Goal: Transaction & Acquisition: Purchase product/service

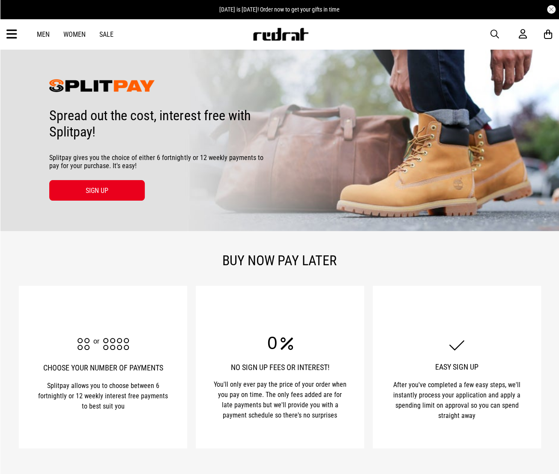
click at [107, 33] on link "Sale" at bounding box center [106, 34] width 14 height 8
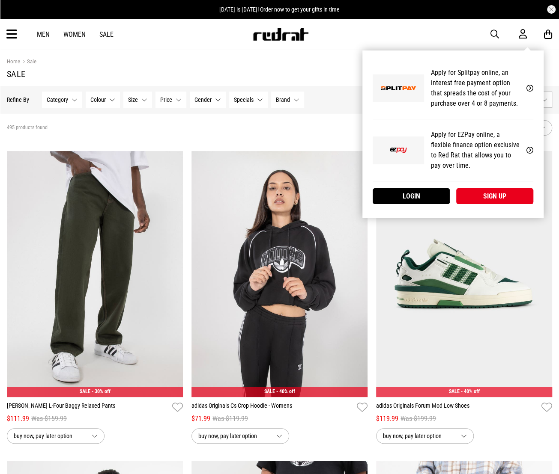
click at [521, 33] on icon at bounding box center [522, 34] width 8 height 11
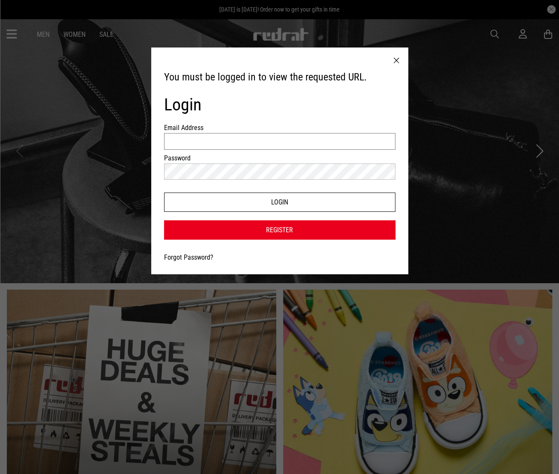
type input "**********"
click at [248, 200] on button "Login" at bounding box center [279, 202] width 231 height 19
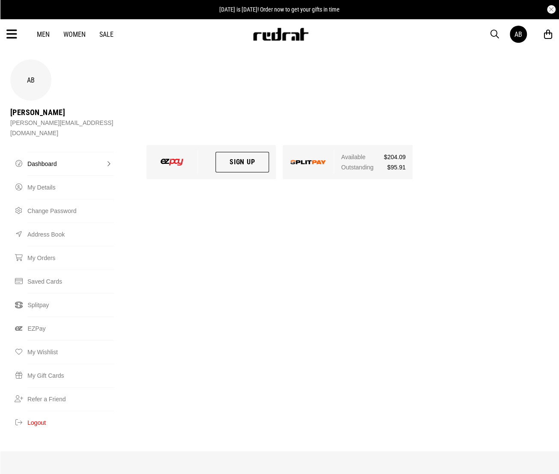
click at [299, 160] on img at bounding box center [308, 162] width 36 height 4
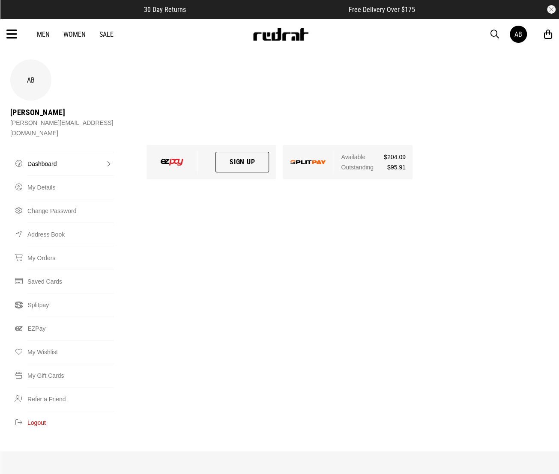
click at [63, 152] on link "Dashboard" at bounding box center [70, 164] width 86 height 24
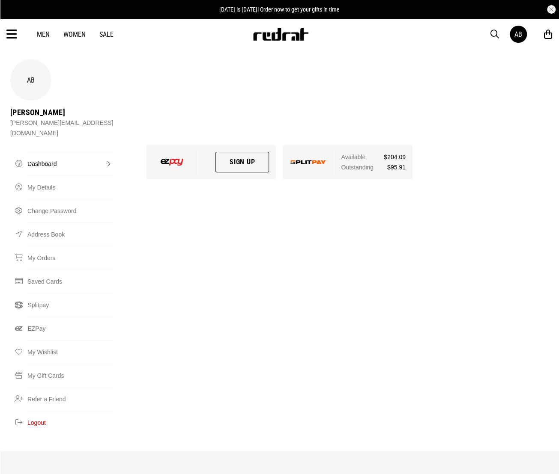
click at [111, 36] on link "Sale" at bounding box center [106, 34] width 14 height 8
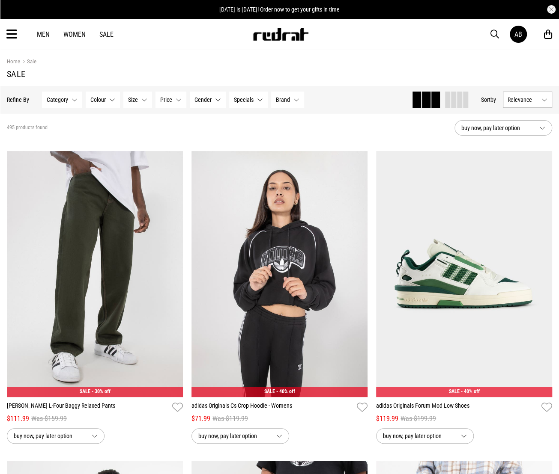
click at [54, 98] on span "Category" at bounding box center [57, 99] width 21 height 7
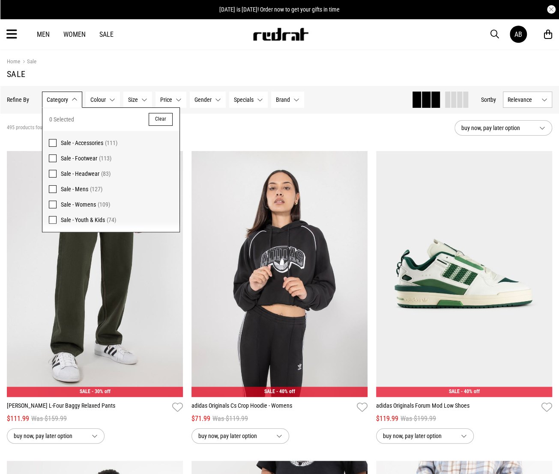
click at [71, 155] on span "Sale - Footwear" at bounding box center [79, 158] width 36 height 7
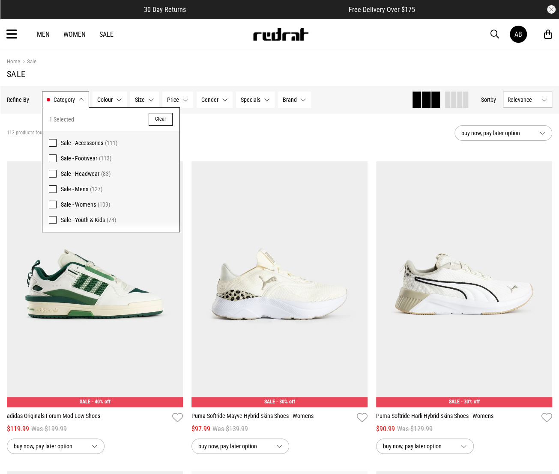
click at [239, 128] on div "113 products found Active Filters Sale - Footwear Clear" at bounding box center [227, 133] width 441 height 26
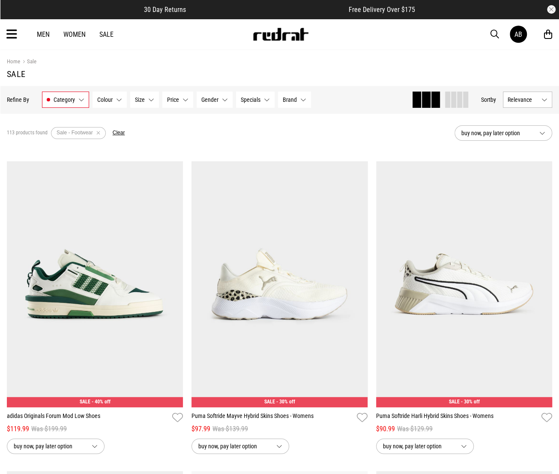
click at [495, 129] on span "buy now, pay later option" at bounding box center [496, 133] width 71 height 10
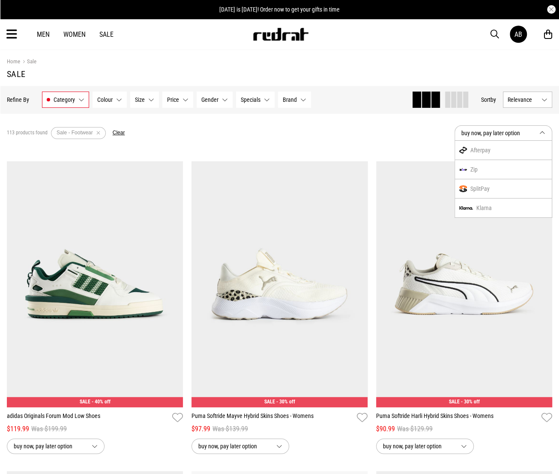
click at [485, 191] on div "SplitPay" at bounding box center [503, 188] width 97 height 19
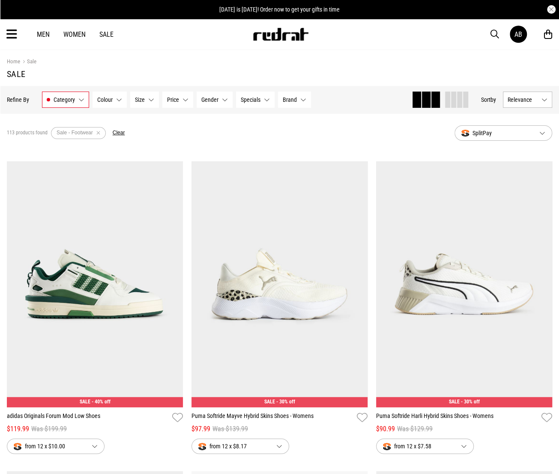
click at [513, 103] on button "Relevance" at bounding box center [527, 100] width 49 height 16
click at [516, 145] on li "Price (Lowest)" at bounding box center [527, 147] width 48 height 16
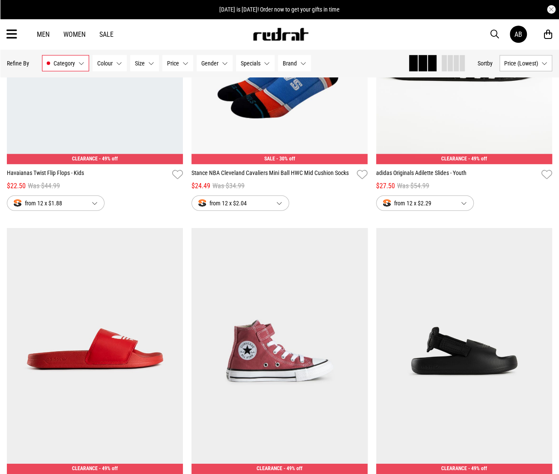
scroll to position [1027, 0]
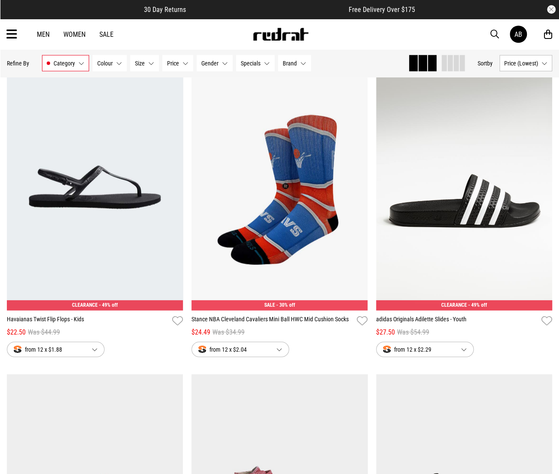
click at [145, 64] on button "Size None selected" at bounding box center [144, 63] width 29 height 16
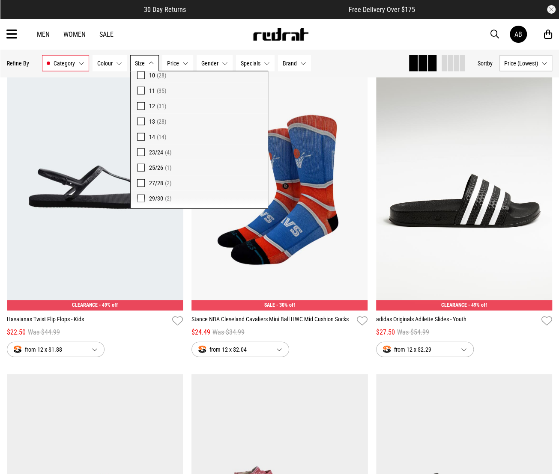
scroll to position [171, 0]
click at [139, 76] on span at bounding box center [141, 74] width 8 height 8
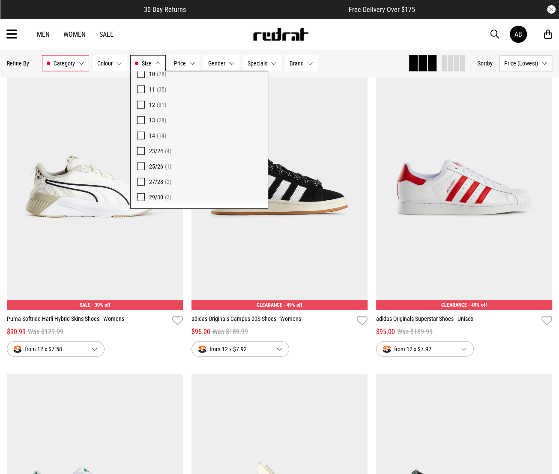
click at [140, 105] on span at bounding box center [141, 105] width 8 height 8
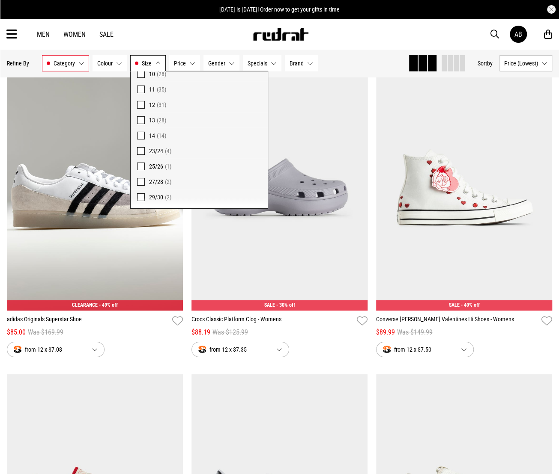
click at [152, 63] on button "Size 10, 12" at bounding box center [148, 63] width 36 height 16
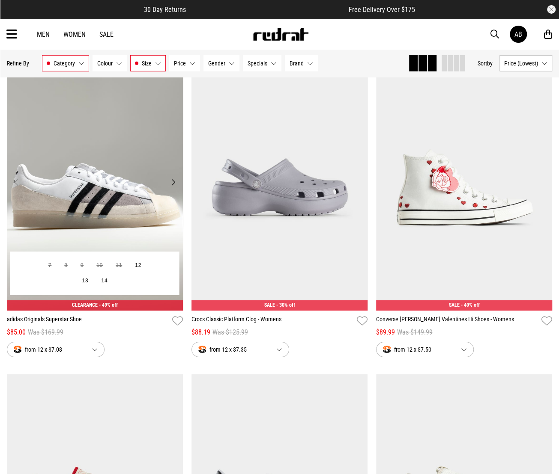
click at [173, 180] on button "Next" at bounding box center [173, 182] width 11 height 10
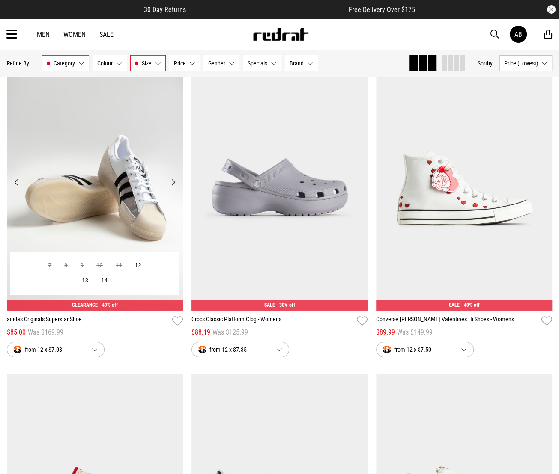
click at [172, 180] on button "Next" at bounding box center [173, 182] width 11 height 10
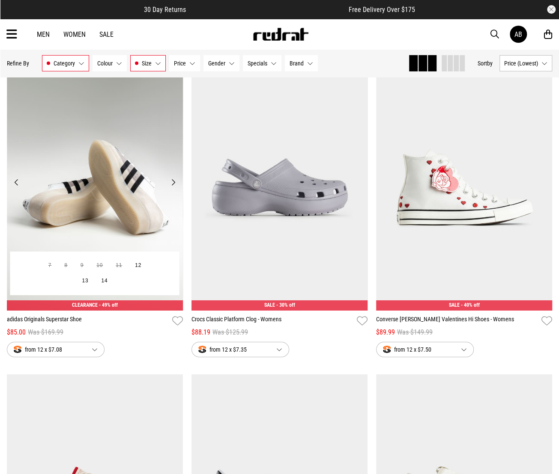
click at [172, 180] on button "Next" at bounding box center [173, 182] width 11 height 10
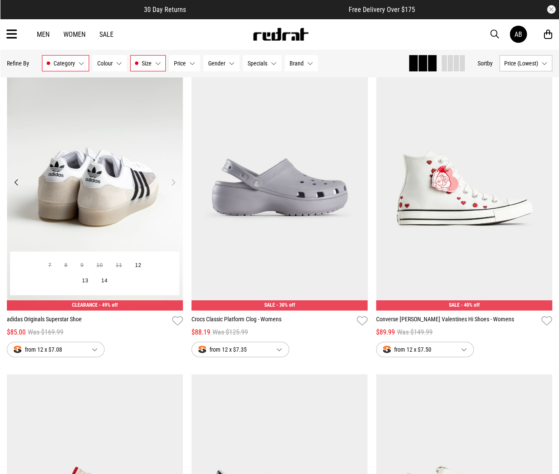
click at [172, 180] on button "Next" at bounding box center [173, 182] width 11 height 10
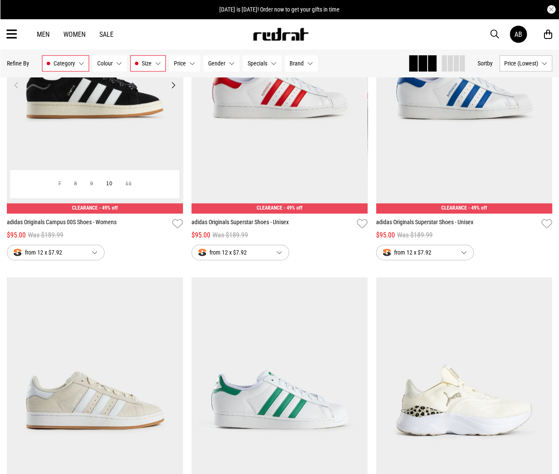
scroll to position [2151, 0]
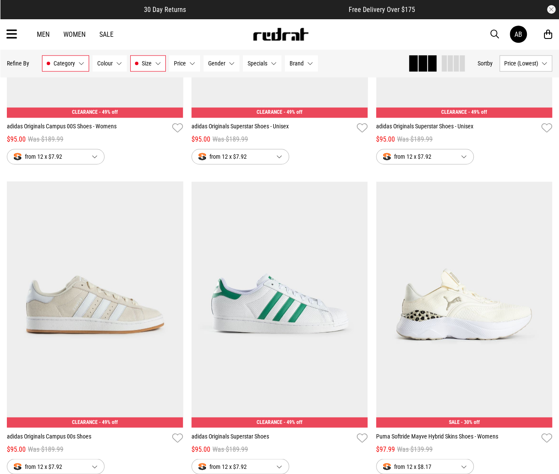
click at [212, 64] on span "Gender" at bounding box center [216, 63] width 17 height 7
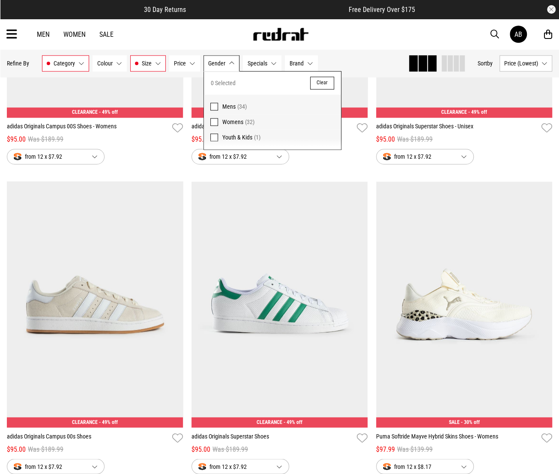
click at [226, 110] on span "Mens (34)" at bounding box center [278, 106] width 112 height 10
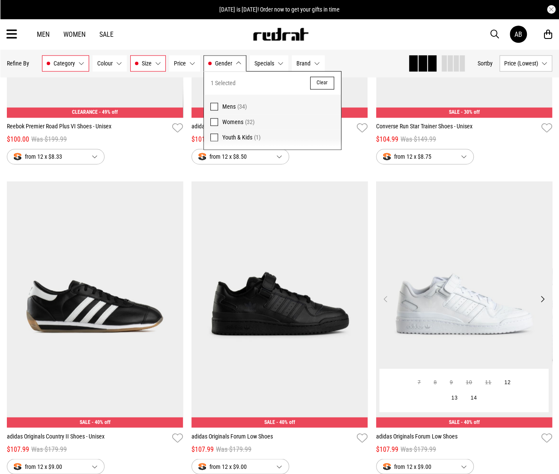
click at [540, 301] on button "Next" at bounding box center [542, 299] width 11 height 10
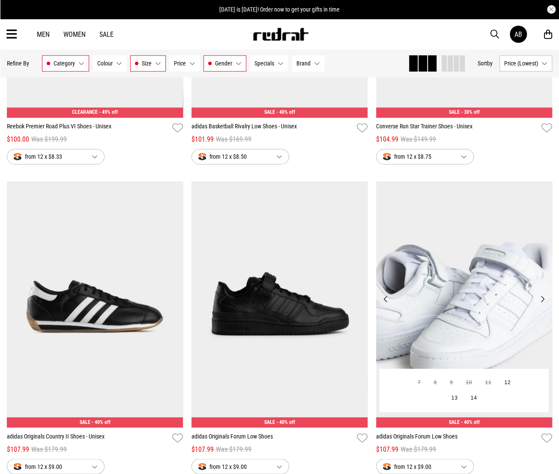
click at [540, 301] on button "Next" at bounding box center [542, 299] width 11 height 10
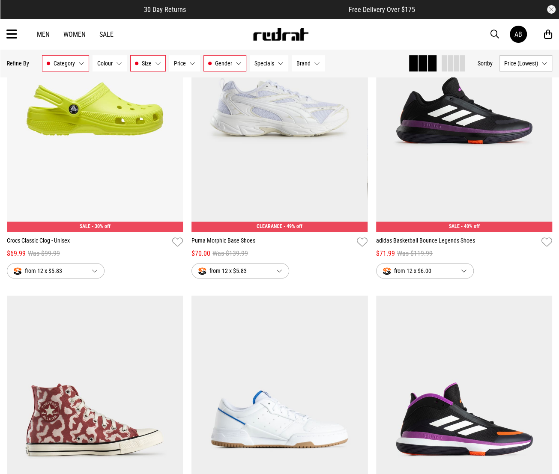
scroll to position [267, 0]
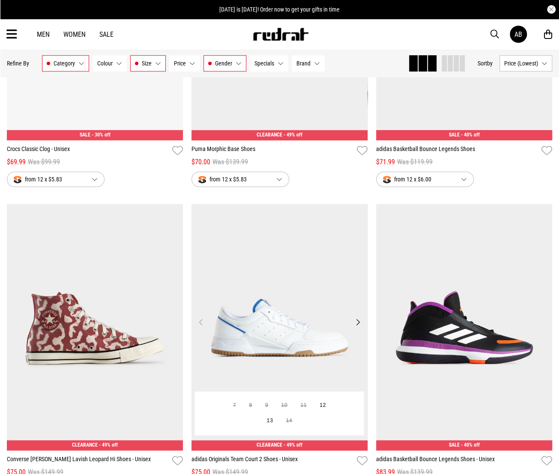
click at [357, 323] on button "Next" at bounding box center [357, 322] width 11 height 10
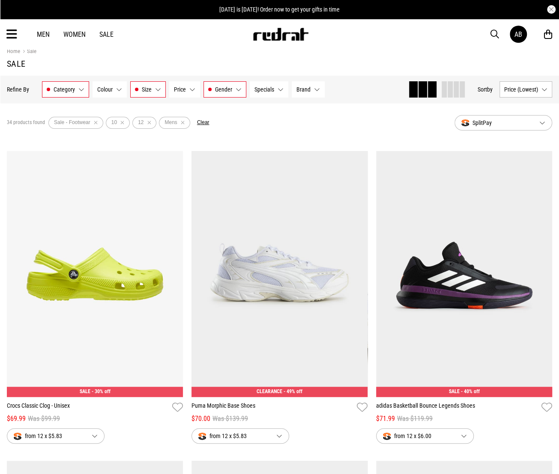
scroll to position [0, 0]
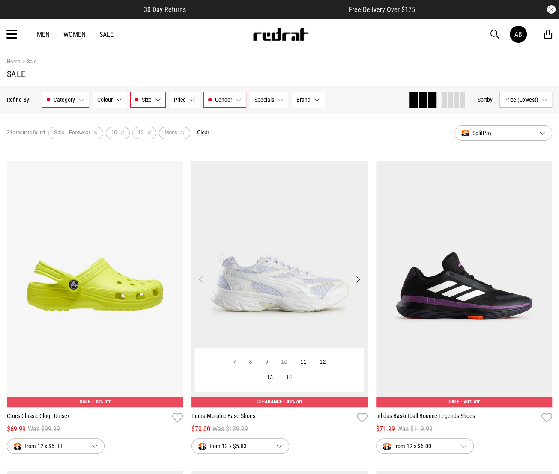
click at [358, 283] on button "Next" at bounding box center [357, 279] width 11 height 10
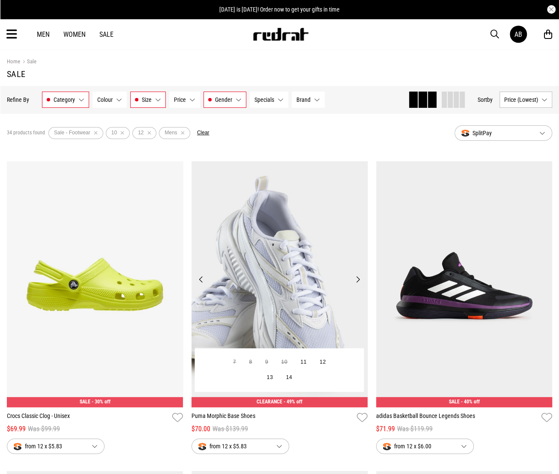
click at [358, 283] on button "Next" at bounding box center [357, 279] width 11 height 10
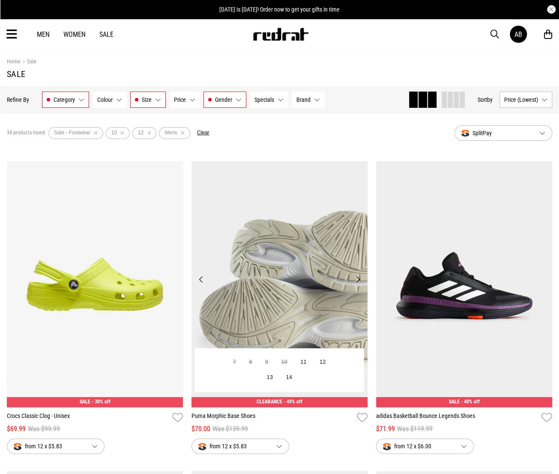
click at [358, 283] on button "Next" at bounding box center [357, 279] width 11 height 10
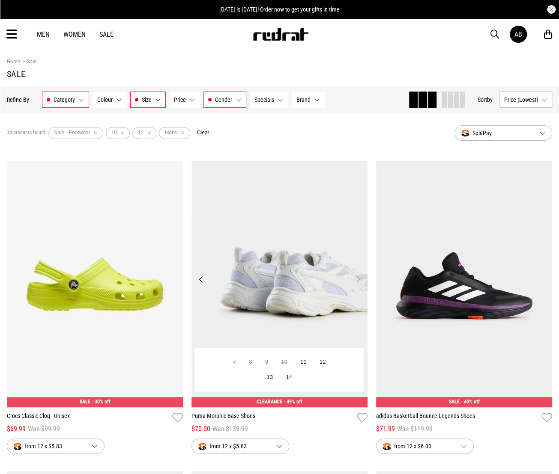
click at [358, 283] on button "Next" at bounding box center [357, 279] width 11 height 10
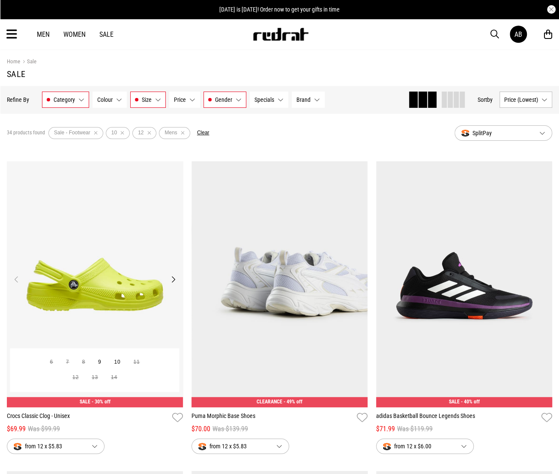
click at [174, 279] on button "Next" at bounding box center [173, 279] width 11 height 10
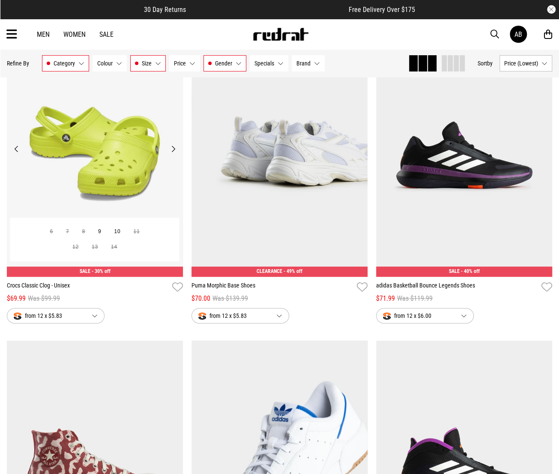
scroll to position [171, 0]
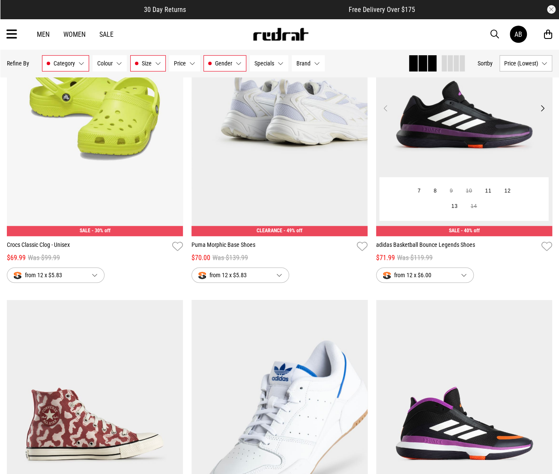
click at [540, 106] on button "Next" at bounding box center [542, 108] width 11 height 10
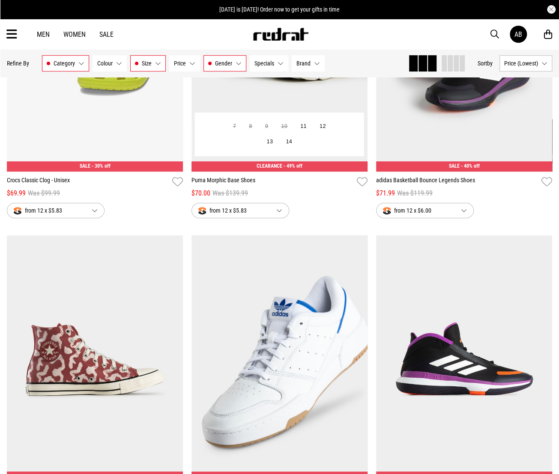
scroll to position [300, 0]
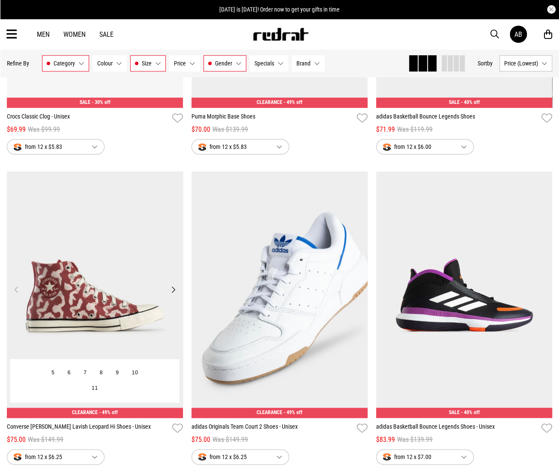
click at [171, 293] on button "Next" at bounding box center [173, 290] width 11 height 10
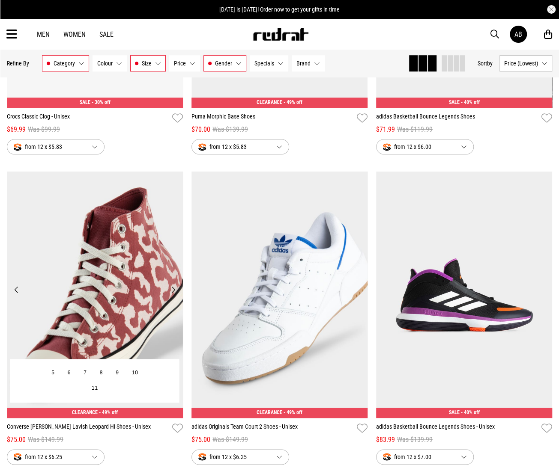
click at [172, 291] on button "Next" at bounding box center [173, 290] width 11 height 10
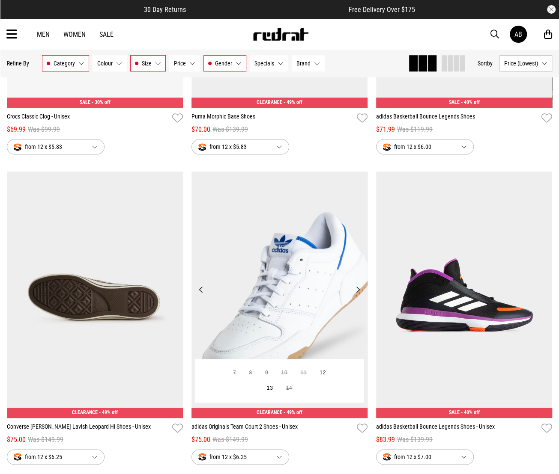
click at [358, 291] on button "Next" at bounding box center [357, 290] width 11 height 10
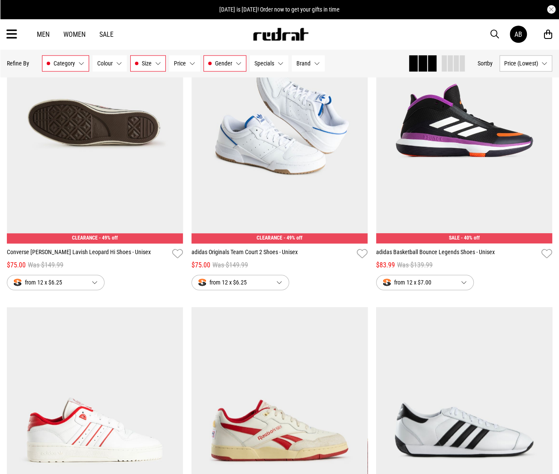
scroll to position [428, 0]
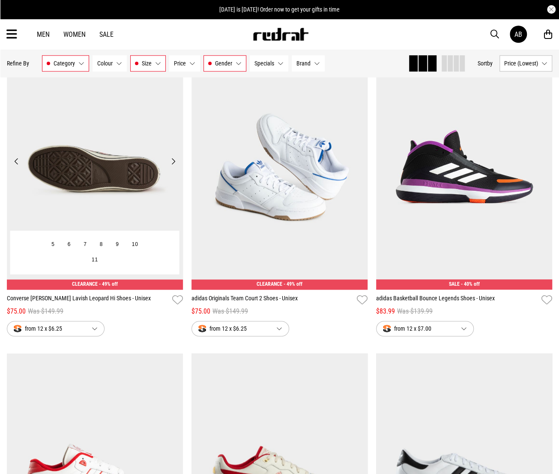
click at [175, 162] on button "Next" at bounding box center [173, 161] width 11 height 10
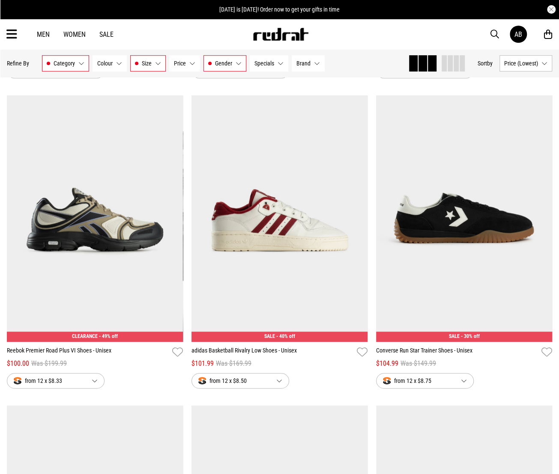
scroll to position [2183, 0]
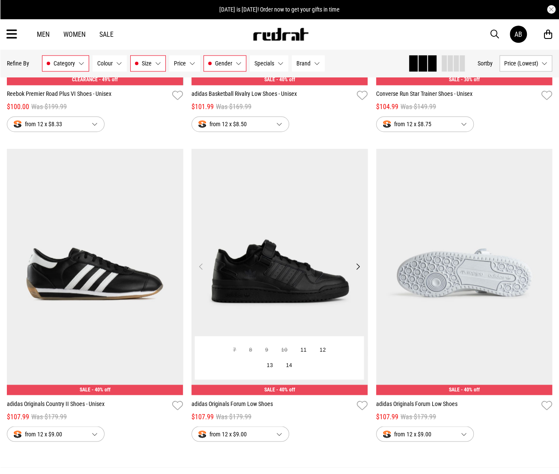
click at [356, 269] on button "Next" at bounding box center [357, 267] width 11 height 10
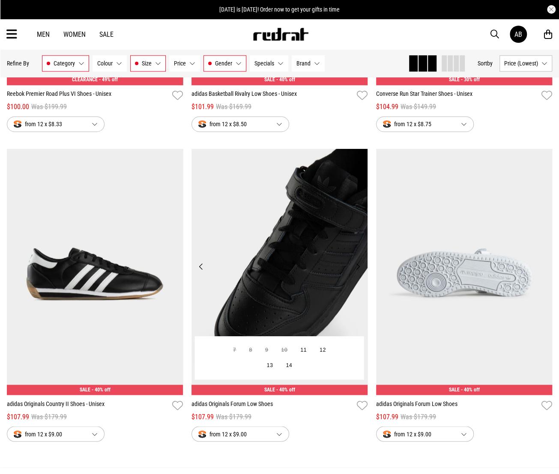
click at [357, 268] on button "Next" at bounding box center [357, 267] width 11 height 10
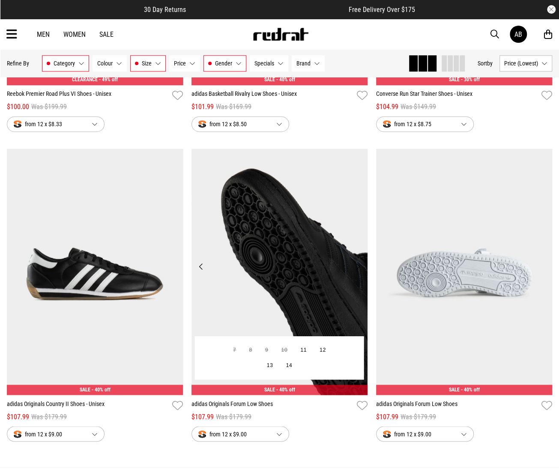
click at [357, 268] on button "Next" at bounding box center [357, 267] width 11 height 10
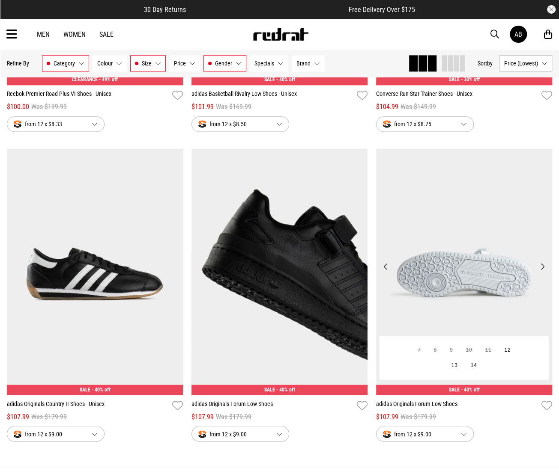
click at [537, 266] on button "Next" at bounding box center [542, 267] width 11 height 10
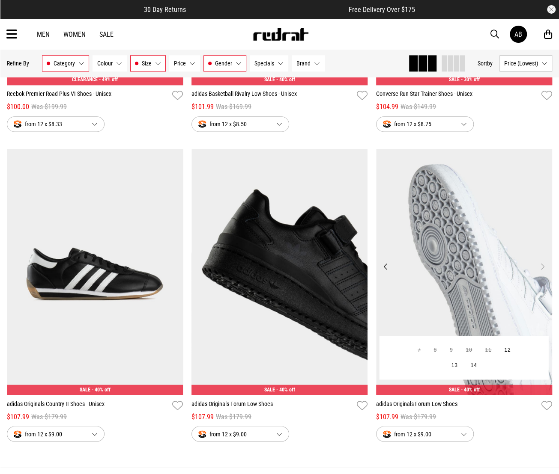
click at [537, 266] on button "Next" at bounding box center [542, 267] width 11 height 10
click at [540, 269] on button "Next" at bounding box center [542, 267] width 11 height 10
click at [542, 269] on button "Next" at bounding box center [542, 267] width 11 height 10
click at [543, 268] on button "Next" at bounding box center [542, 267] width 11 height 10
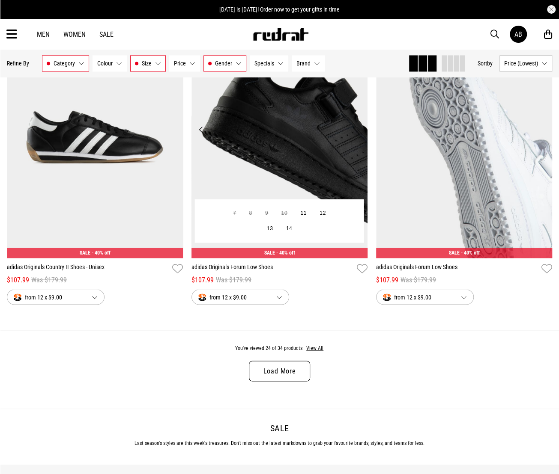
scroll to position [2440, 0]
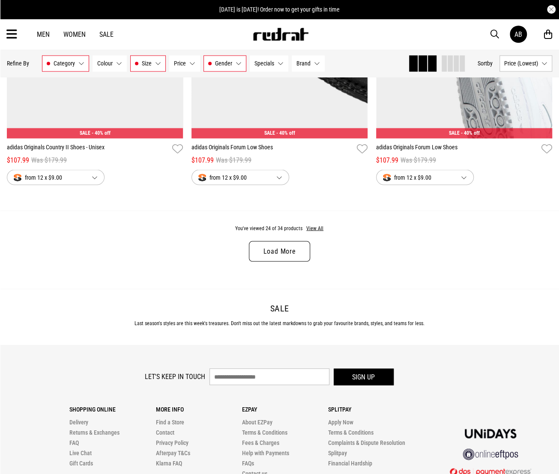
click at [271, 252] on link "Load More" at bounding box center [279, 251] width 61 height 21
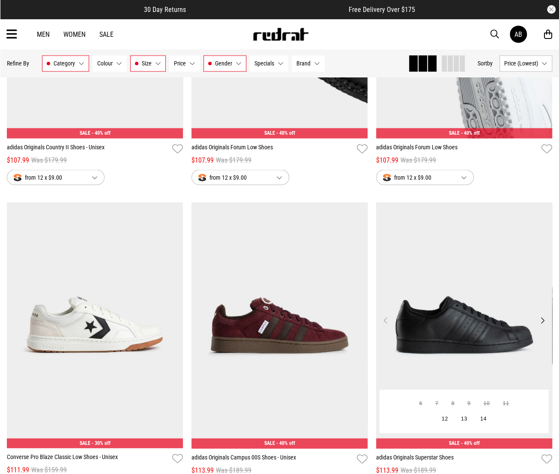
click at [545, 318] on button "Next" at bounding box center [542, 320] width 11 height 10
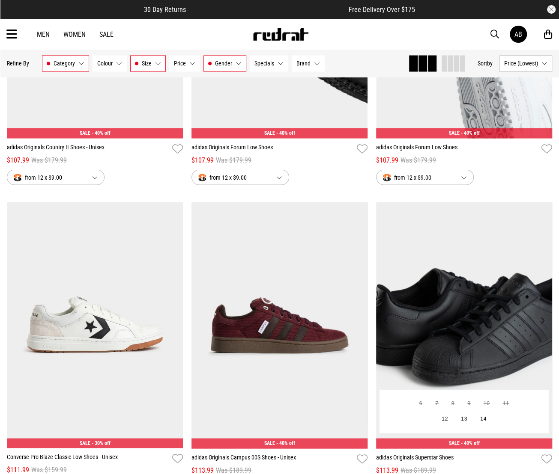
click at [545, 320] on button "Next" at bounding box center [542, 320] width 11 height 10
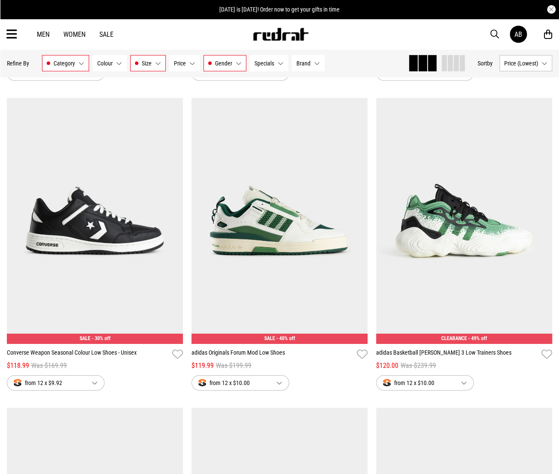
scroll to position [2868, 0]
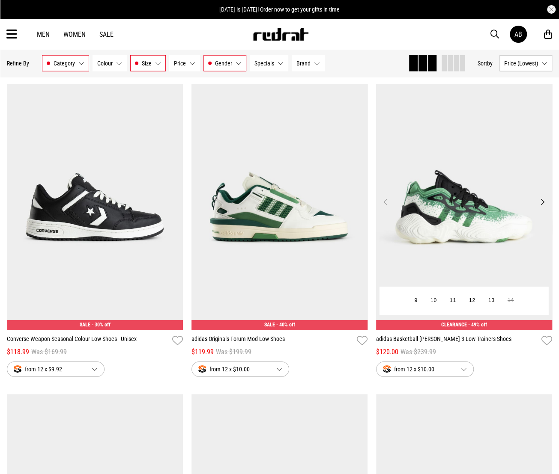
click at [539, 201] on button "Next" at bounding box center [542, 202] width 11 height 10
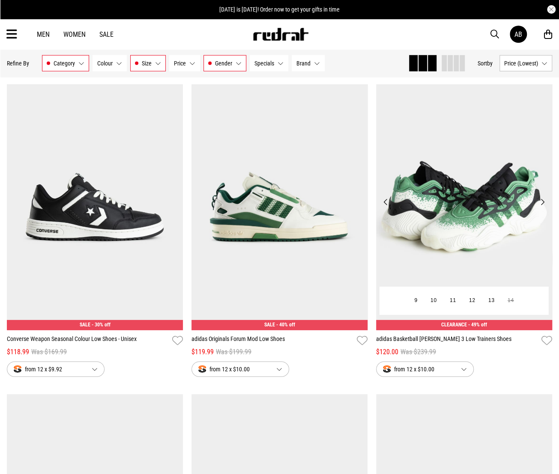
click at [541, 201] on button "Next" at bounding box center [542, 202] width 11 height 10
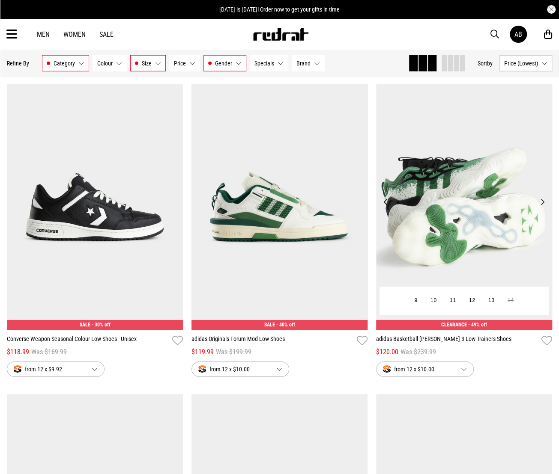
click at [541, 201] on button "Next" at bounding box center [542, 202] width 11 height 10
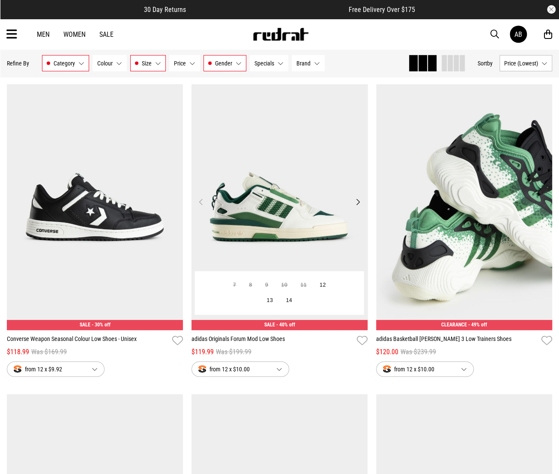
click at [361, 205] on button "Next" at bounding box center [357, 202] width 11 height 10
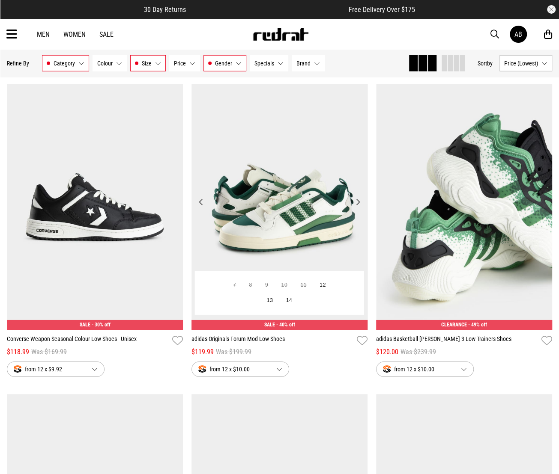
click at [358, 203] on button "Next" at bounding box center [357, 202] width 11 height 10
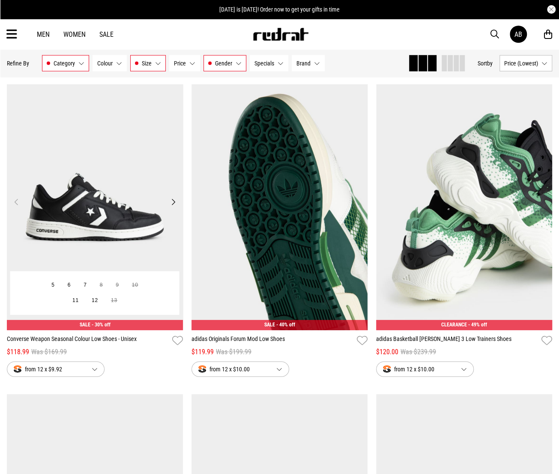
click at [174, 204] on button "Next" at bounding box center [173, 202] width 11 height 10
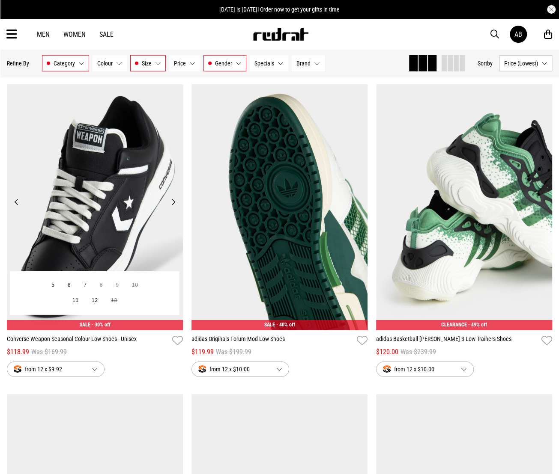
click at [172, 203] on button "Next" at bounding box center [173, 202] width 11 height 10
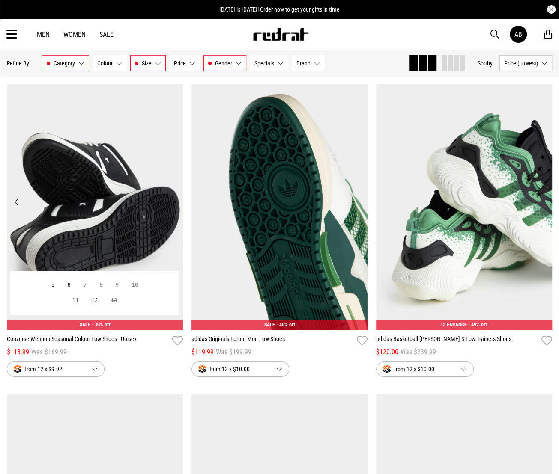
click at [172, 203] on button "Next" at bounding box center [173, 202] width 11 height 10
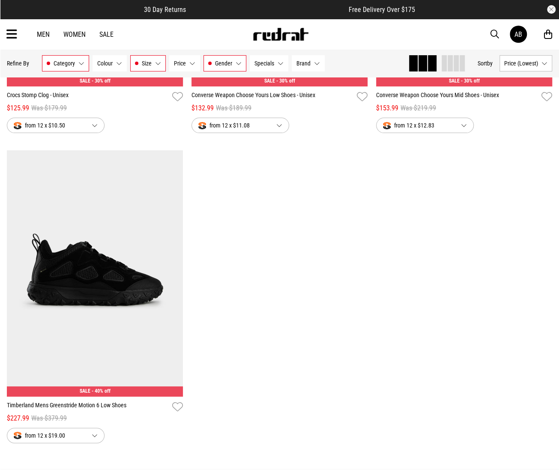
scroll to position [3425, 0]
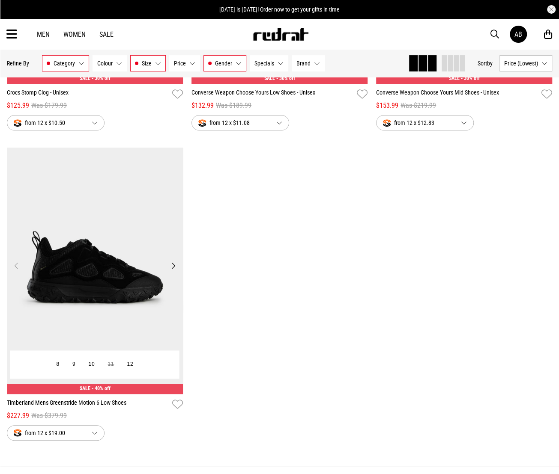
click at [172, 270] on button "Next" at bounding box center [173, 266] width 11 height 10
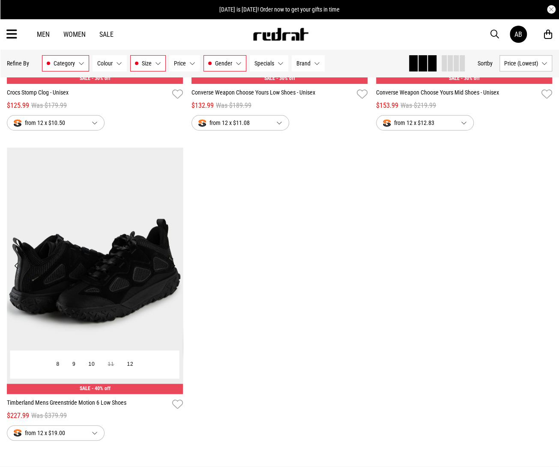
click at [172, 270] on button "Next" at bounding box center [173, 266] width 11 height 10
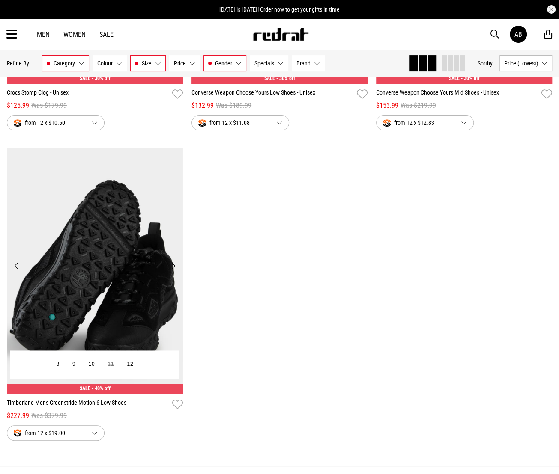
click at [172, 270] on button "Next" at bounding box center [173, 266] width 11 height 10
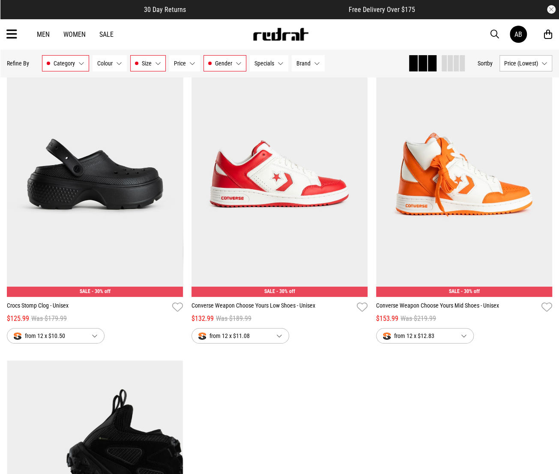
scroll to position [3211, 0]
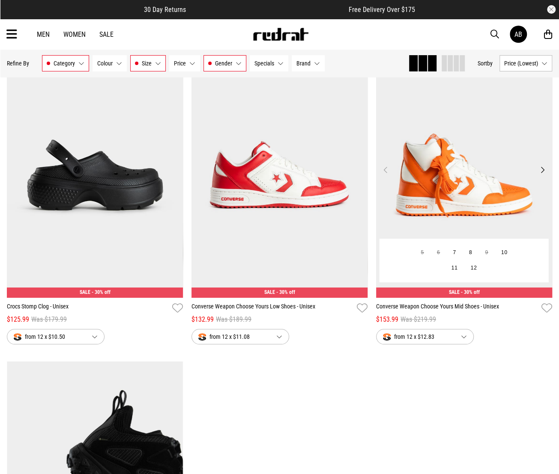
click at [544, 173] on button "Next" at bounding box center [542, 170] width 11 height 10
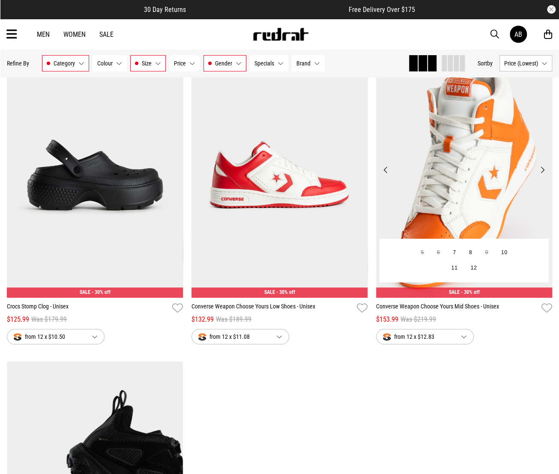
click at [539, 175] on button "Next" at bounding box center [542, 170] width 11 height 10
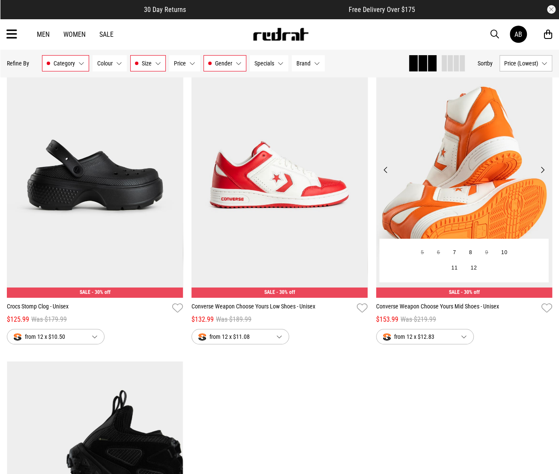
click at [539, 175] on button "Next" at bounding box center [542, 170] width 11 height 10
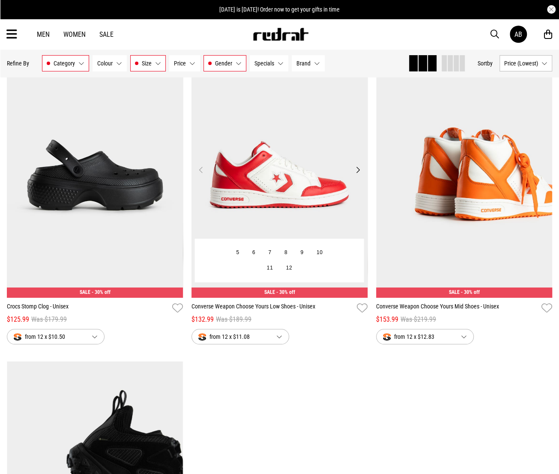
click at [359, 167] on button "Next" at bounding box center [357, 170] width 11 height 10
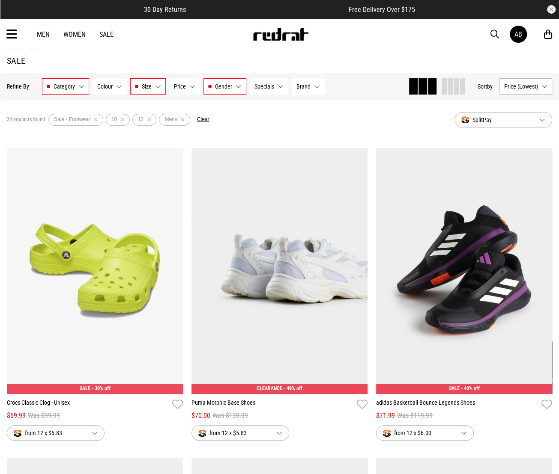
scroll to position [0, 0]
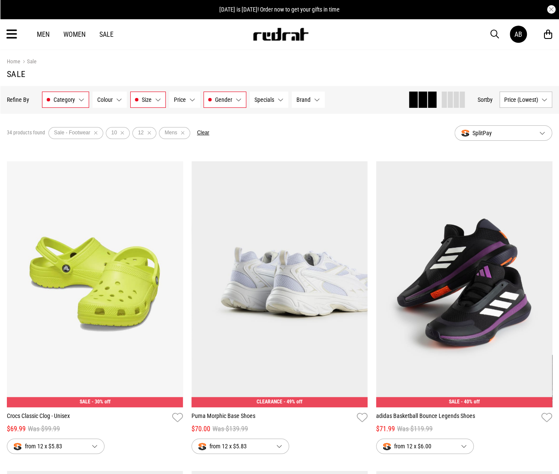
click at [179, 100] on span "Price" at bounding box center [180, 99] width 12 height 7
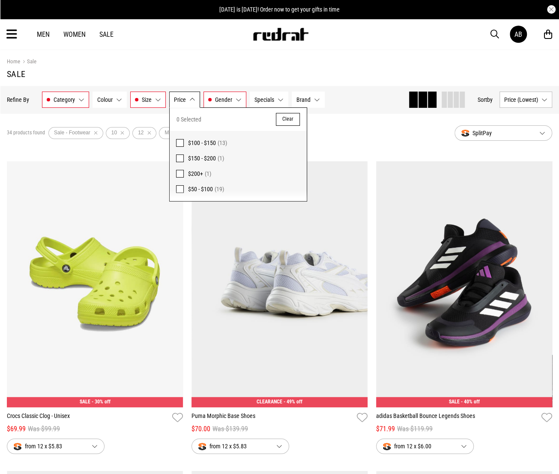
click at [194, 188] on span "$50 - $100" at bounding box center [200, 189] width 25 height 7
click at [213, 56] on section "Home Sale Sale" at bounding box center [279, 68] width 545 height 36
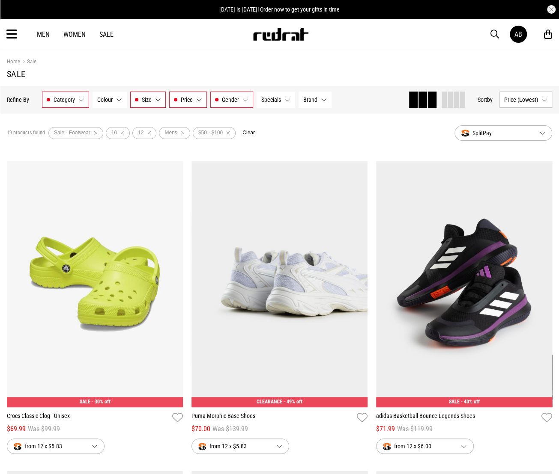
click at [103, 33] on link "Sale" at bounding box center [106, 34] width 14 height 8
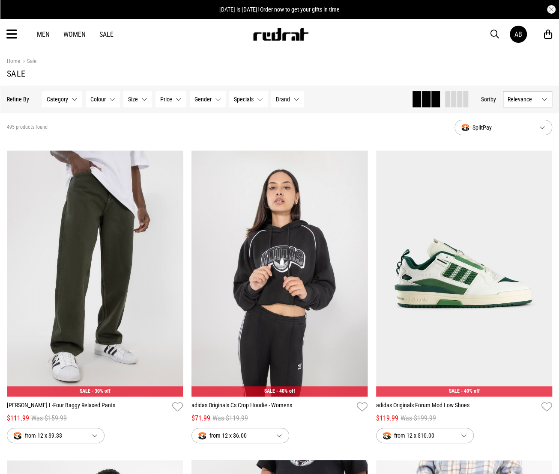
click at [135, 99] on span "Size" at bounding box center [133, 99] width 10 height 7
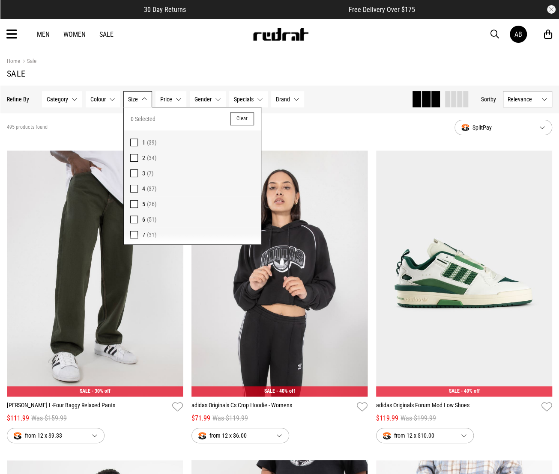
scroll to position [86, 0]
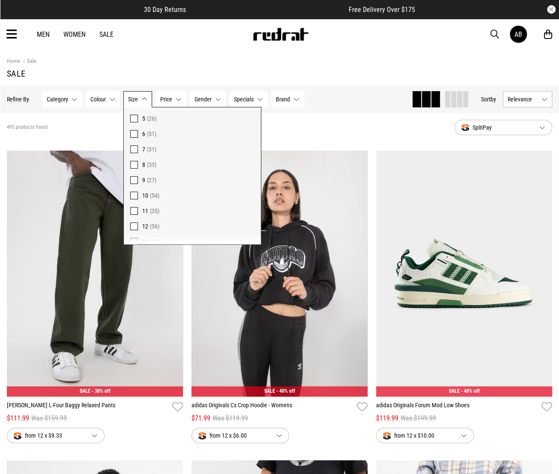
click at [144, 225] on span "12" at bounding box center [145, 226] width 6 height 7
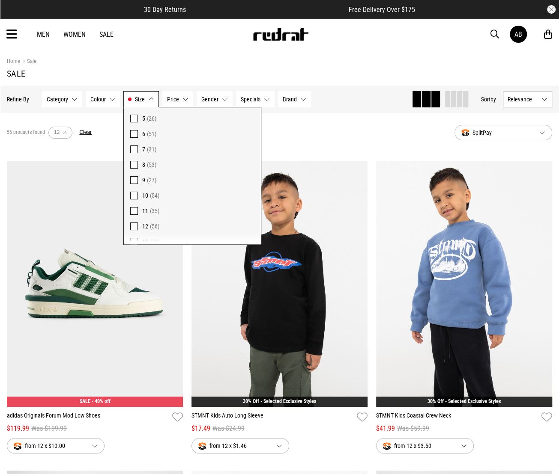
click at [280, 133] on div "56 products found Active Filters 12 Clear" at bounding box center [227, 133] width 441 height 26
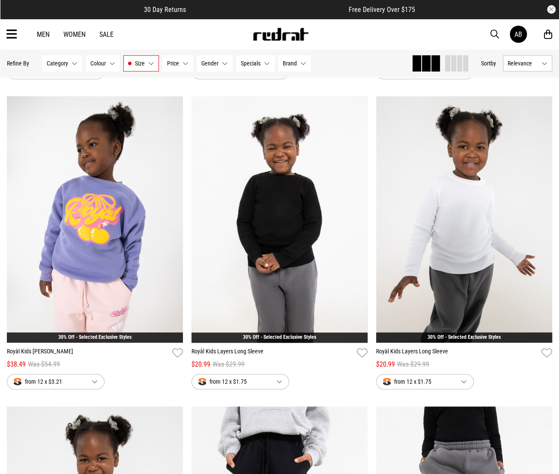
scroll to position [257, 0]
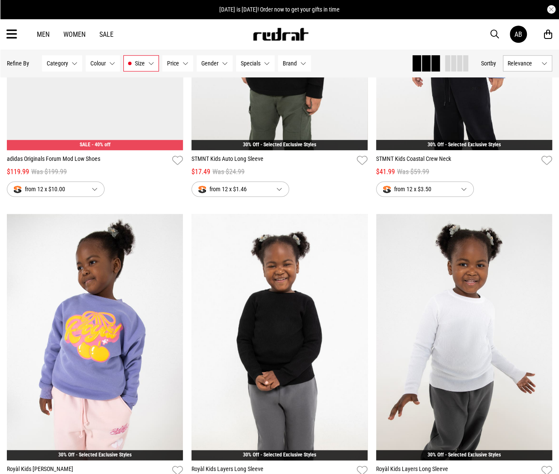
click at [177, 65] on span "Price" at bounding box center [173, 63] width 12 height 7
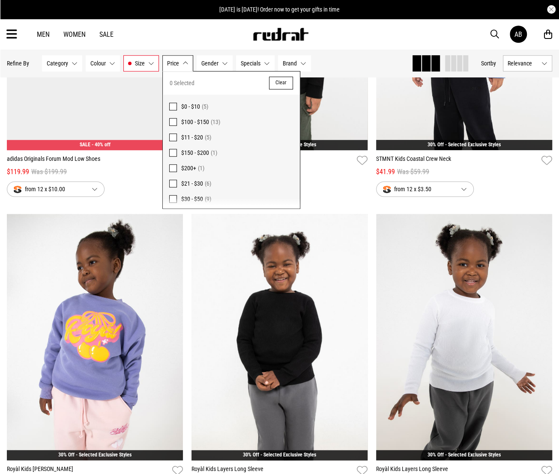
click at [184, 199] on span "$30 - $50" at bounding box center [192, 199] width 22 height 7
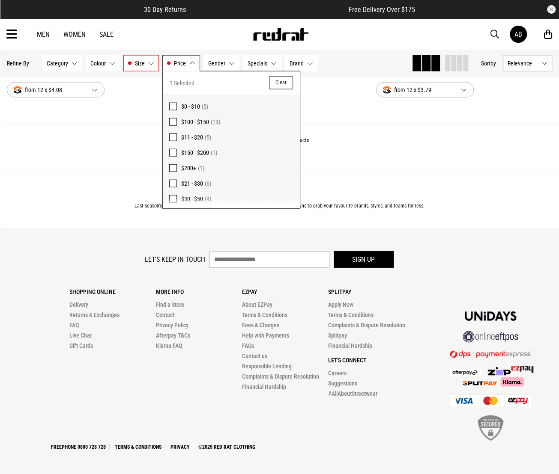
scroll to position [720, 0]
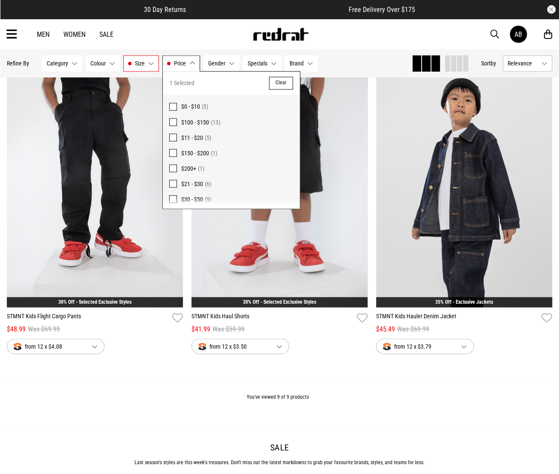
click at [173, 185] on span at bounding box center [173, 184] width 8 height 8
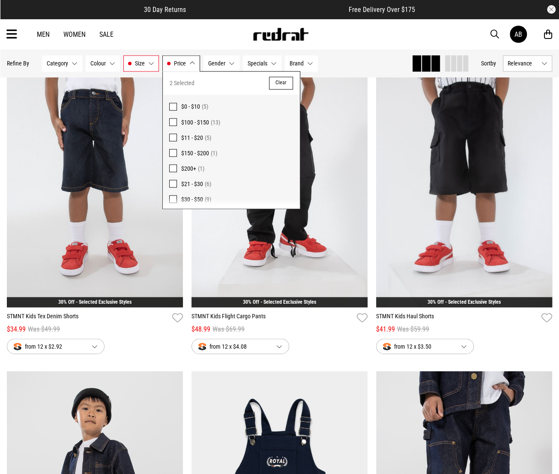
click at [174, 123] on span at bounding box center [173, 122] width 8 height 8
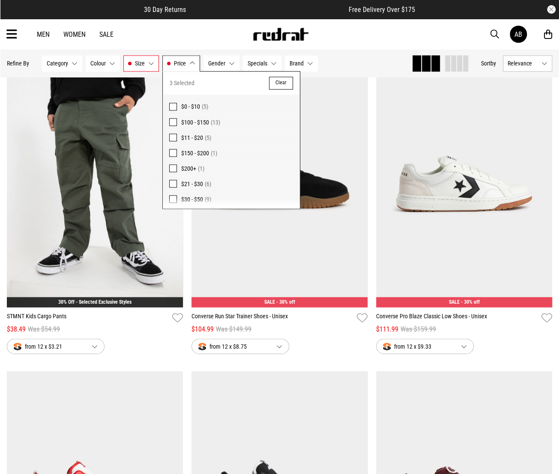
click at [181, 66] on span "Price" at bounding box center [180, 63] width 12 height 7
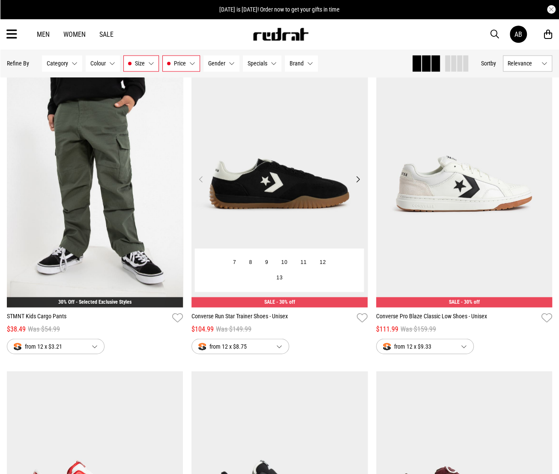
click at [357, 174] on button "Next" at bounding box center [357, 179] width 11 height 10
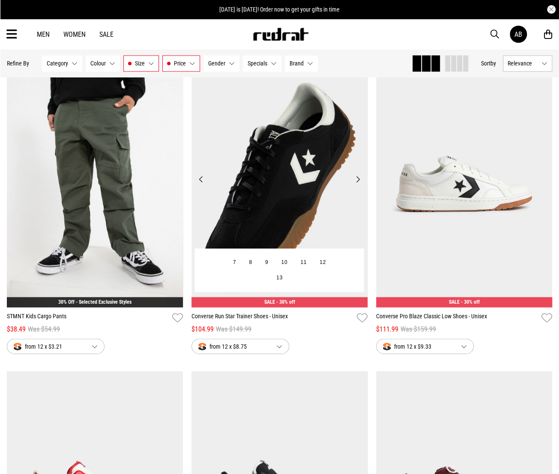
click at [359, 178] on button "Next" at bounding box center [357, 179] width 11 height 10
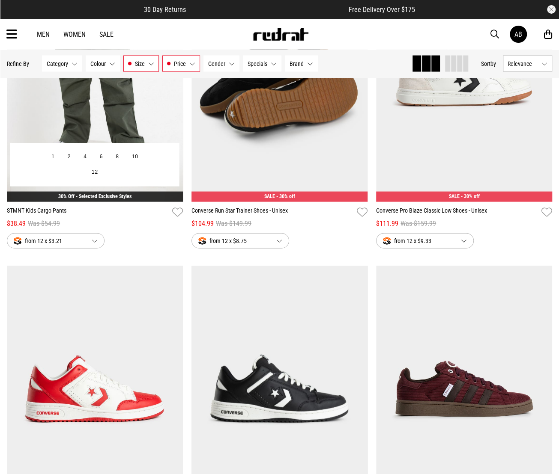
scroll to position [677, 0]
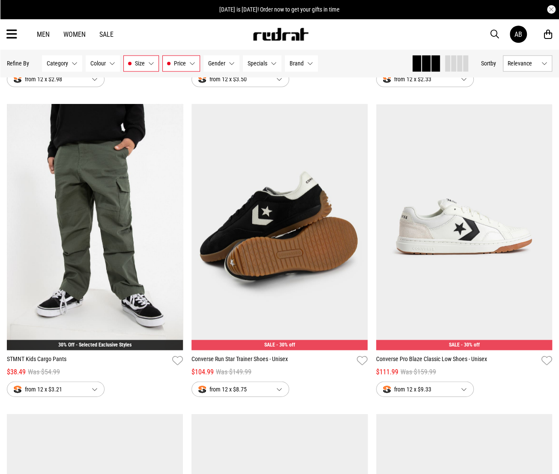
click at [171, 68] on button "Price $30 - $50, $21 - $30, $100 - $150" at bounding box center [181, 63] width 38 height 16
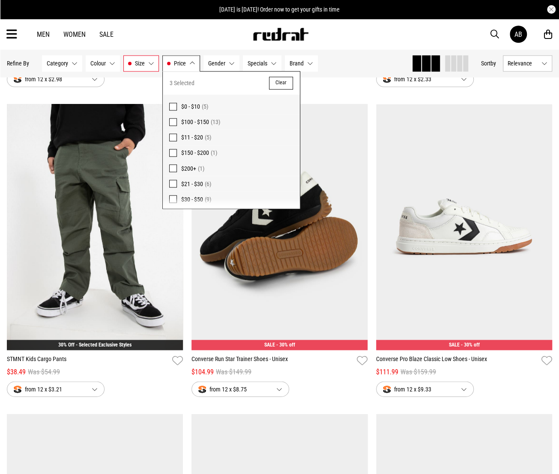
click at [192, 151] on span "$150 - $200" at bounding box center [195, 152] width 28 height 7
click at [177, 64] on span "Price" at bounding box center [180, 63] width 12 height 7
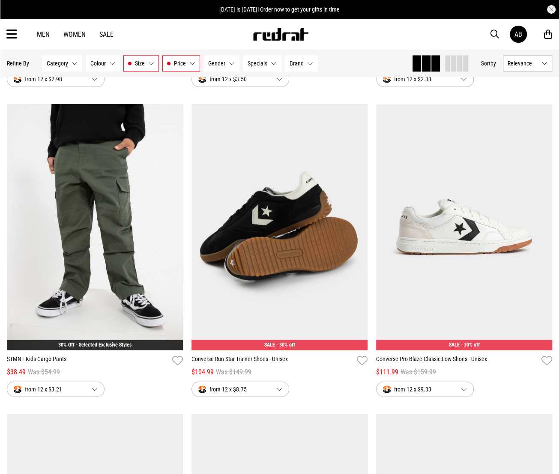
scroll to position [420, 0]
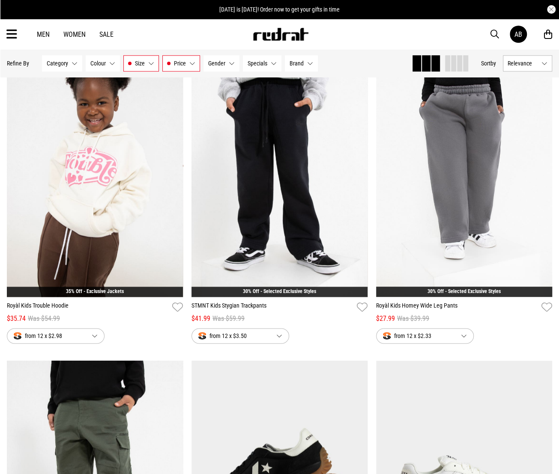
click at [104, 36] on link "Sale" at bounding box center [106, 34] width 14 height 8
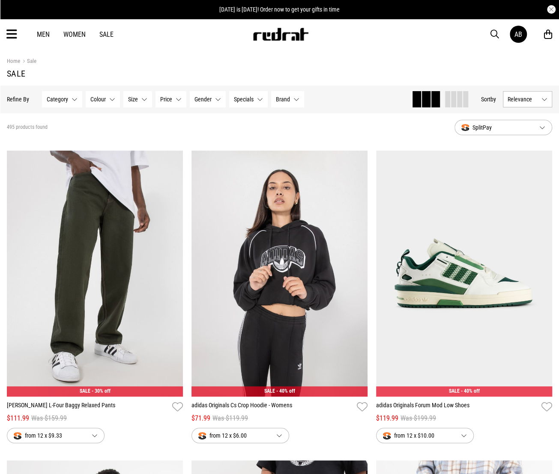
click at [59, 98] on span "Category" at bounding box center [57, 99] width 21 height 7
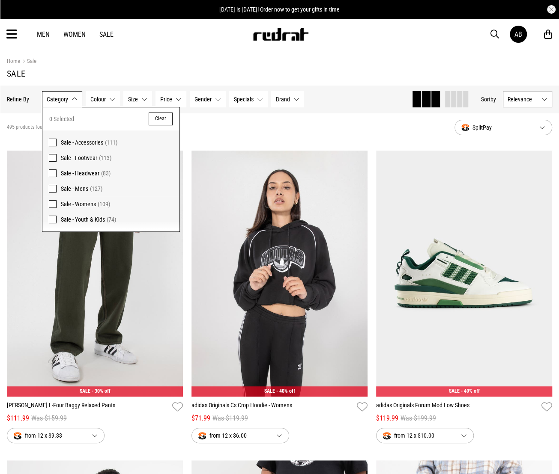
click at [63, 173] on span "Sale - Headwear" at bounding box center [80, 173] width 39 height 7
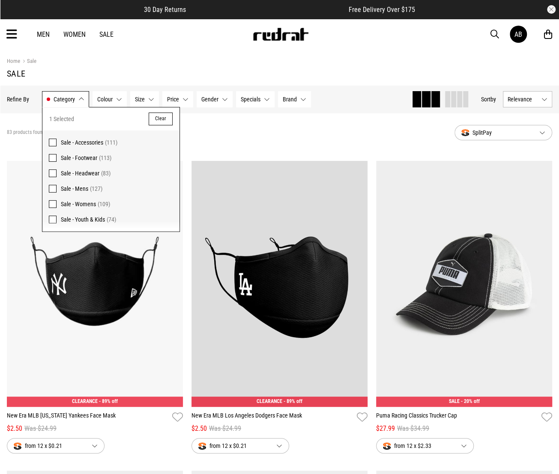
click at [56, 158] on label "Sale - Footwear (113)" at bounding box center [110, 157] width 137 height 15
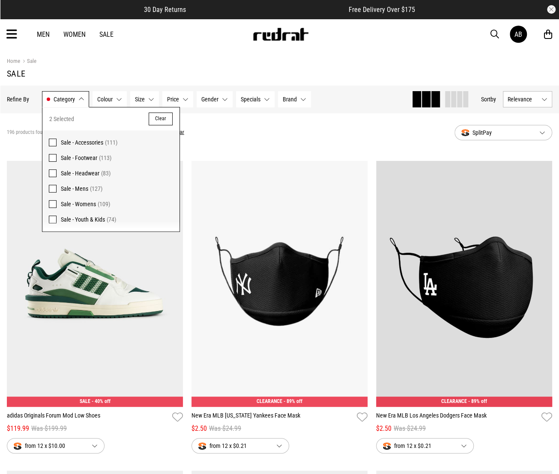
click at [141, 96] on span "Size" at bounding box center [140, 99] width 10 height 7
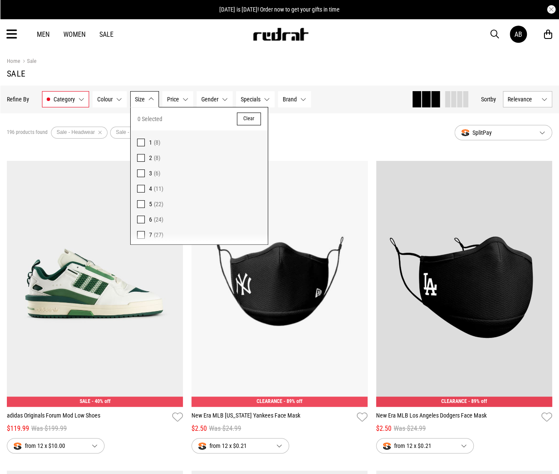
click at [146, 98] on button "Size None selected" at bounding box center [144, 99] width 29 height 16
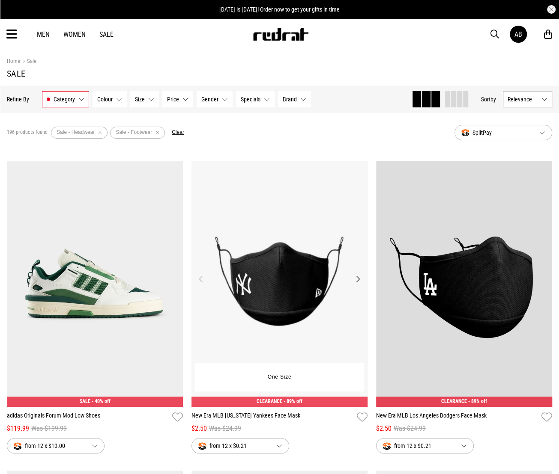
click at [356, 281] on button "Next" at bounding box center [357, 279] width 11 height 10
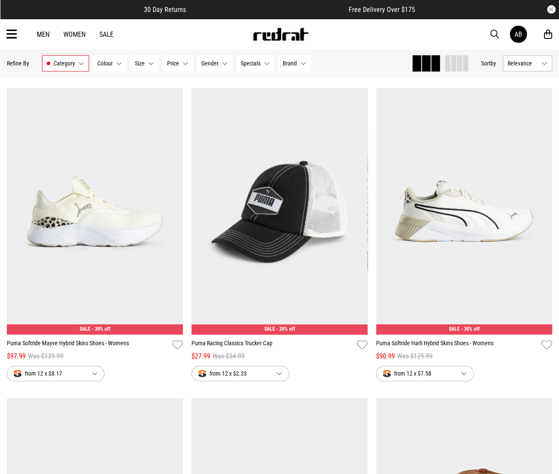
scroll to position [385, 0]
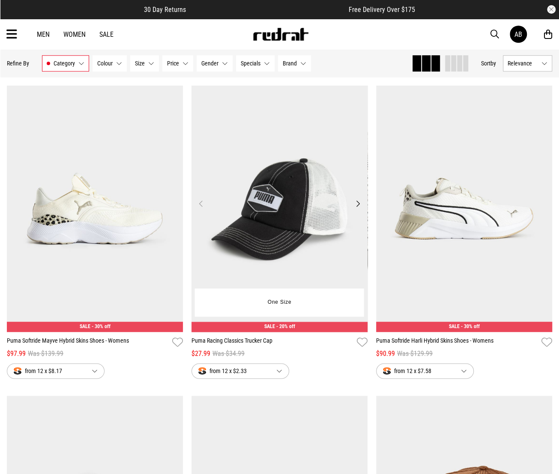
click at [359, 203] on button "Next" at bounding box center [357, 204] width 11 height 10
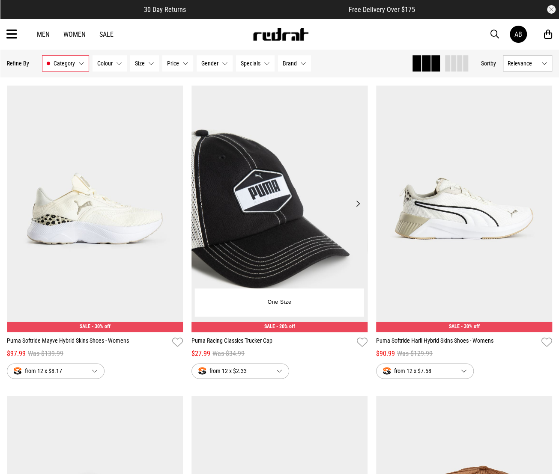
click at [359, 203] on button "Next" at bounding box center [357, 204] width 11 height 10
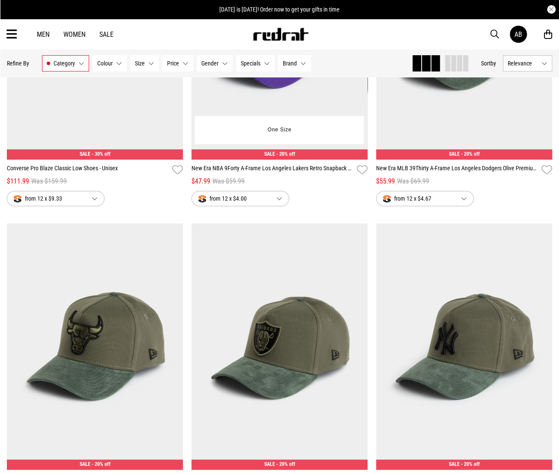
scroll to position [1627, 0]
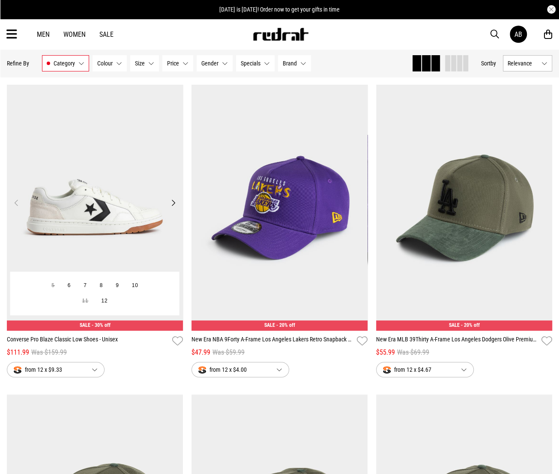
click at [170, 202] on button "Next" at bounding box center [173, 203] width 11 height 10
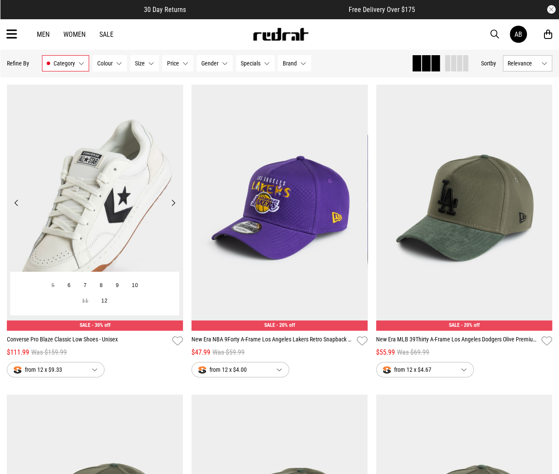
click at [170, 202] on button "Next" at bounding box center [173, 203] width 11 height 10
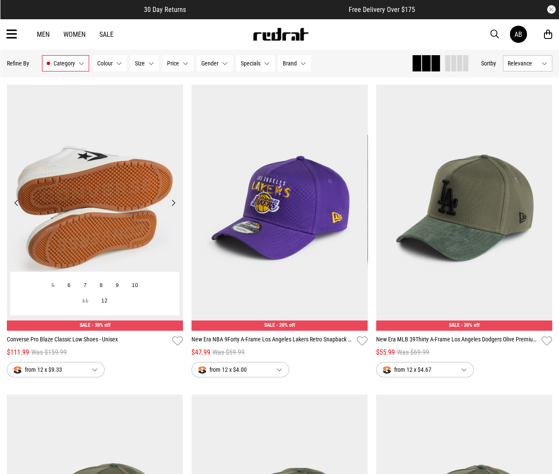
click at [170, 202] on button "Next" at bounding box center [173, 203] width 11 height 10
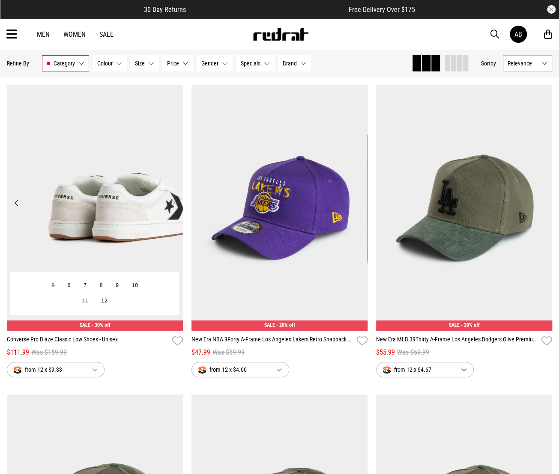
click at [173, 203] on button "Next" at bounding box center [173, 203] width 11 height 10
click at [174, 204] on button "Next" at bounding box center [173, 203] width 11 height 10
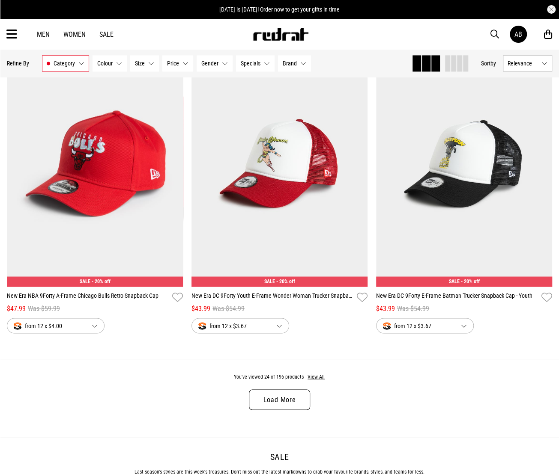
scroll to position [2397, 0]
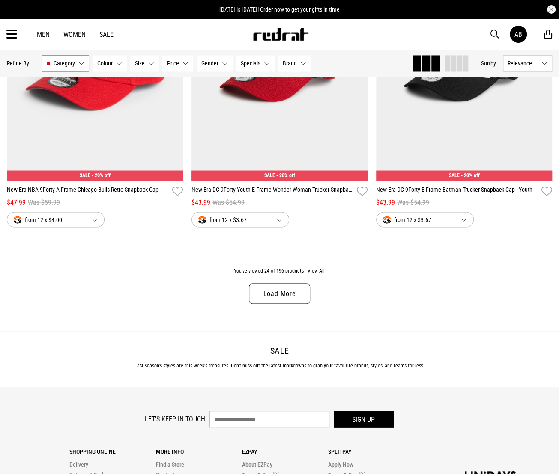
click at [292, 292] on link "Load More" at bounding box center [279, 293] width 61 height 21
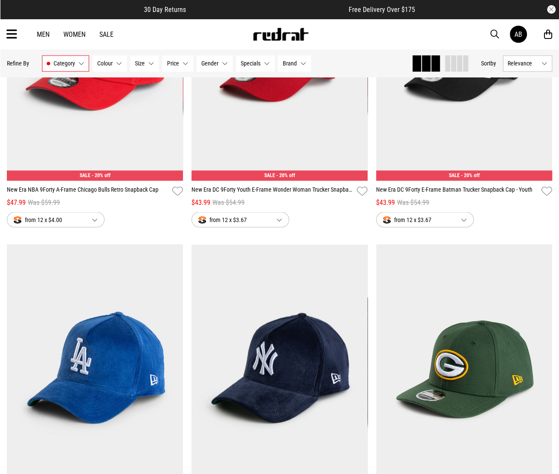
click at [247, 63] on span "Specials" at bounding box center [251, 63] width 20 height 7
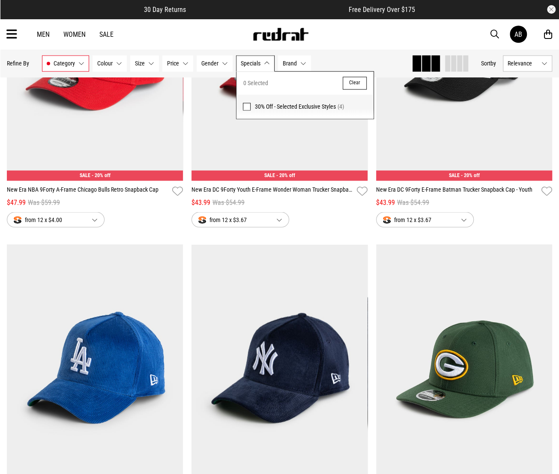
click at [257, 103] on span "30% Off - Selected Exclusive Styles" at bounding box center [295, 106] width 81 height 7
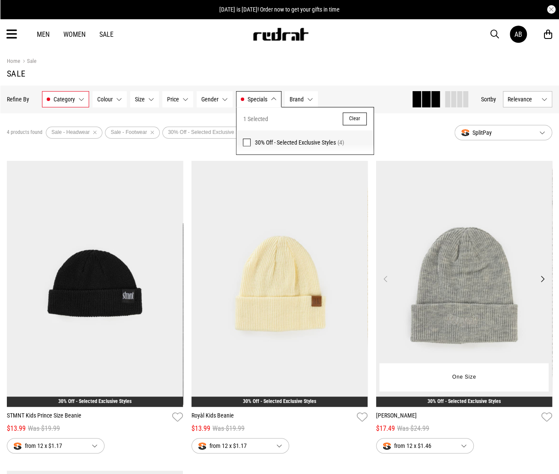
click at [541, 275] on button "Next" at bounding box center [542, 279] width 11 height 10
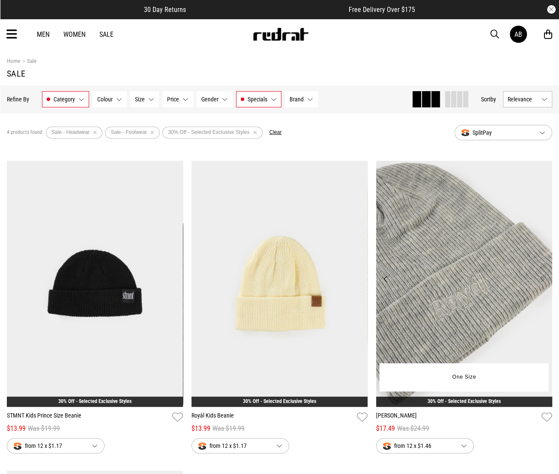
click at [541, 276] on button "Next" at bounding box center [542, 279] width 11 height 10
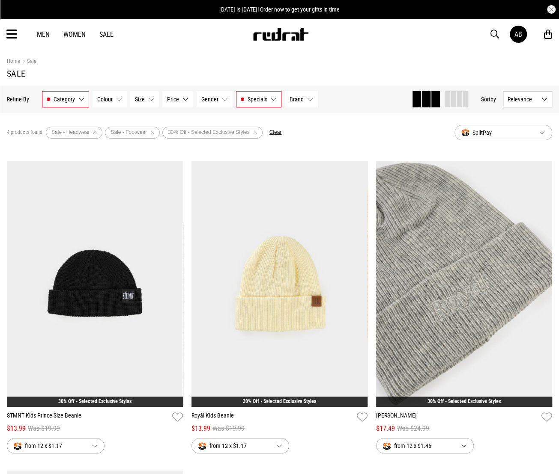
click at [117, 103] on button "Colour None selected" at bounding box center [109, 99] width 34 height 16
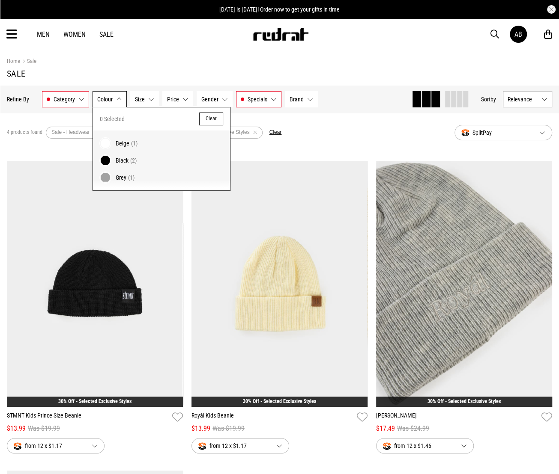
click at [117, 100] on button "Colour None selected" at bounding box center [109, 99] width 34 height 16
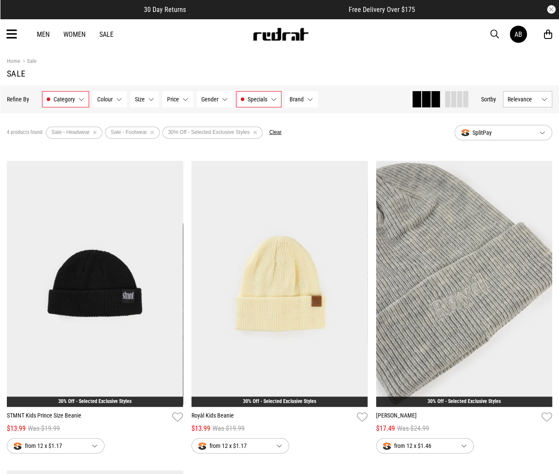
click at [112, 29] on div "Men Women Sale AB Hi, Anita New Back Footwear Back Mens Back Womens Back Youth …" at bounding box center [279, 34] width 559 height 31
click at [104, 33] on link "Sale" at bounding box center [106, 34] width 14 height 8
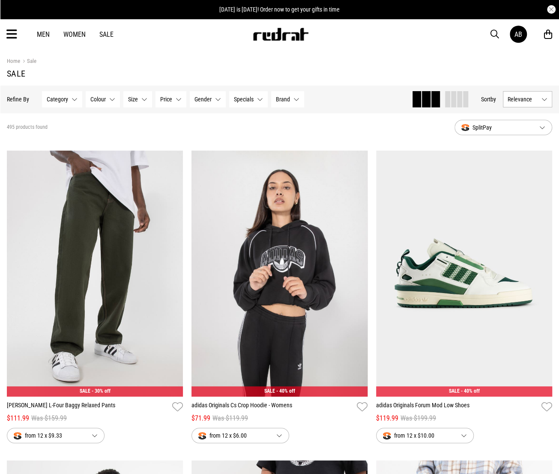
click at [48, 35] on link "Men" at bounding box center [43, 34] width 13 height 8
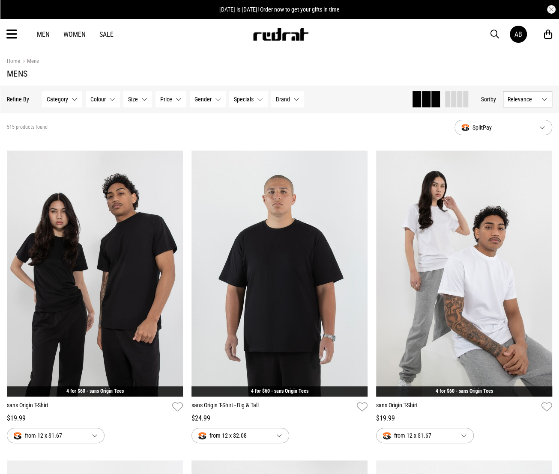
click at [42, 33] on link "Men" at bounding box center [43, 34] width 13 height 8
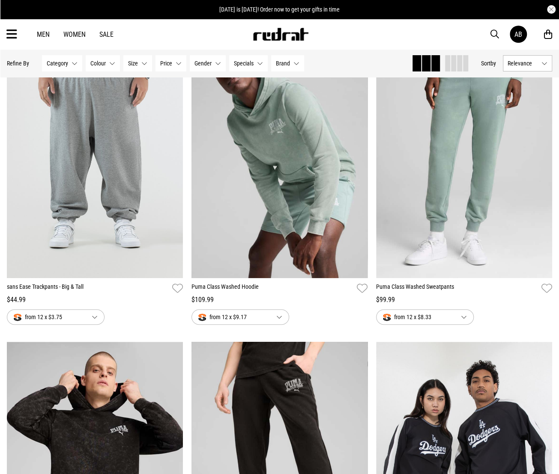
scroll to position [1413, 0]
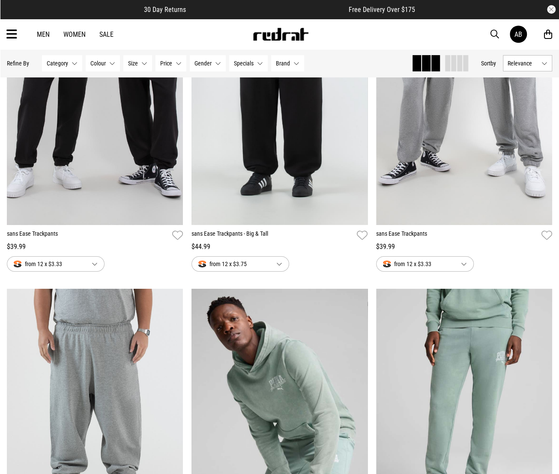
click at [244, 63] on span "Specials" at bounding box center [244, 63] width 20 height 7
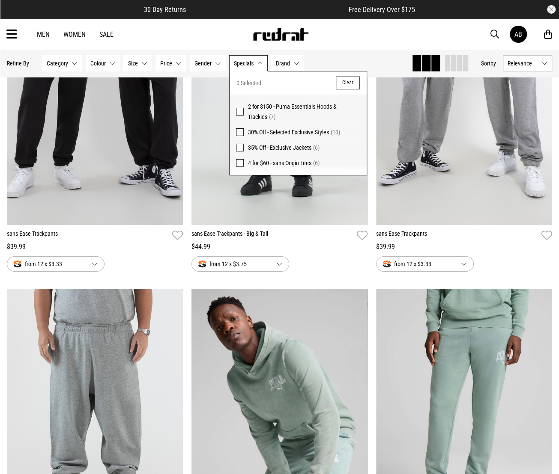
click at [262, 106] on span "2 for $150 - Puma Essentials Hoods & Trackies" at bounding box center [292, 111] width 89 height 17
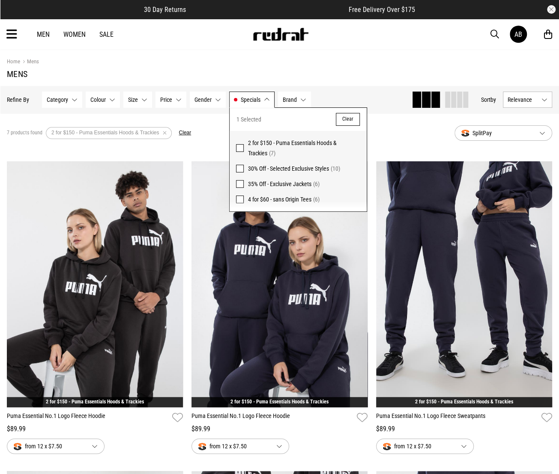
click at [278, 167] on span "30% Off - Selected Exclusive Styles" at bounding box center [288, 168] width 81 height 7
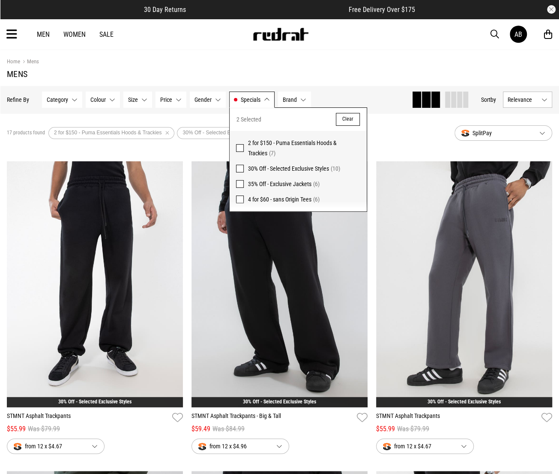
click at [265, 187] on span "35% Off - Exclusive Jackets (6)" at bounding box center [304, 184] width 112 height 10
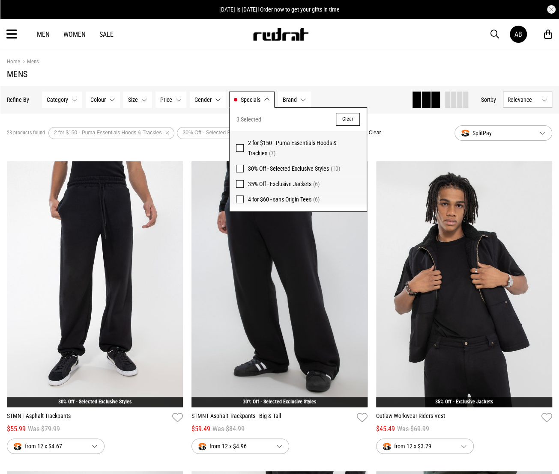
click at [238, 165] on span at bounding box center [240, 169] width 8 height 8
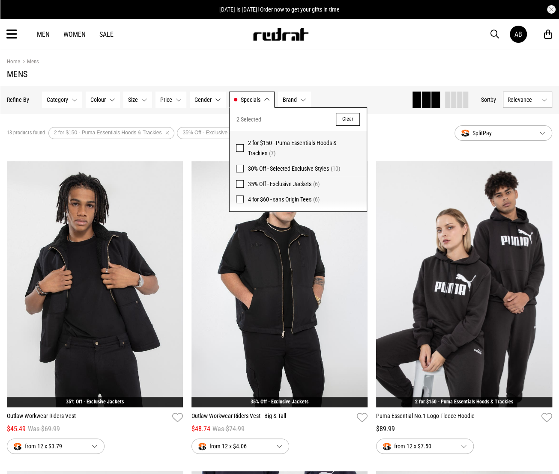
click at [237, 144] on span at bounding box center [240, 148] width 8 height 8
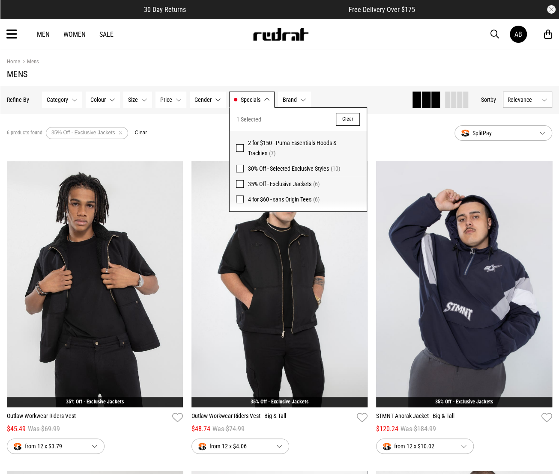
click at [239, 182] on span at bounding box center [240, 184] width 8 height 8
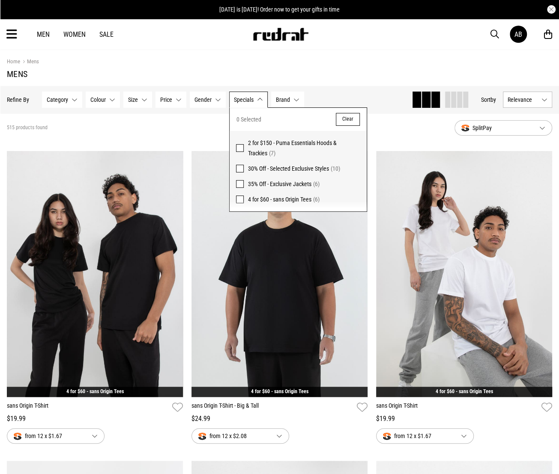
click at [14, 32] on icon at bounding box center [11, 34] width 11 height 14
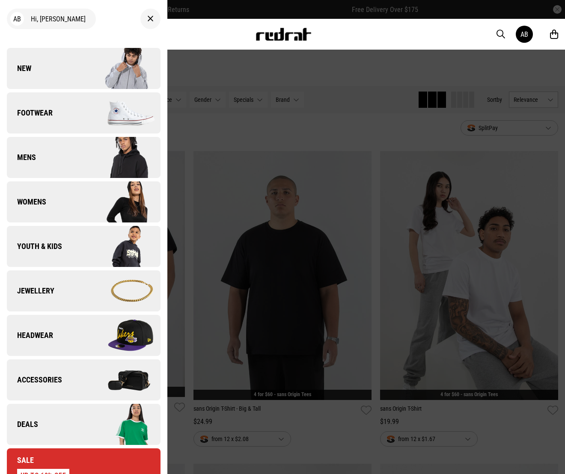
click at [38, 114] on span "Footwear" at bounding box center [30, 113] width 46 height 10
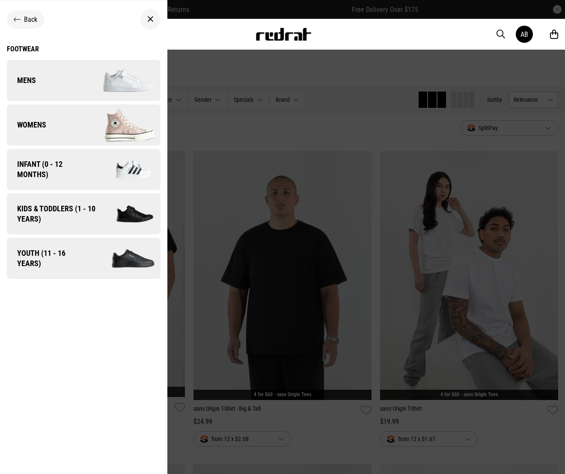
click at [51, 87] on link "Mens" at bounding box center [84, 80] width 154 height 41
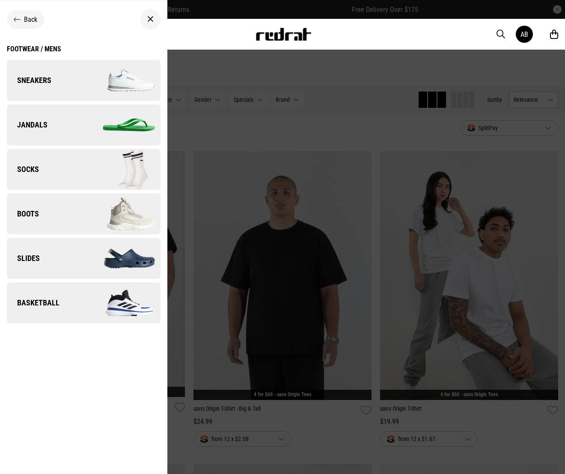
click at [60, 264] on link "Slides" at bounding box center [84, 258] width 154 height 41
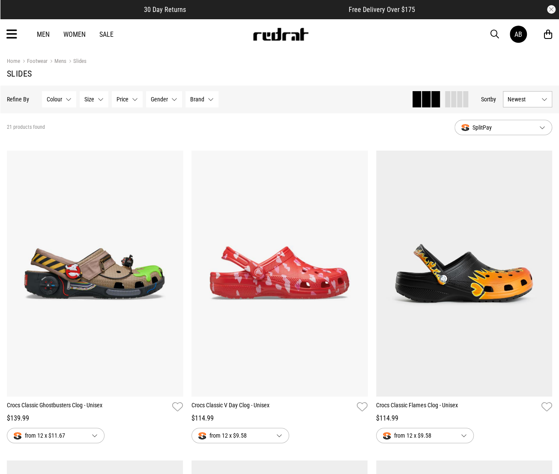
click at [102, 100] on button "Size None selected" at bounding box center [94, 99] width 29 height 16
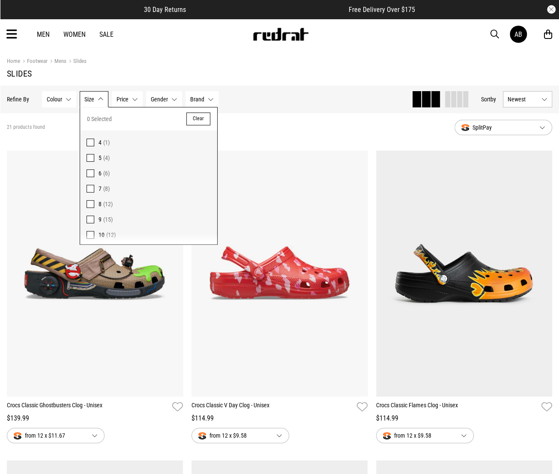
scroll to position [48, 0]
click at [108, 217] on span "(6)" at bounding box center [109, 217] width 6 height 7
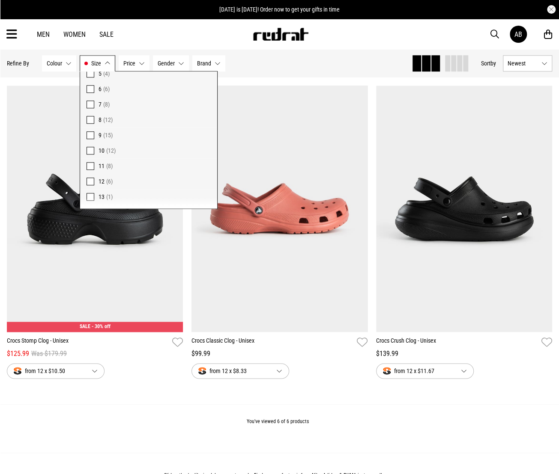
scroll to position [599, 0]
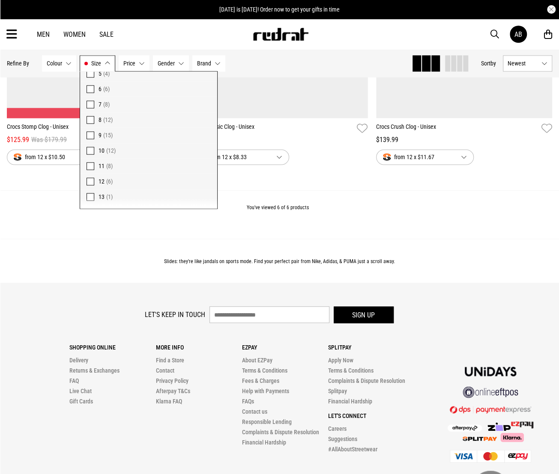
click at [274, 245] on div "Slides: they're like jandals on sports mode. Find your perfect pair from Nike, …" at bounding box center [279, 261] width 559 height 44
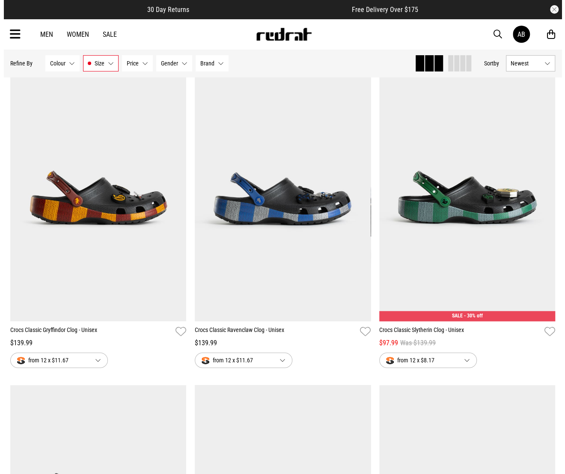
scroll to position [0, 0]
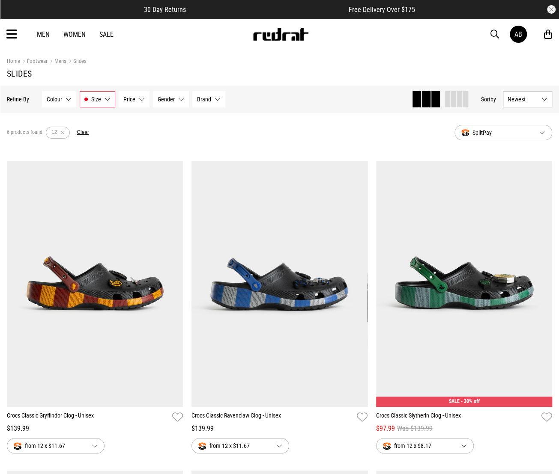
click at [101, 97] on button "Size 12" at bounding box center [98, 99] width 36 height 16
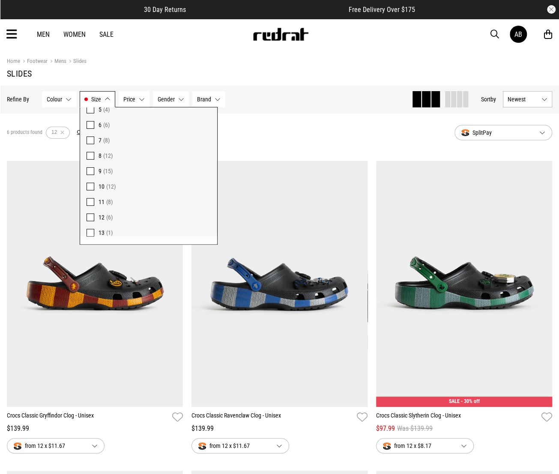
click at [91, 213] on label "12 (6)" at bounding box center [148, 217] width 137 height 15
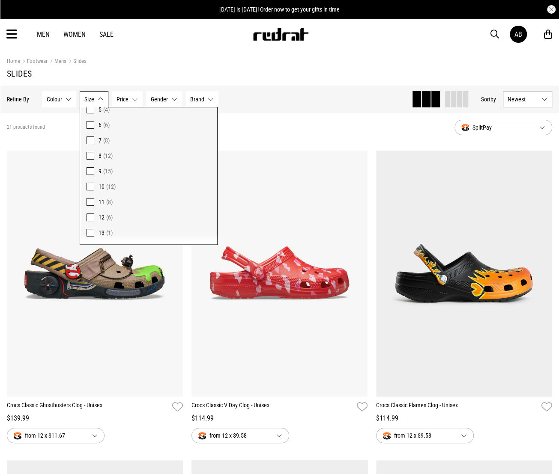
click at [65, 100] on button "Colour None selected" at bounding box center [59, 99] width 34 height 16
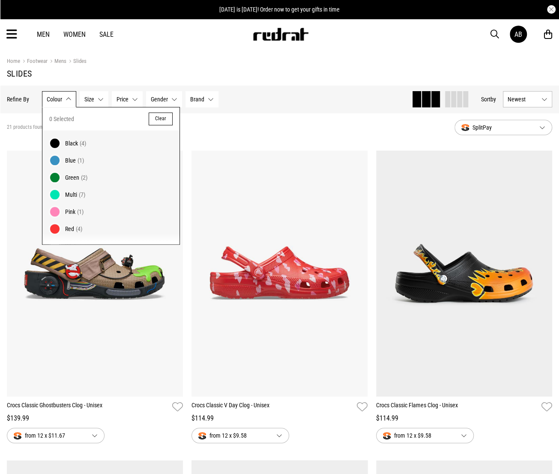
click at [91, 98] on span "Size" at bounding box center [89, 99] width 10 height 7
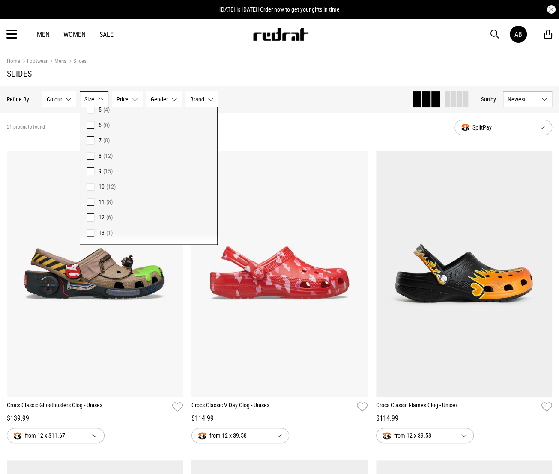
click at [106, 217] on span "(6)" at bounding box center [109, 217] width 6 height 7
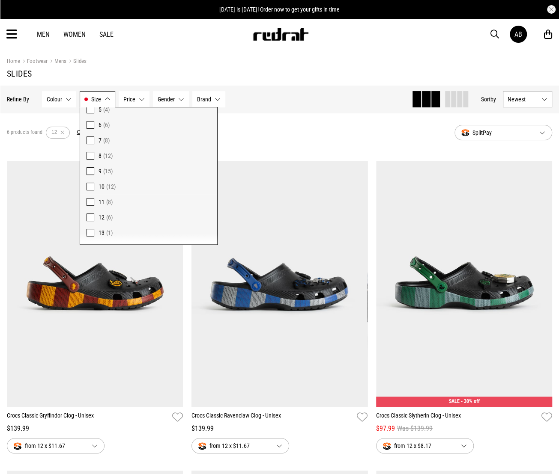
click at [15, 32] on icon at bounding box center [11, 34] width 11 height 14
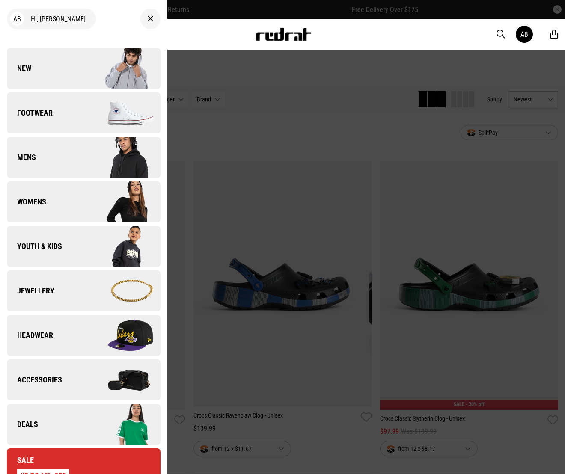
click at [54, 109] on link "Footwear" at bounding box center [84, 112] width 154 height 41
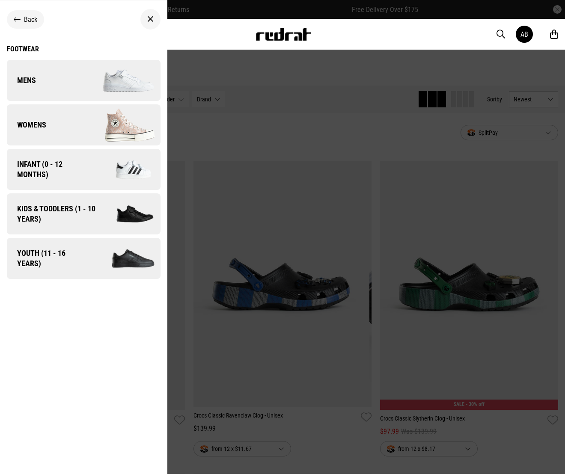
click at [51, 81] on link "Mens" at bounding box center [84, 80] width 154 height 41
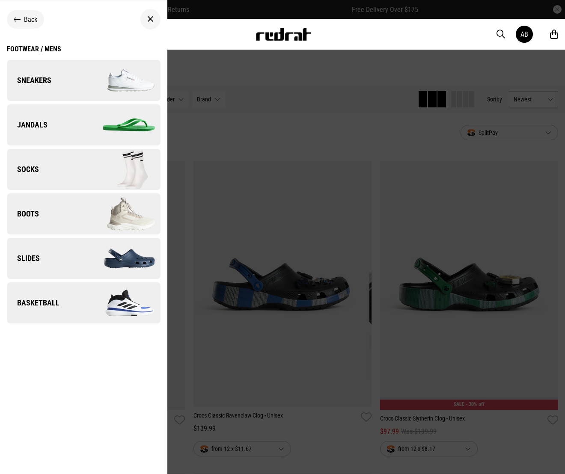
click at [53, 85] on link "Sneakers" at bounding box center [84, 80] width 154 height 41
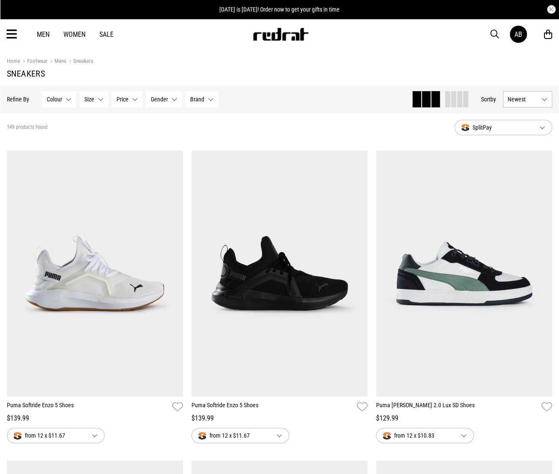
click at [91, 100] on span "Size" at bounding box center [89, 99] width 10 height 7
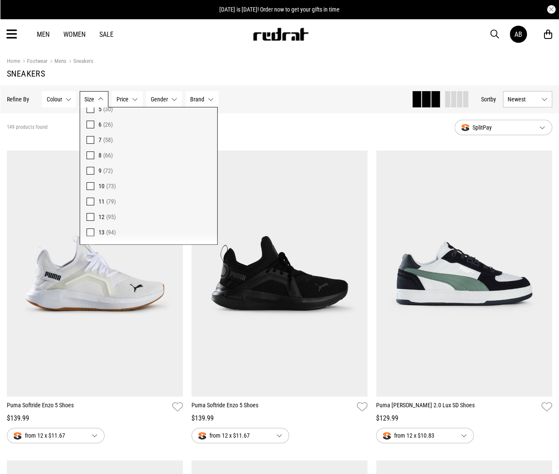
scroll to position [79, 0]
click at [98, 200] on span "12" at bounding box center [101, 202] width 6 height 7
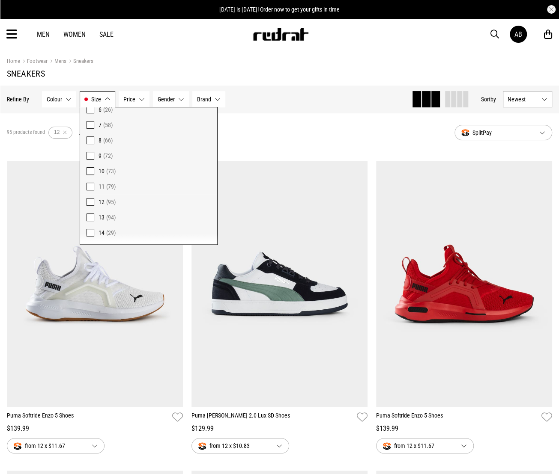
click at [232, 139] on div "95 products found Active Filters 12 Clear" at bounding box center [227, 133] width 441 height 26
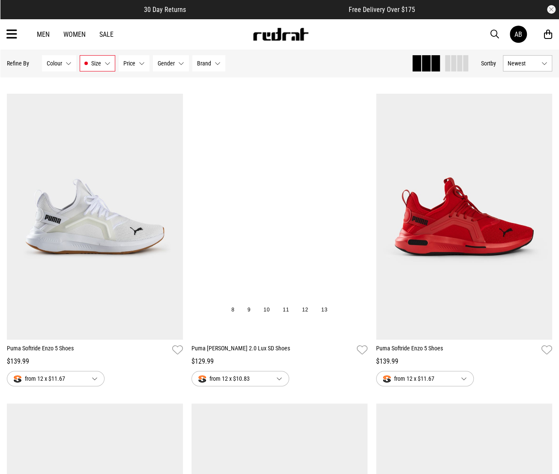
scroll to position [128, 0]
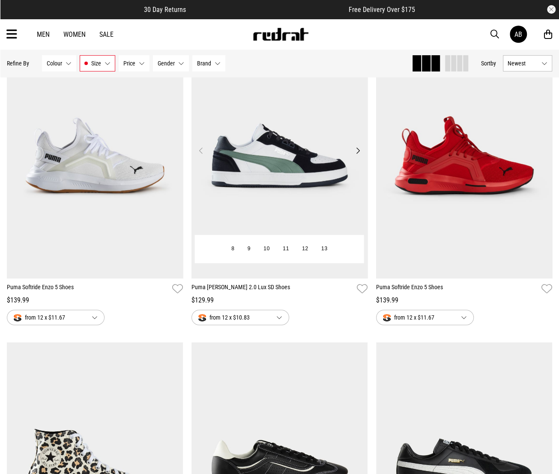
click at [358, 149] on button "Next" at bounding box center [357, 151] width 11 height 10
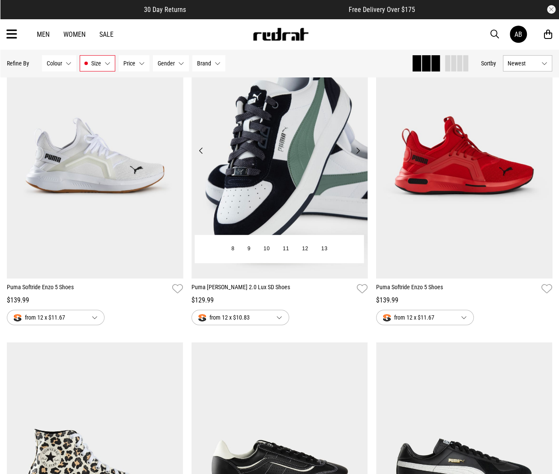
click at [358, 149] on button "Next" at bounding box center [357, 151] width 11 height 10
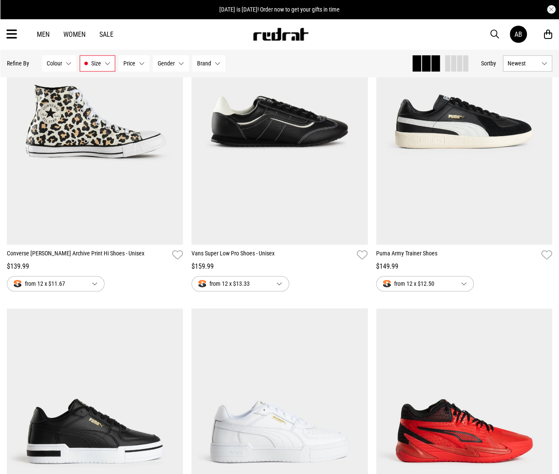
scroll to position [471, 0]
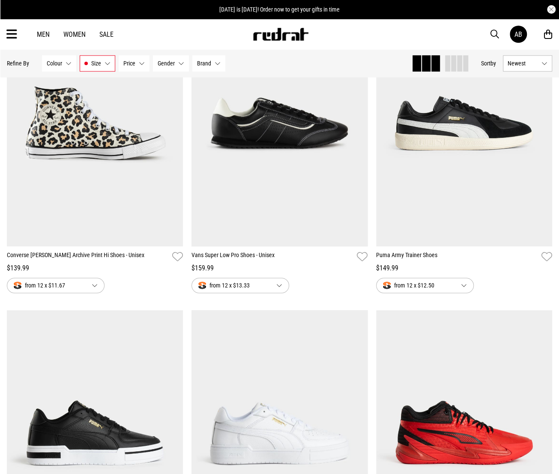
click at [172, 65] on span "Gender" at bounding box center [166, 63] width 17 height 7
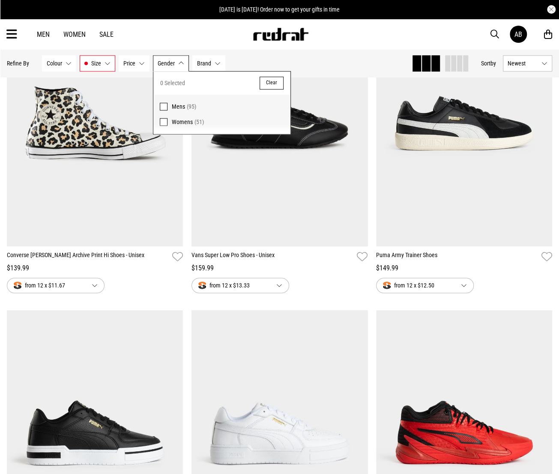
click at [173, 105] on span "Mens" at bounding box center [178, 106] width 13 height 7
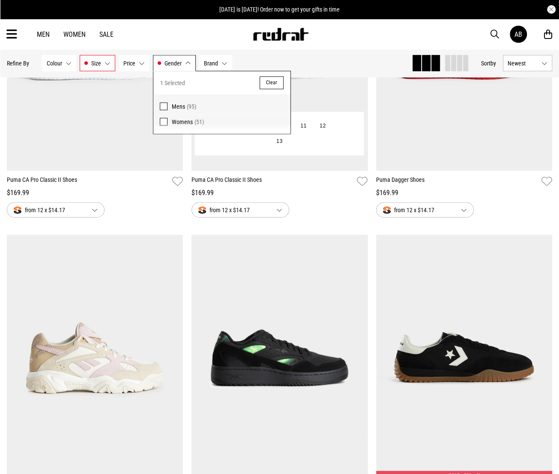
scroll to position [728, 0]
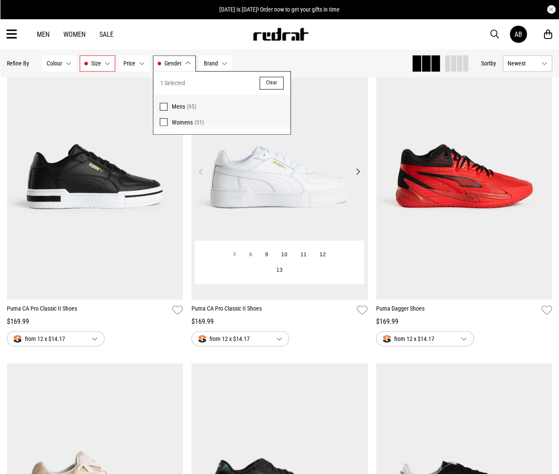
click at [359, 173] on button "Next" at bounding box center [357, 171] width 11 height 10
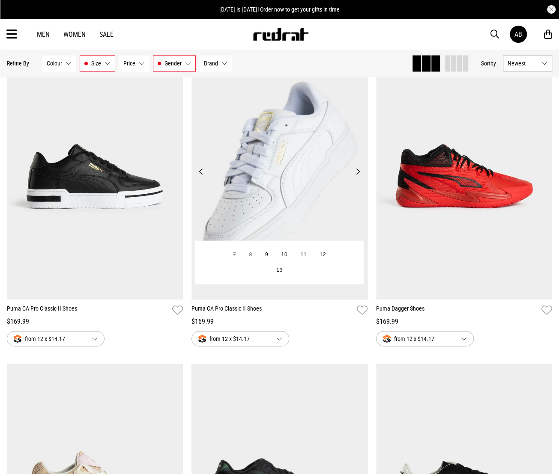
click at [356, 174] on button "Next" at bounding box center [357, 171] width 11 height 10
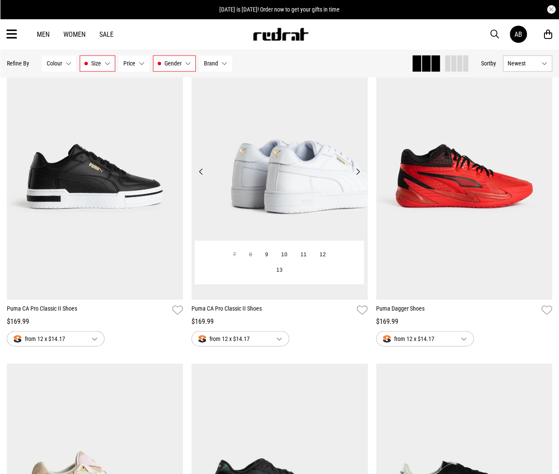
click at [357, 174] on button "Next" at bounding box center [357, 171] width 11 height 10
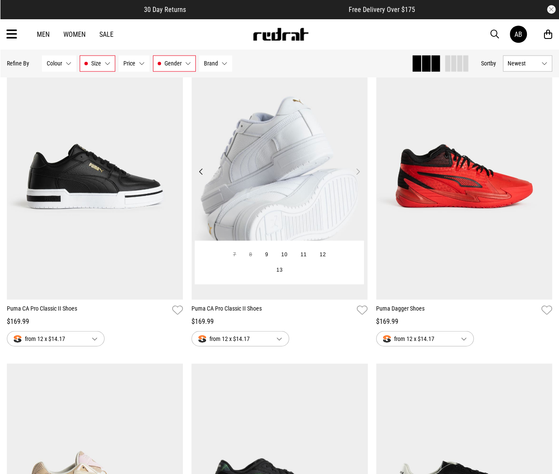
click at [357, 174] on button "Next" at bounding box center [357, 171] width 11 height 10
click at [360, 172] on button "Next" at bounding box center [357, 171] width 11 height 10
click at [359, 169] on button "Next" at bounding box center [357, 171] width 11 height 10
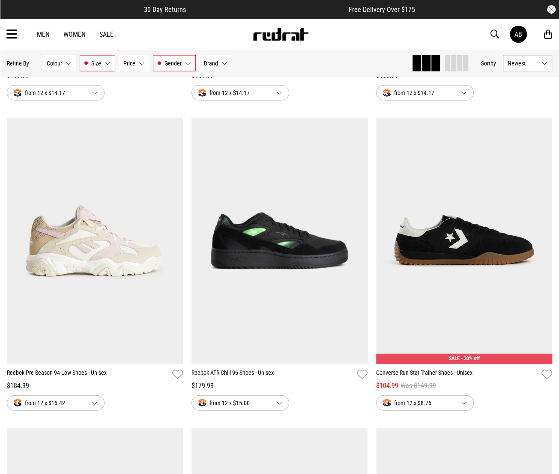
scroll to position [1027, 0]
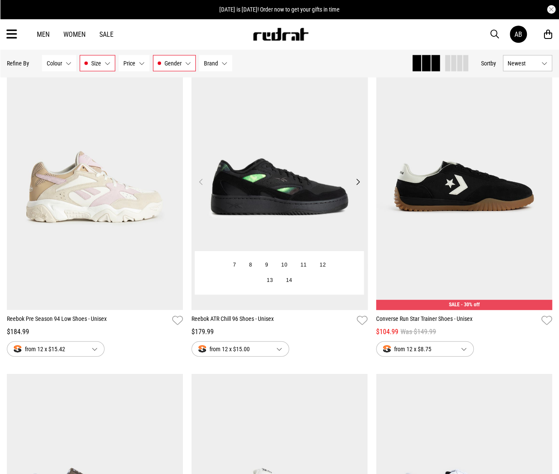
click at [360, 178] on button "Next" at bounding box center [357, 182] width 11 height 10
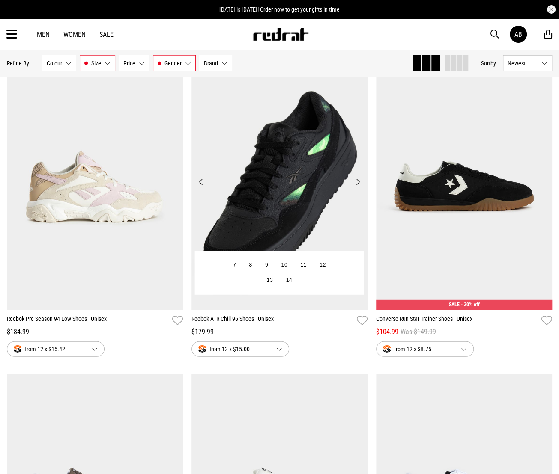
click at [360, 179] on button "Next" at bounding box center [357, 182] width 11 height 10
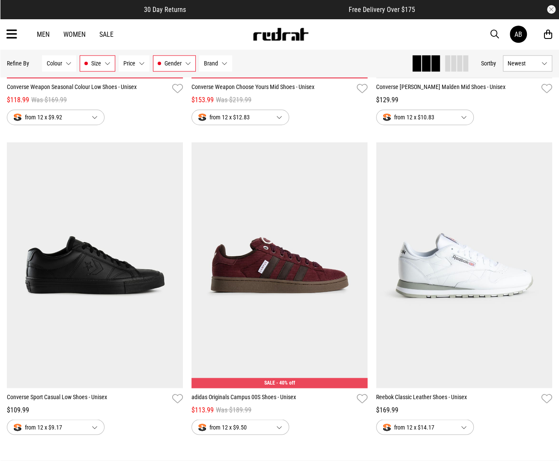
scroll to position [2183, 0]
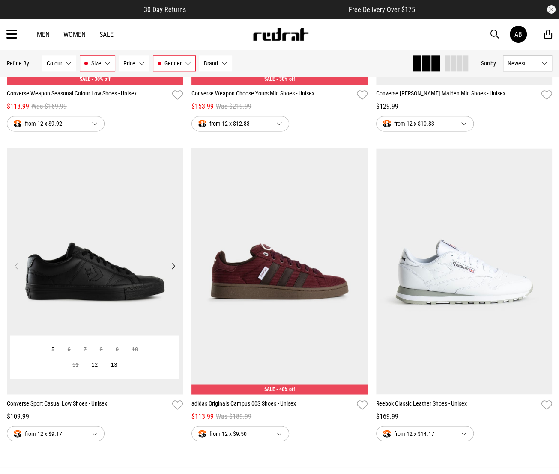
click at [171, 266] on button "Next" at bounding box center [173, 266] width 11 height 10
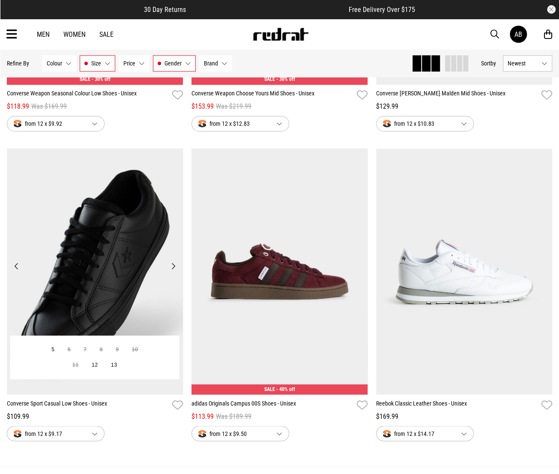
click at [172, 267] on button "Next" at bounding box center [173, 266] width 11 height 10
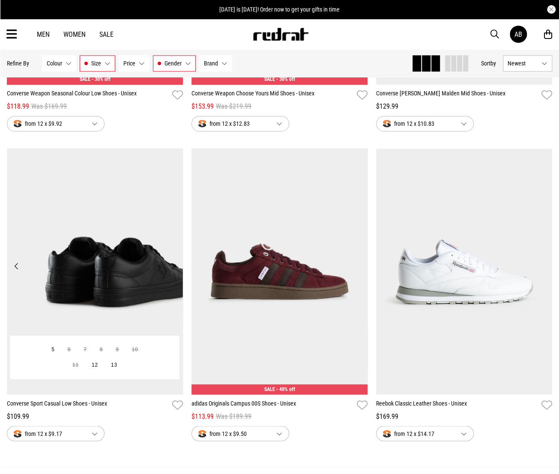
click at [173, 270] on button "Next" at bounding box center [173, 266] width 11 height 10
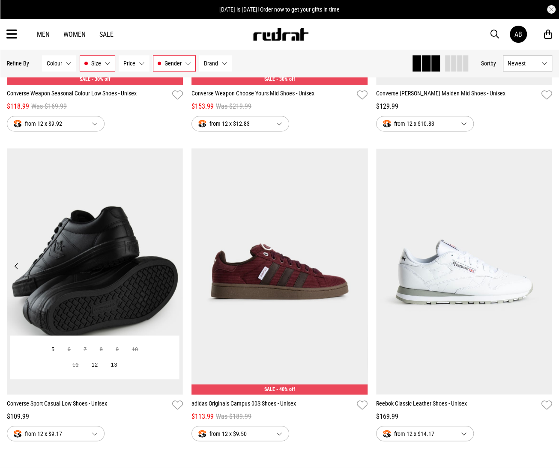
click at [173, 270] on button "Next" at bounding box center [173, 266] width 11 height 10
click at [177, 268] on button "Next" at bounding box center [173, 266] width 11 height 10
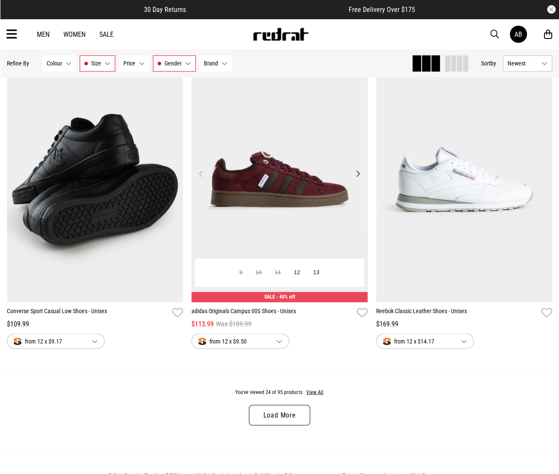
scroll to position [2226, 0]
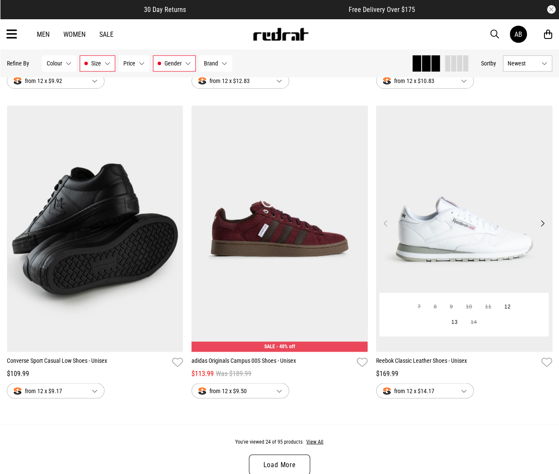
click at [545, 224] on button "Next" at bounding box center [542, 223] width 11 height 10
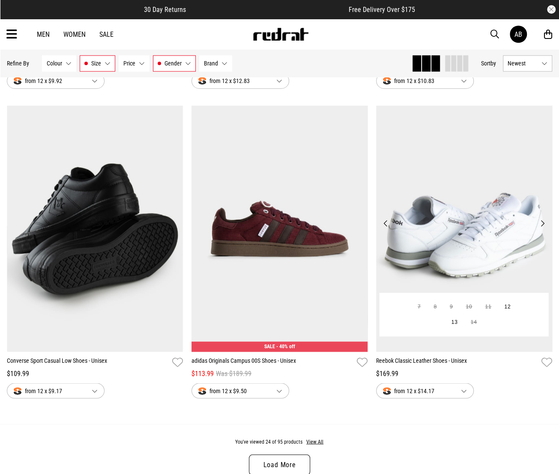
click at [545, 224] on button "Next" at bounding box center [542, 223] width 11 height 10
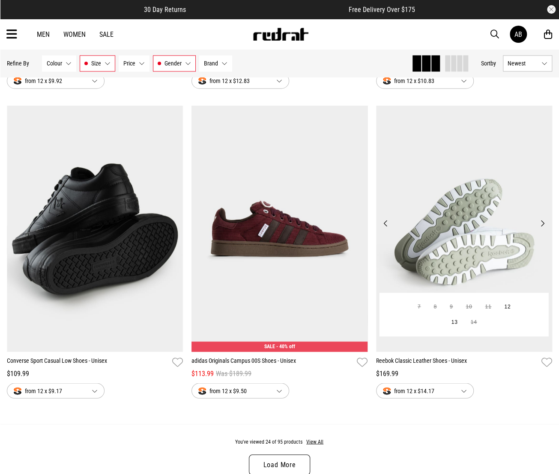
click at [545, 224] on button "Next" at bounding box center [542, 223] width 11 height 10
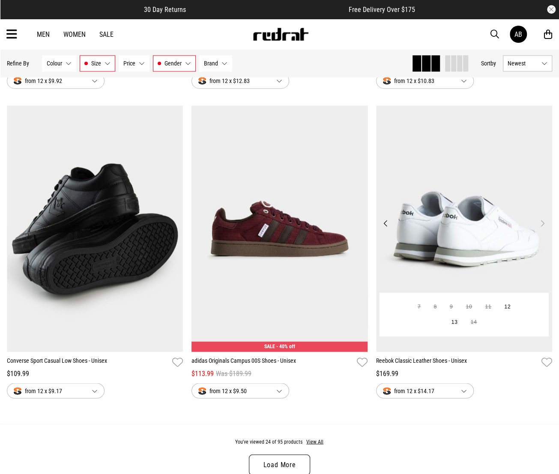
click at [545, 224] on button "Next" at bounding box center [542, 223] width 11 height 10
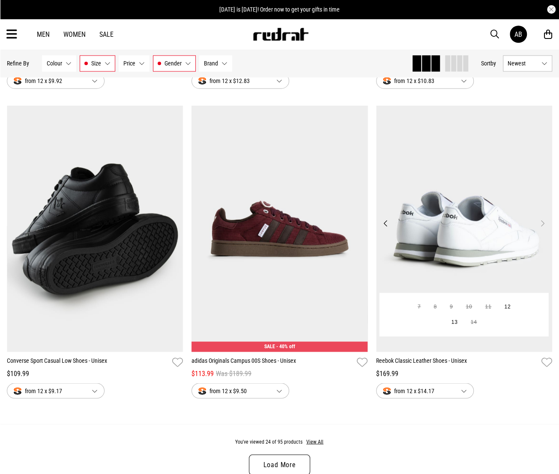
click at [540, 225] on button "Next" at bounding box center [542, 223] width 11 height 10
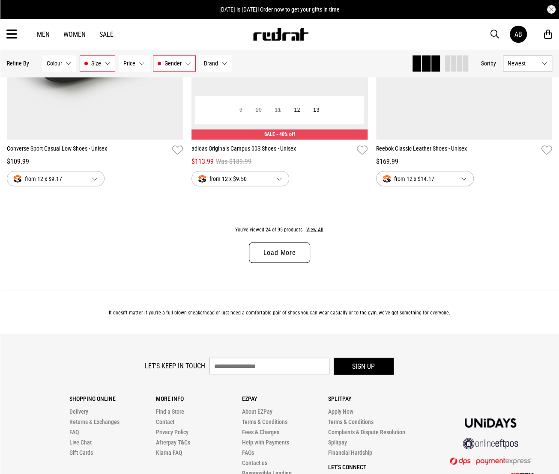
scroll to position [2440, 0]
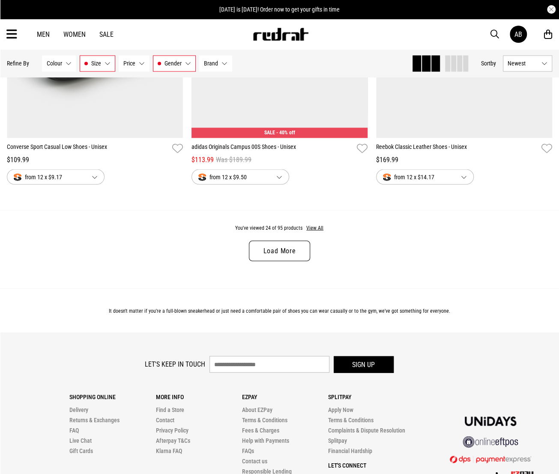
click at [282, 252] on link "Load More" at bounding box center [279, 251] width 61 height 21
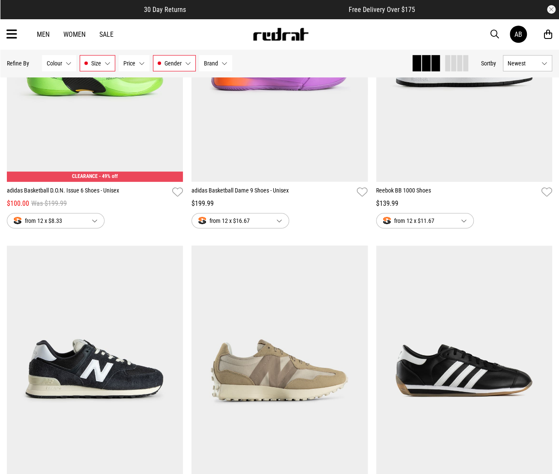
scroll to position [2868, 0]
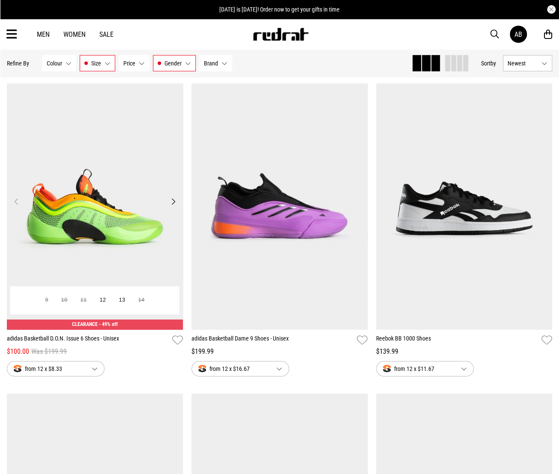
click at [172, 204] on button "Next" at bounding box center [173, 201] width 11 height 10
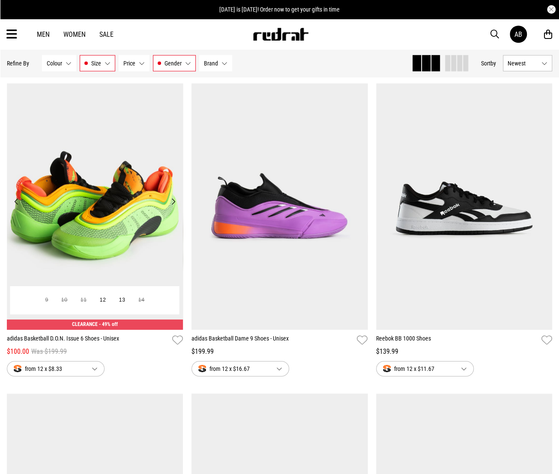
click at [172, 203] on button "Next" at bounding box center [173, 201] width 11 height 10
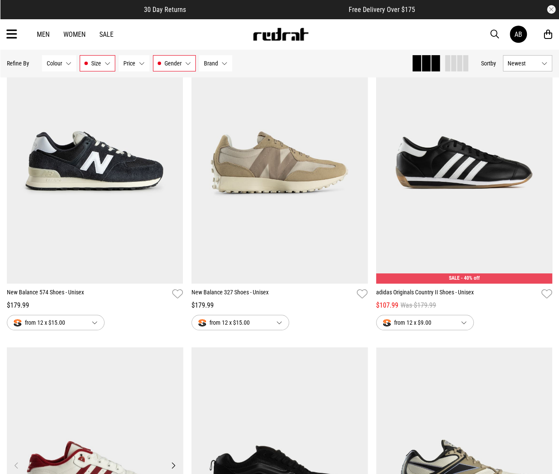
scroll to position [3211, 0]
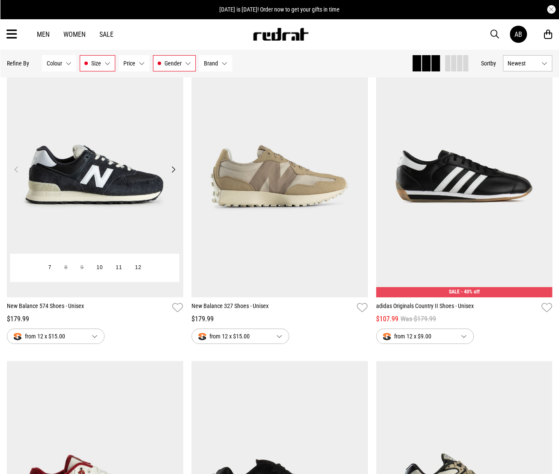
click at [173, 169] on button "Next" at bounding box center [173, 169] width 11 height 10
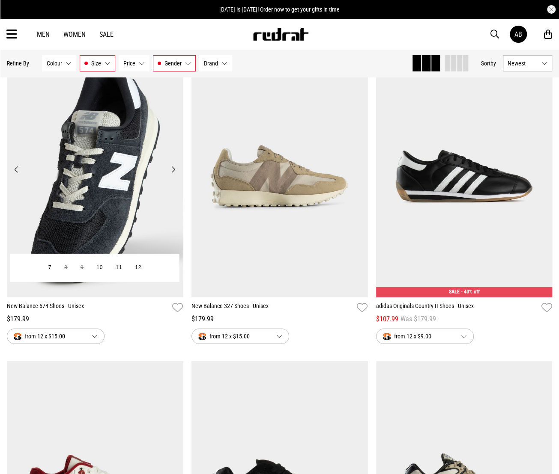
click at [173, 169] on button "Next" at bounding box center [173, 169] width 11 height 10
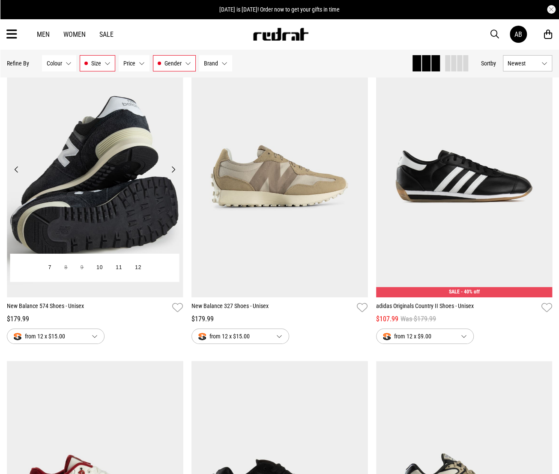
click at [173, 169] on button "Next" at bounding box center [173, 169] width 11 height 10
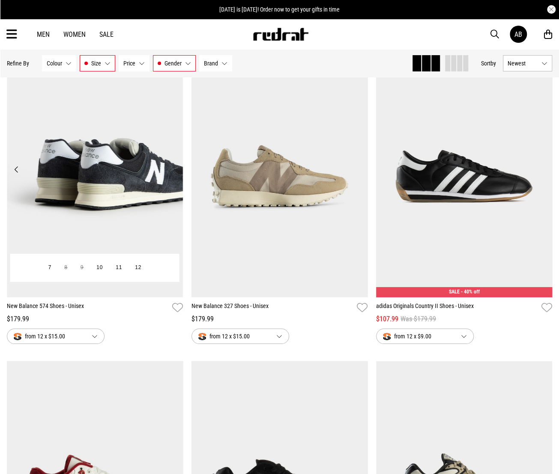
click at [173, 169] on button "Next" at bounding box center [173, 169] width 11 height 10
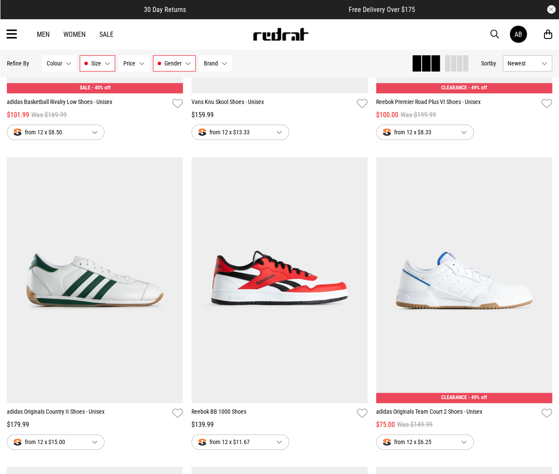
scroll to position [3767, 0]
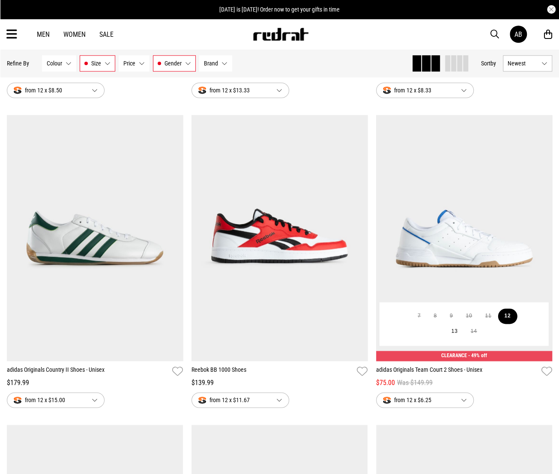
click at [506, 322] on button "12" at bounding box center [506, 316] width 19 height 15
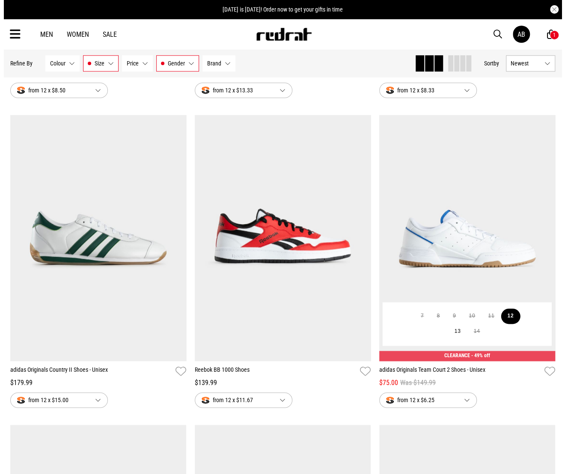
scroll to position [3785, 0]
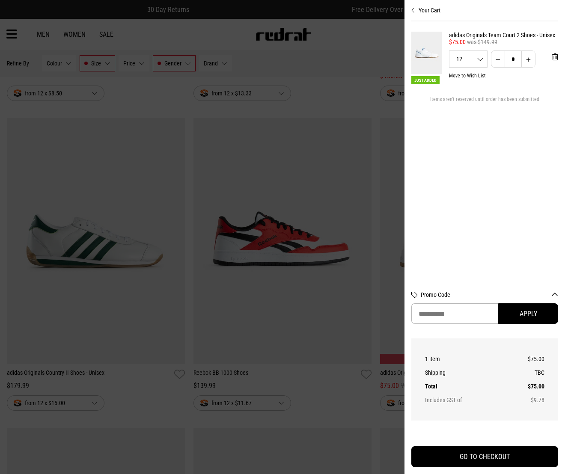
click at [356, 59] on div at bounding box center [282, 237] width 565 height 474
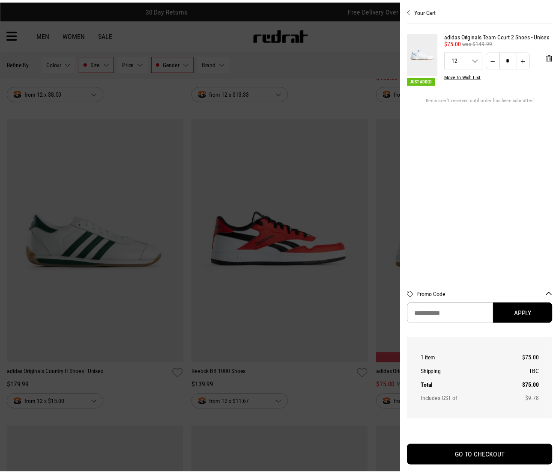
scroll to position [3767, 0]
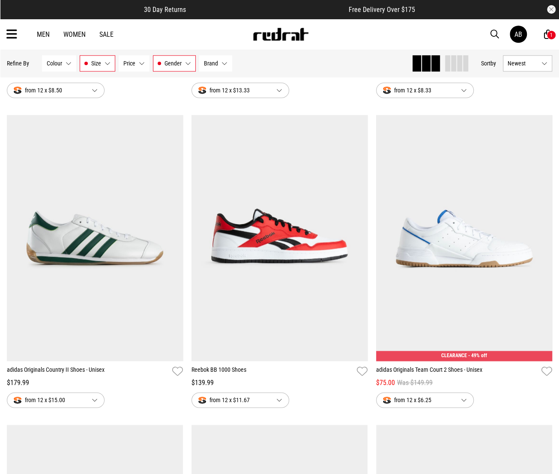
click at [547, 34] on div "1" at bounding box center [550, 34] width 9 height 9
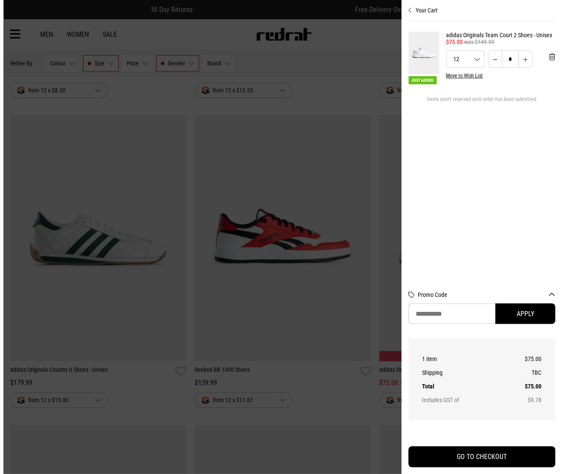
scroll to position [3785, 0]
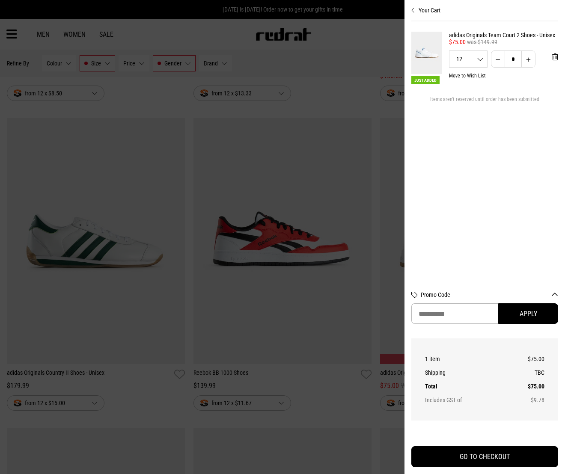
click at [323, 69] on div at bounding box center [282, 237] width 565 height 474
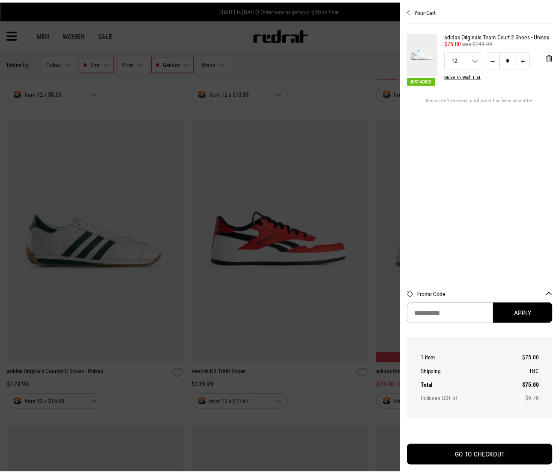
scroll to position [3767, 0]
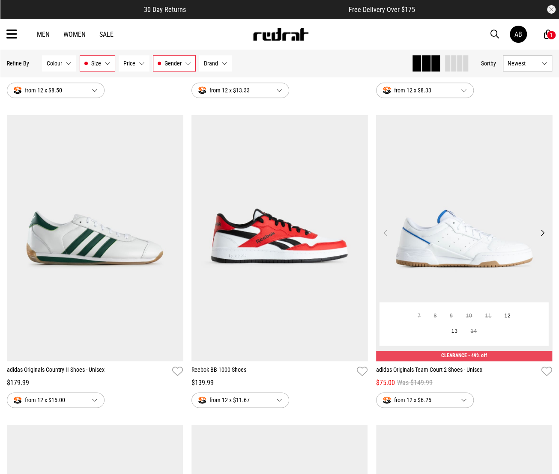
click at [539, 234] on button "Next" at bounding box center [542, 233] width 11 height 10
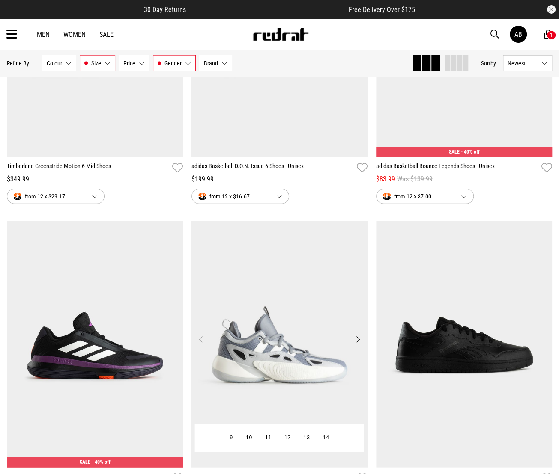
scroll to position [4281, 0]
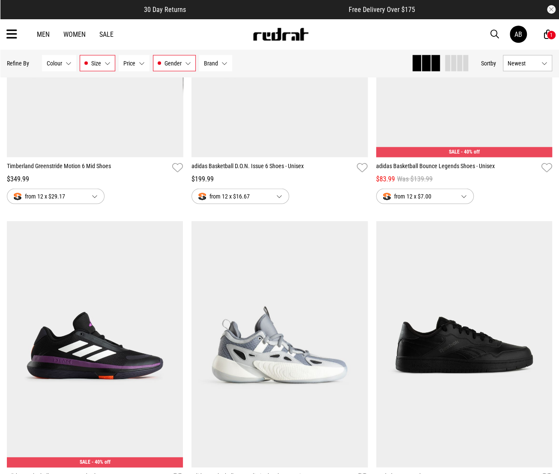
click at [141, 66] on button "Price None selected" at bounding box center [134, 63] width 31 height 16
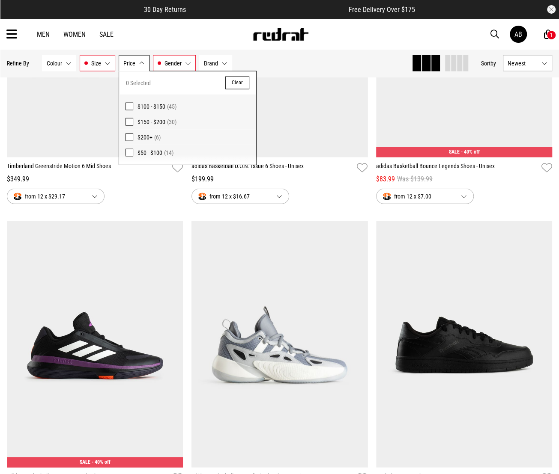
click at [143, 154] on span "$50 - $100" at bounding box center [149, 152] width 25 height 7
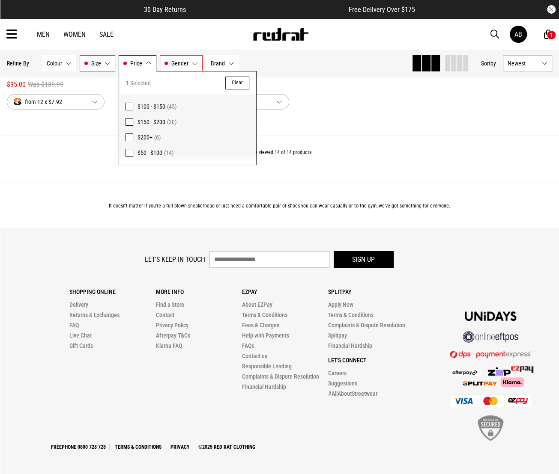
scroll to position [1585, 0]
click at [40, 161] on div "You've viewed 14 of 14 products" at bounding box center [279, 159] width 559 height 48
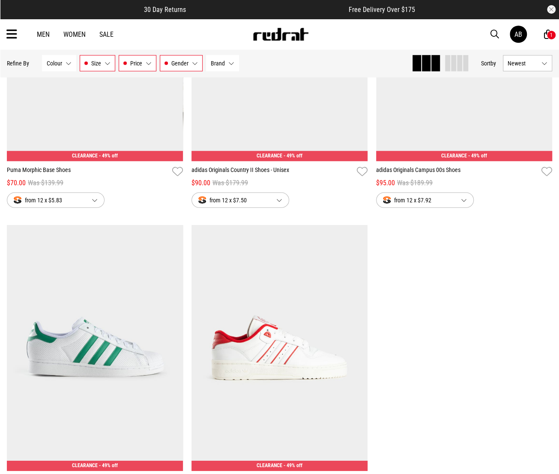
scroll to position [1286, 0]
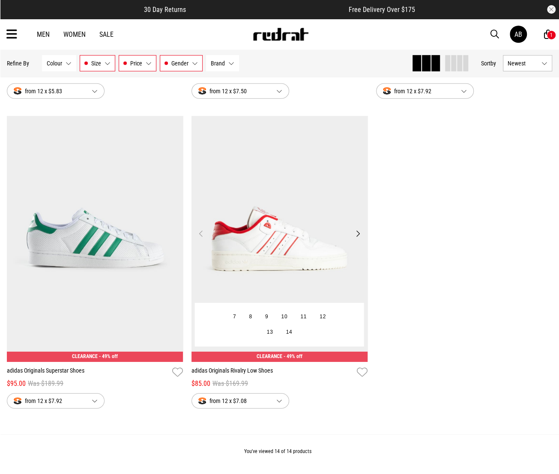
click at [355, 231] on button "Next" at bounding box center [357, 234] width 11 height 10
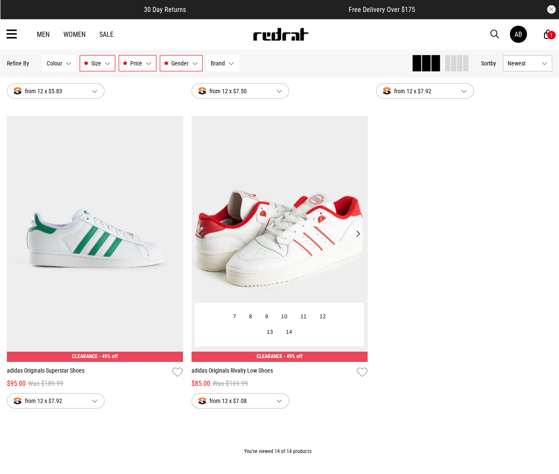
click at [355, 231] on button "Next" at bounding box center [357, 234] width 11 height 10
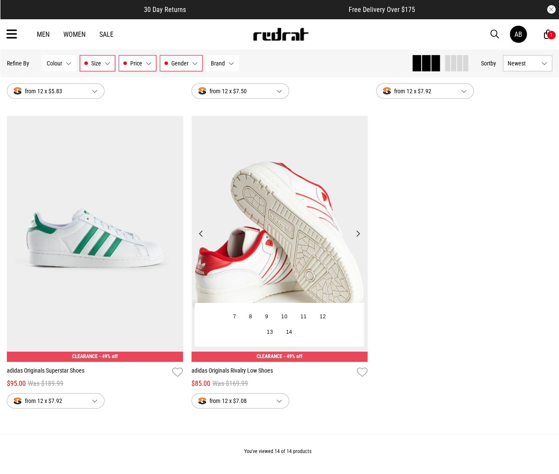
click at [360, 232] on button "Next" at bounding box center [357, 234] width 11 height 10
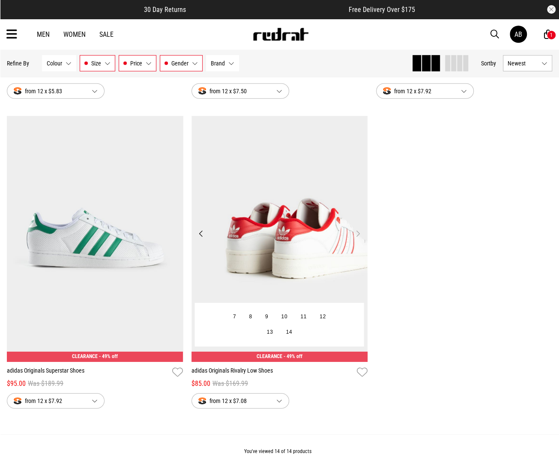
click at [360, 232] on button "Next" at bounding box center [357, 234] width 11 height 10
click at [360, 233] on button "Next" at bounding box center [357, 234] width 11 height 10
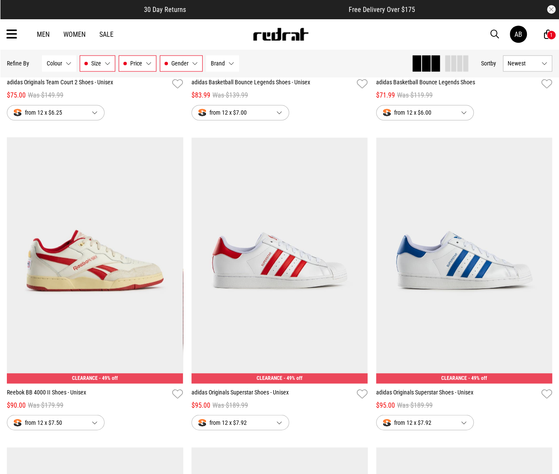
scroll to position [643, 0]
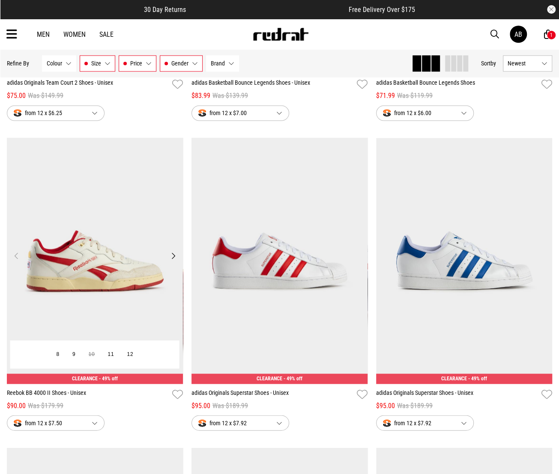
click at [173, 255] on button "Next" at bounding box center [173, 255] width 11 height 10
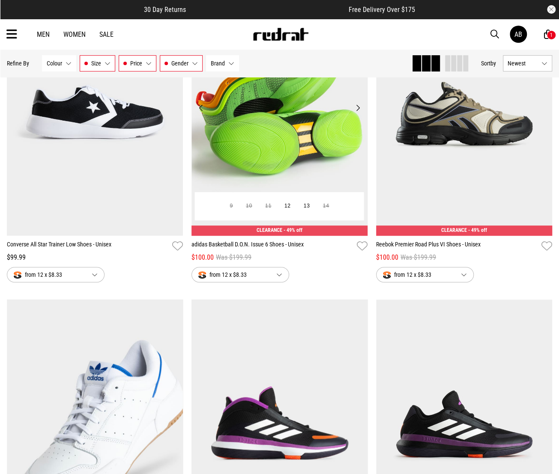
scroll to position [0, 0]
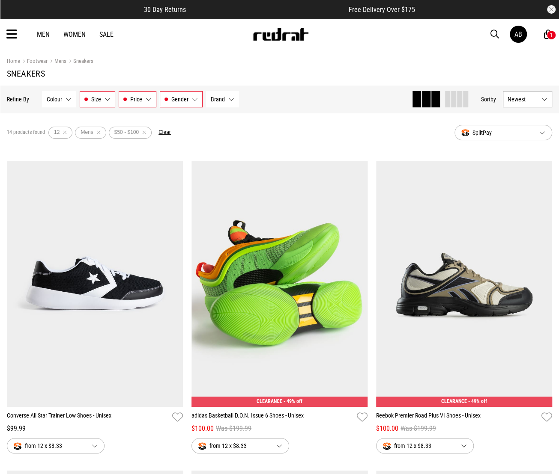
click at [183, 96] on span "Gender" at bounding box center [179, 99] width 17 height 7
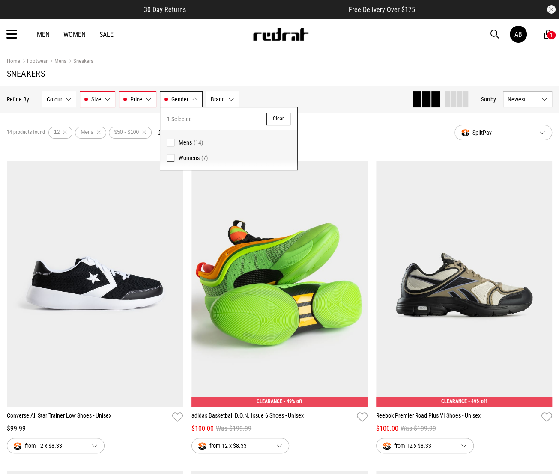
click at [182, 116] on span "1 Selected" at bounding box center [179, 119] width 25 height 10
click at [271, 119] on button "Clear" at bounding box center [278, 119] width 24 height 13
click at [150, 103] on button "Price $50 - $100" at bounding box center [138, 99] width 38 height 16
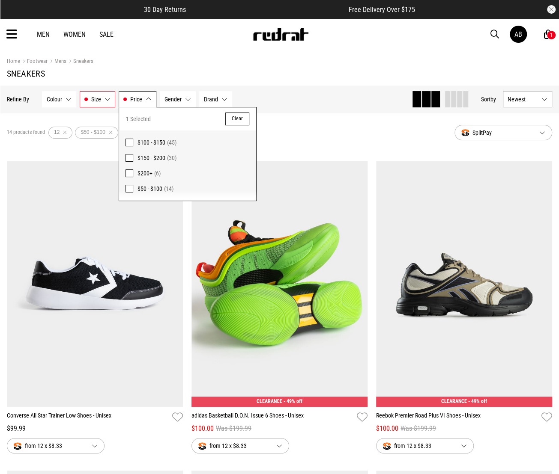
drag, startPoint x: 240, startPoint y: 121, endPoint x: 213, endPoint y: 117, distance: 26.8
click at [240, 121] on button "Clear" at bounding box center [237, 119] width 24 height 13
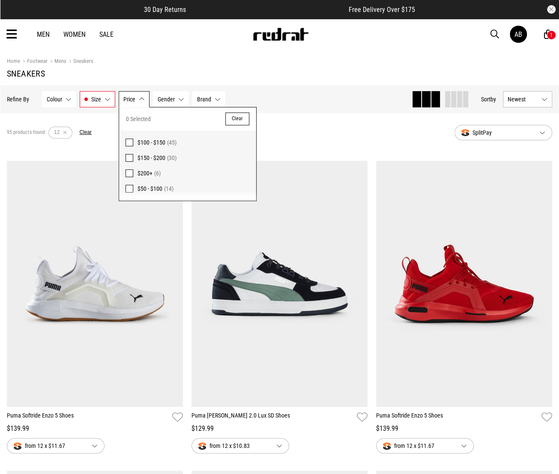
click at [106, 101] on button "Size 12" at bounding box center [98, 99] width 36 height 16
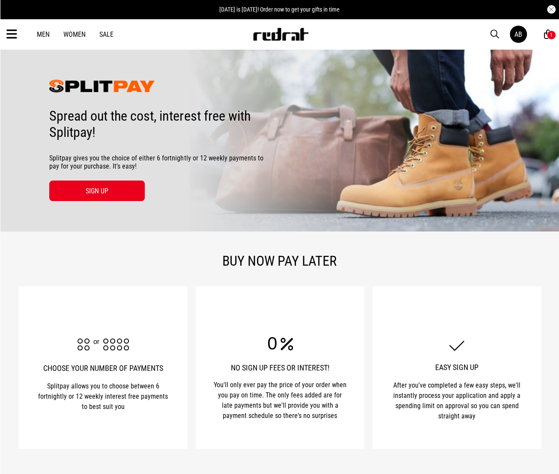
click at [40, 31] on link "Men" at bounding box center [43, 34] width 13 height 8
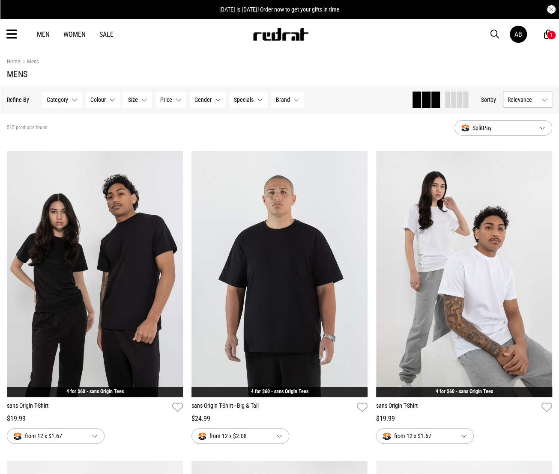
click at [71, 104] on button "Category None selected" at bounding box center [62, 100] width 40 height 16
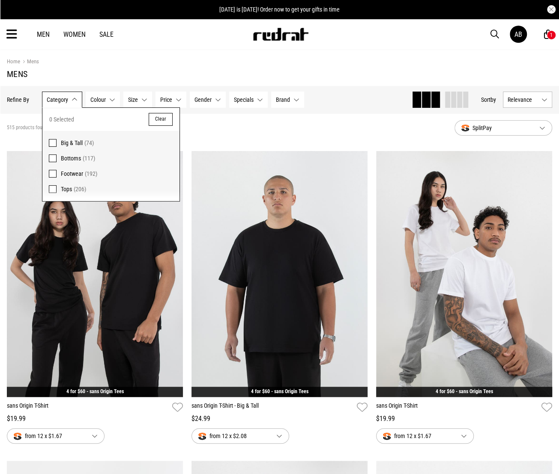
click at [67, 188] on span "Tops" at bounding box center [66, 189] width 11 height 7
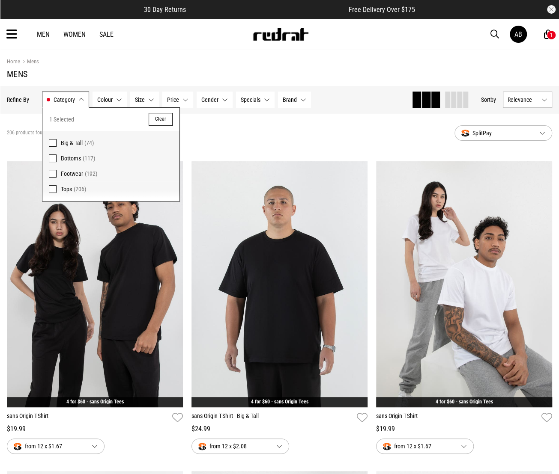
click at [149, 98] on button "Size None selected" at bounding box center [144, 100] width 29 height 16
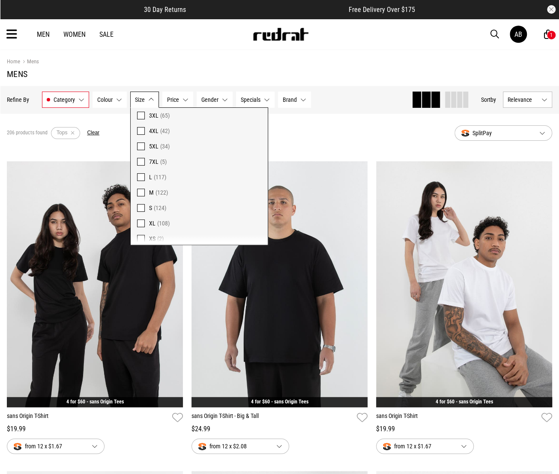
scroll to position [63, 0]
click at [158, 170] on span "(117)" at bounding box center [160, 172] width 12 height 7
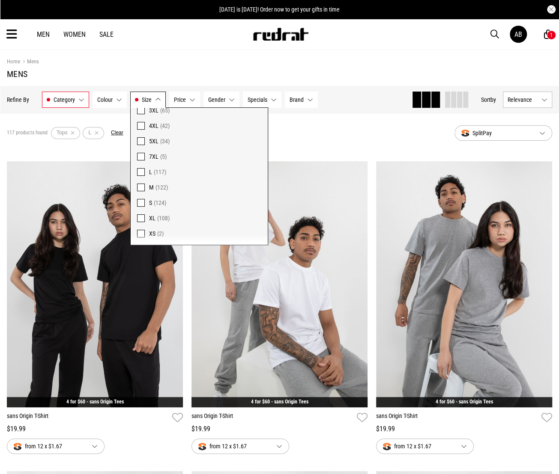
click at [185, 98] on button "Price None selected" at bounding box center [184, 100] width 31 height 16
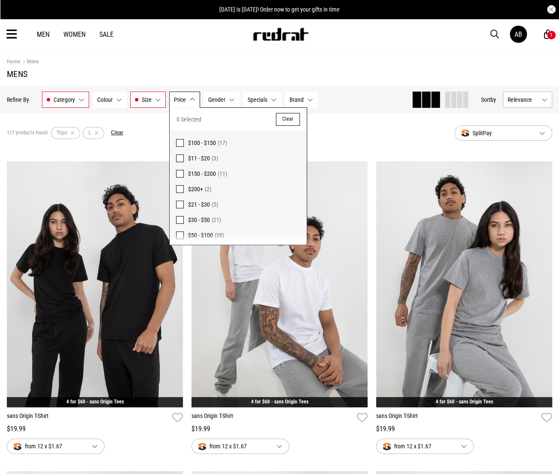
click at [203, 204] on span "$21 - $30" at bounding box center [199, 204] width 22 height 7
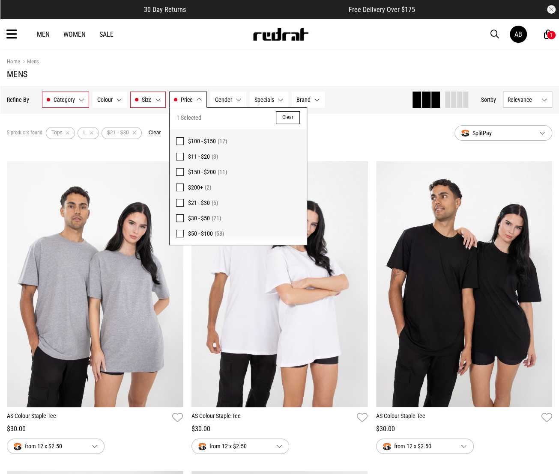
click at [262, 99] on span "Specials" at bounding box center [264, 99] width 20 height 7
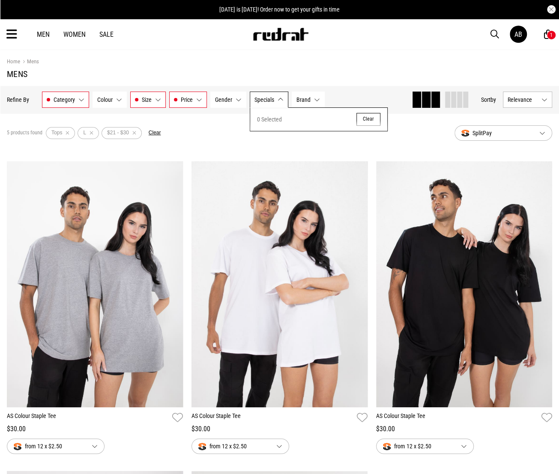
click at [270, 101] on span "Specials" at bounding box center [264, 99] width 20 height 7
click at [305, 98] on span "Brand" at bounding box center [303, 99] width 14 height 7
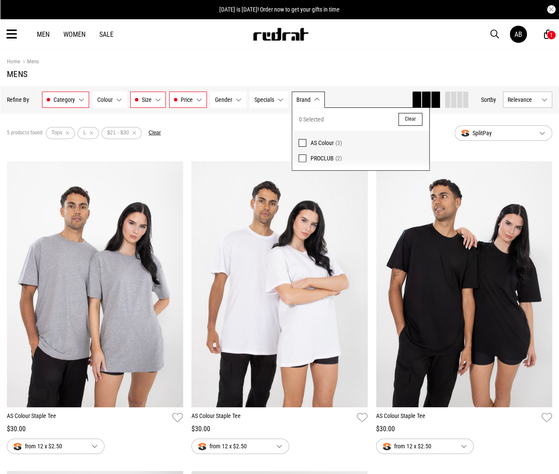
click at [186, 99] on span "Price" at bounding box center [187, 99] width 12 height 7
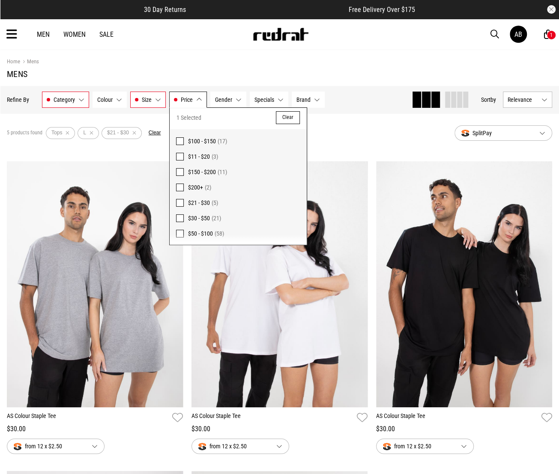
click at [283, 115] on button "Clear" at bounding box center [288, 117] width 24 height 13
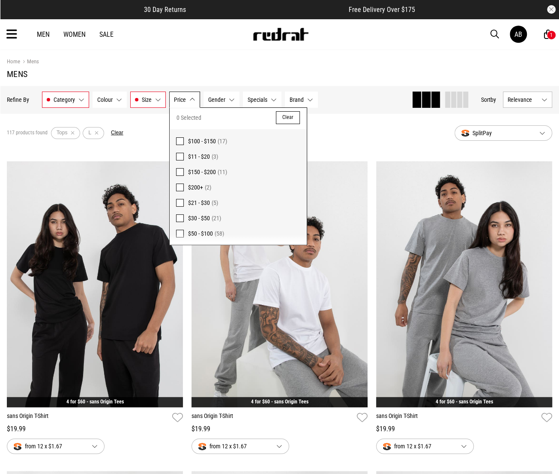
click at [304, 100] on button "Brand None selected" at bounding box center [301, 100] width 33 height 16
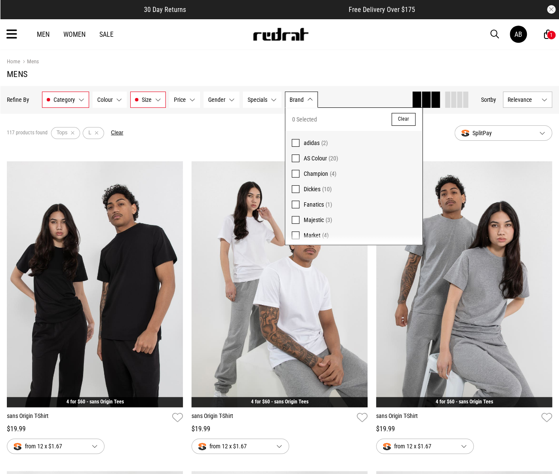
click at [313, 142] on span "adidas" at bounding box center [312, 143] width 16 height 7
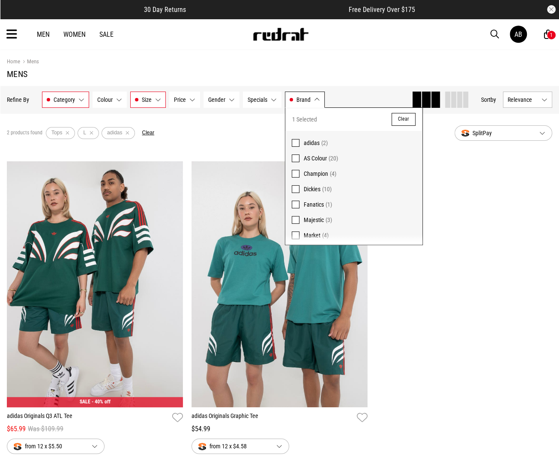
click at [304, 169] on span "Champion (4)" at bounding box center [360, 174] width 112 height 10
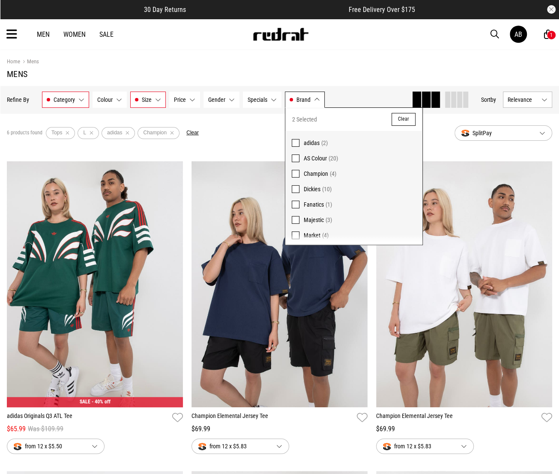
click at [313, 189] on span "Dickies" at bounding box center [312, 189] width 17 height 7
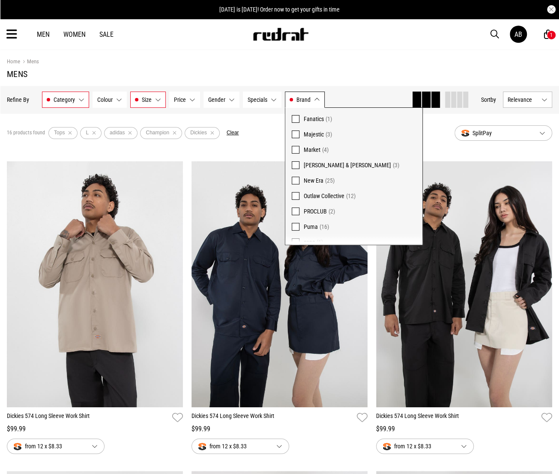
scroll to position [110, 0]
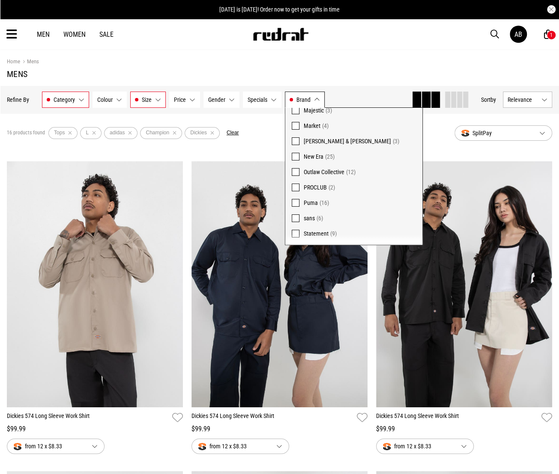
click at [313, 198] on span "Puma (16)" at bounding box center [360, 203] width 112 height 10
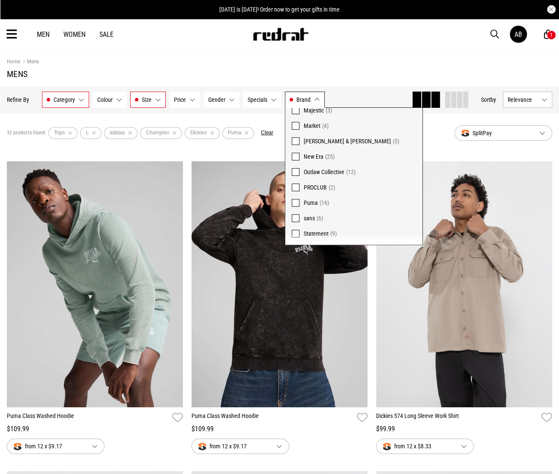
click at [313, 234] on span "Statement" at bounding box center [316, 233] width 25 height 7
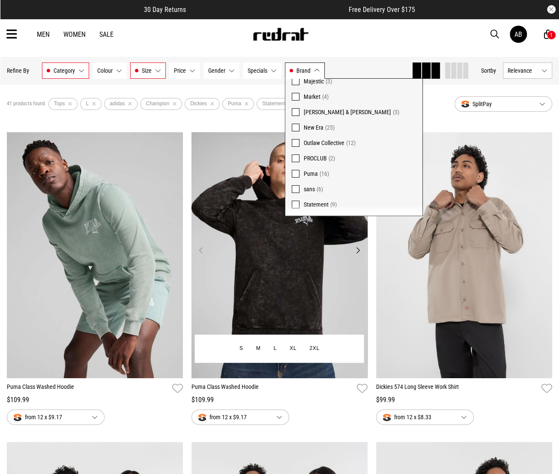
click at [256, 151] on img at bounding box center [279, 255] width 176 height 246
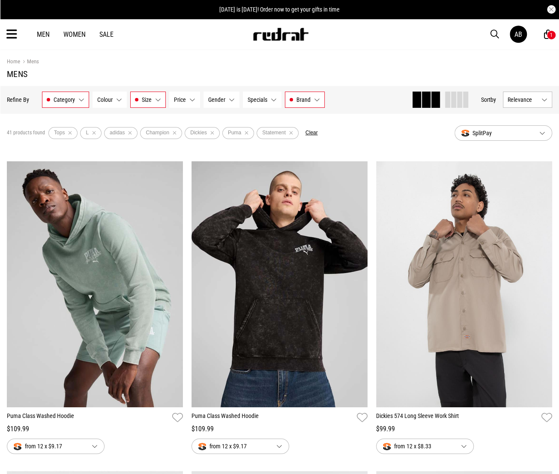
click at [544, 99] on button "Relevance" at bounding box center [527, 100] width 49 height 16
click at [536, 145] on li "Price (Lowest)" at bounding box center [527, 147] width 48 height 16
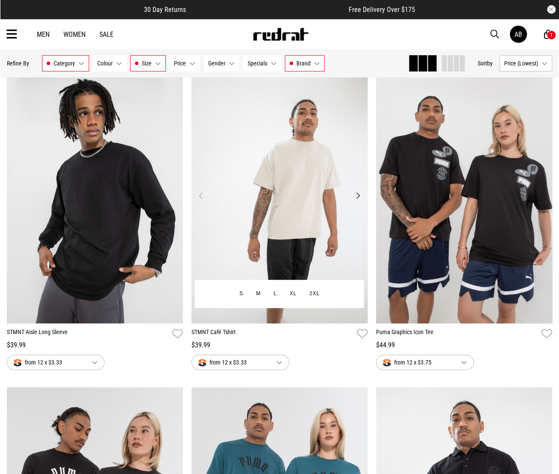
scroll to position [86, 0]
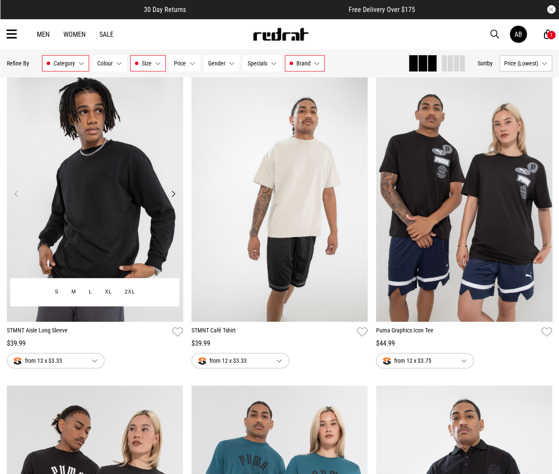
click at [104, 167] on img at bounding box center [95, 199] width 176 height 246
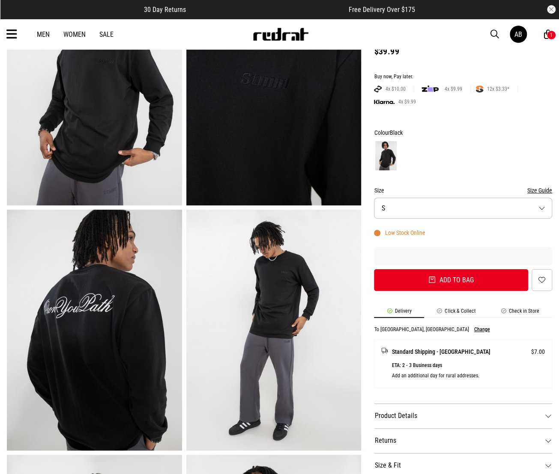
scroll to position [128, 0]
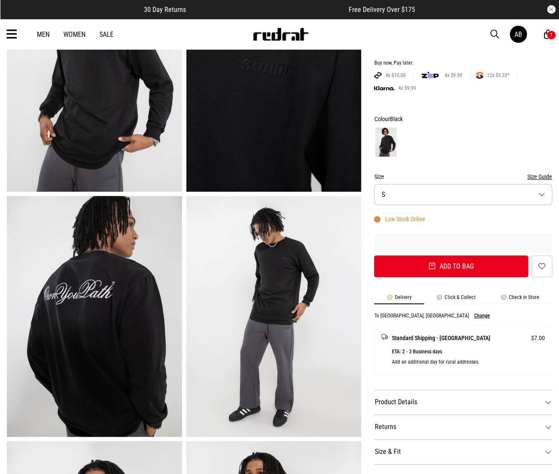
click at [113, 257] on img at bounding box center [94, 316] width 175 height 241
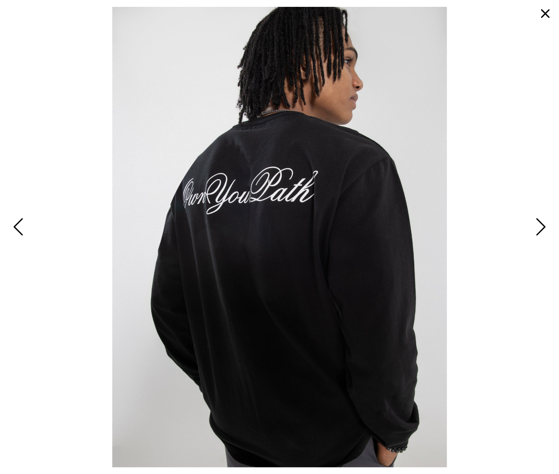
click at [536, 227] on span "Next" at bounding box center [539, 227] width 13 height 25
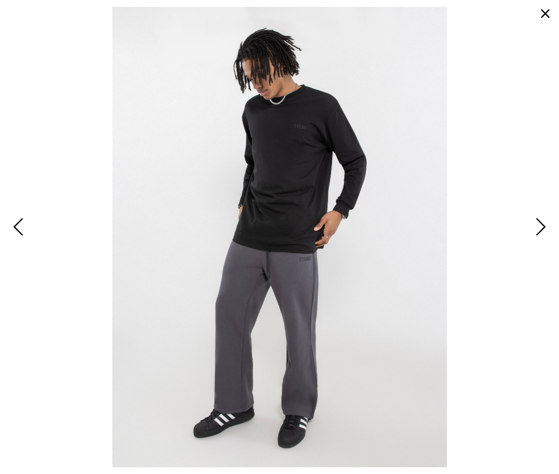
click at [536, 227] on span "Next" at bounding box center [539, 227] width 13 height 25
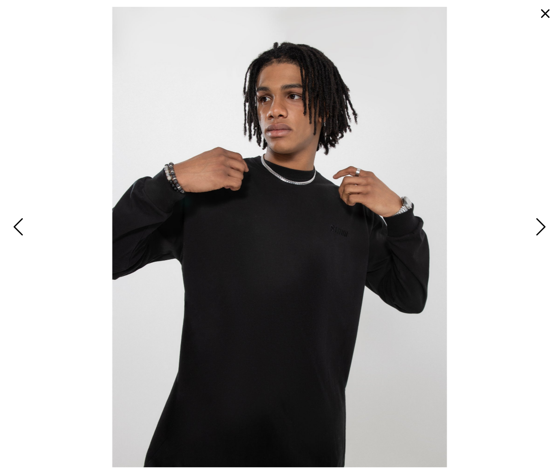
click at [536, 227] on span "Next" at bounding box center [539, 227] width 13 height 25
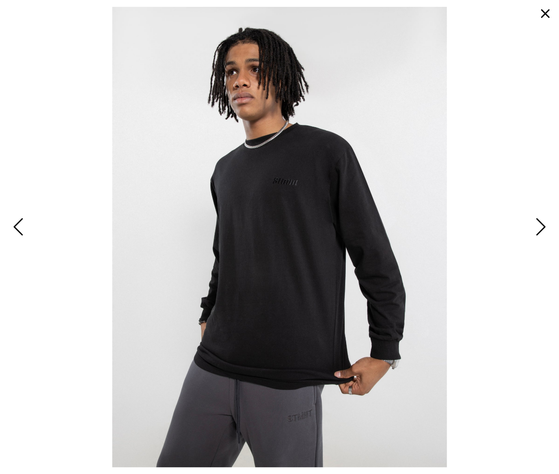
click at [536, 227] on span "Next" at bounding box center [539, 227] width 13 height 25
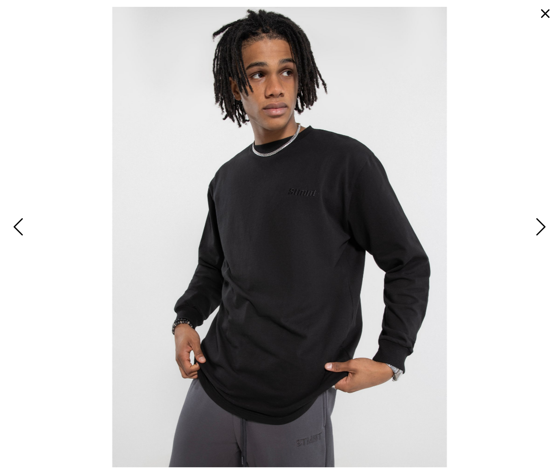
click at [536, 227] on span "Next" at bounding box center [539, 227] width 13 height 25
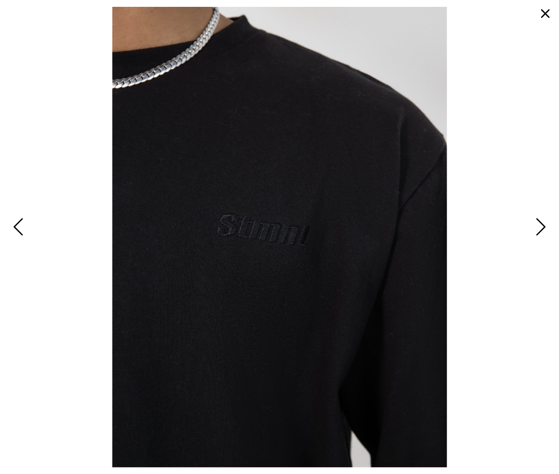
click at [536, 227] on span "Next" at bounding box center [539, 227] width 13 height 25
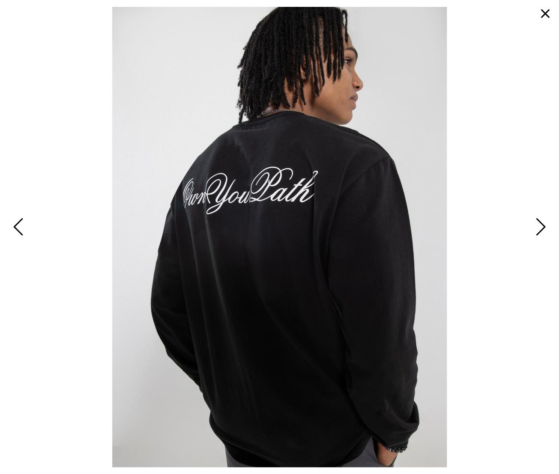
click at [541, 12] on button "button" at bounding box center [545, 13] width 21 height 21
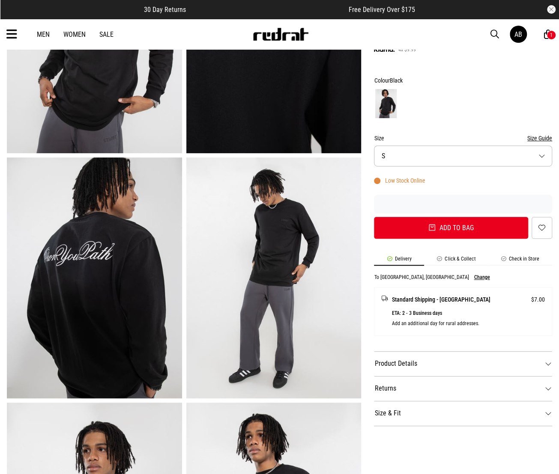
scroll to position [0, 0]
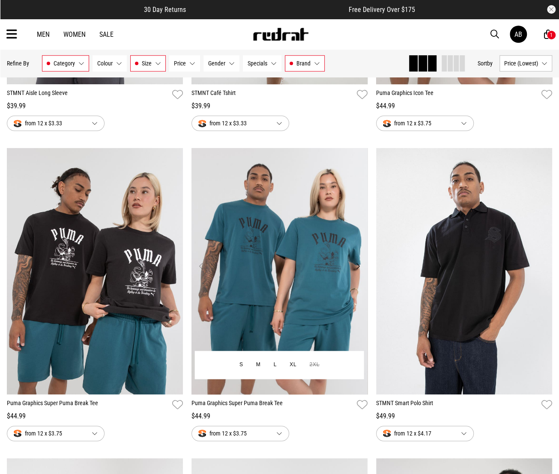
scroll to position [336, 0]
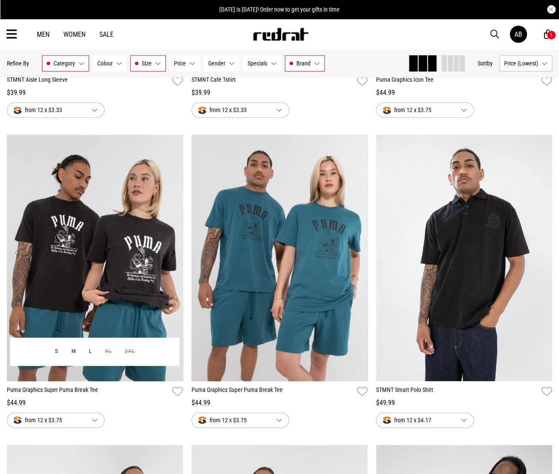
click at [129, 229] on img at bounding box center [95, 258] width 176 height 246
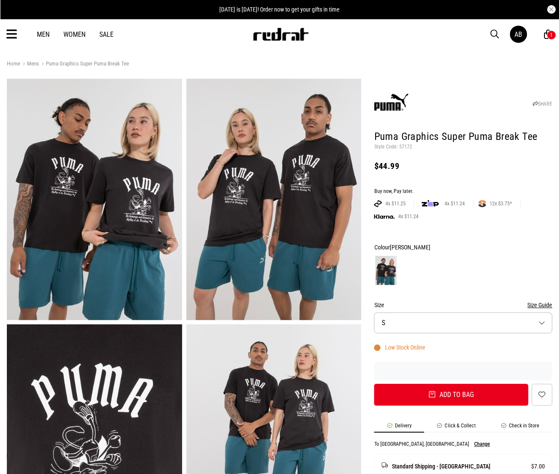
click at [129, 229] on img at bounding box center [94, 199] width 175 height 241
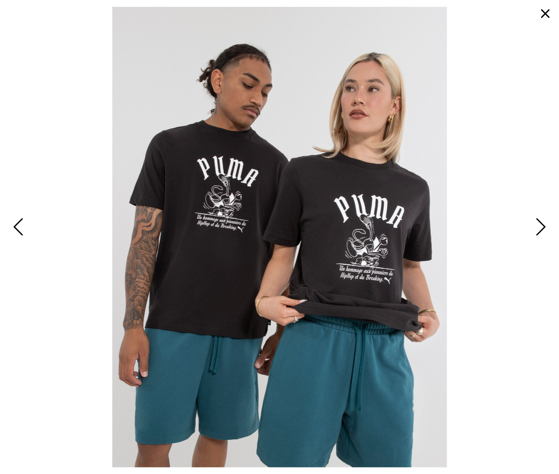
click at [539, 229] on span "Next" at bounding box center [539, 227] width 13 height 25
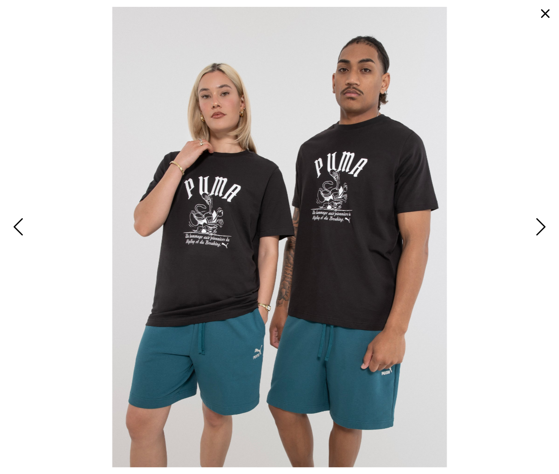
click at [547, 12] on button "button" at bounding box center [545, 13] width 21 height 21
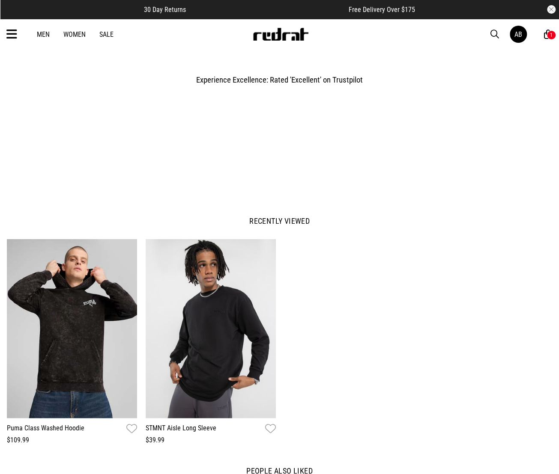
scroll to position [813, 0]
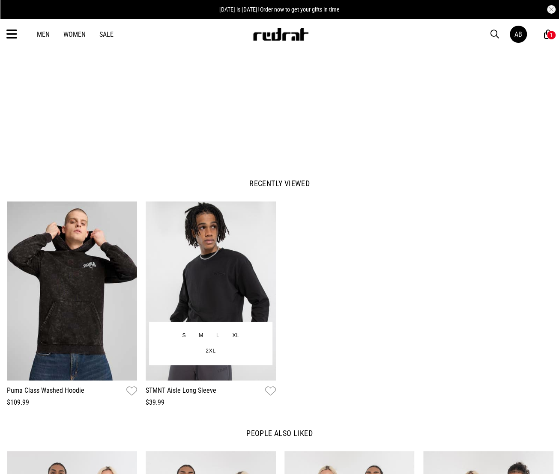
click at [227, 274] on img at bounding box center [211, 290] width 130 height 179
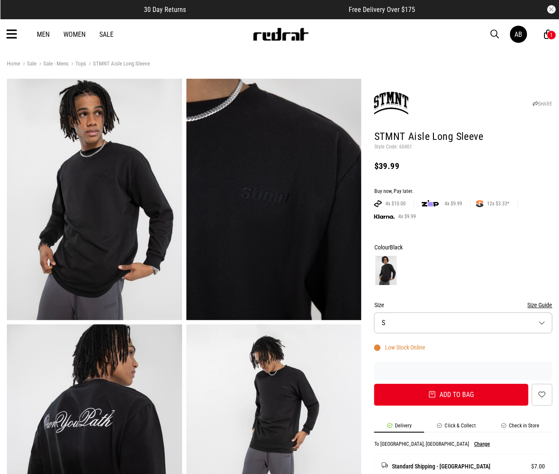
click at [418, 325] on button "Size S" at bounding box center [463, 323] width 178 height 21
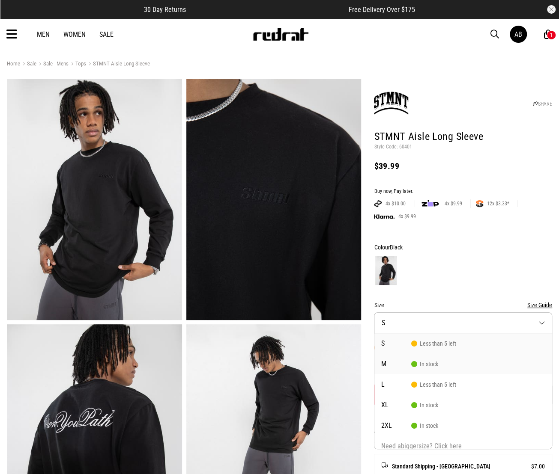
click at [400, 362] on span "M" at bounding box center [396, 364] width 30 height 7
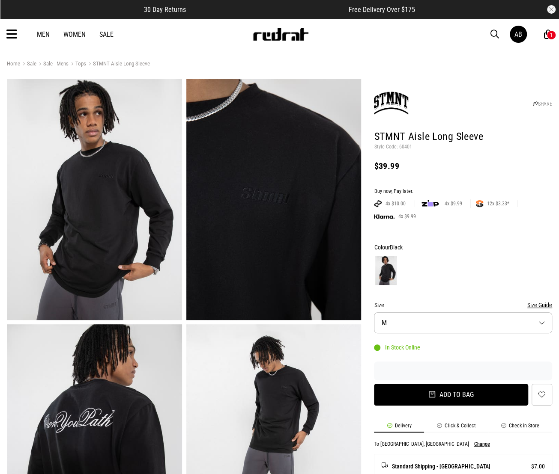
click at [419, 398] on button "Add to bag" at bounding box center [451, 395] width 154 height 22
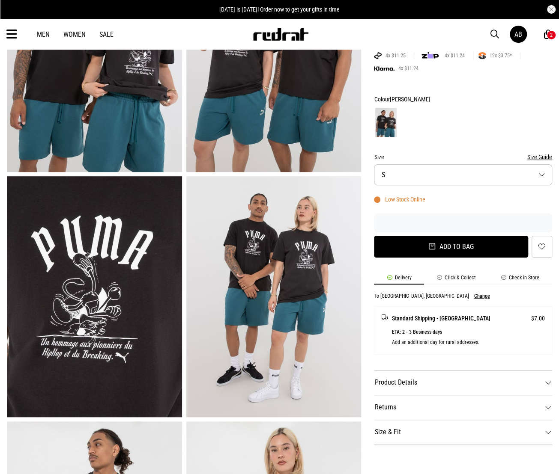
scroll to position [135, 0]
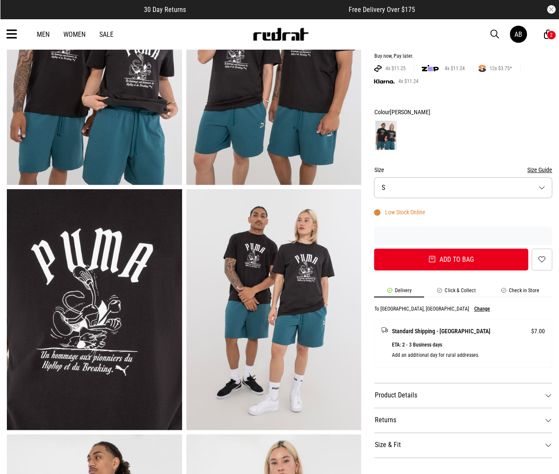
click at [395, 186] on button "Size S" at bounding box center [463, 187] width 178 height 21
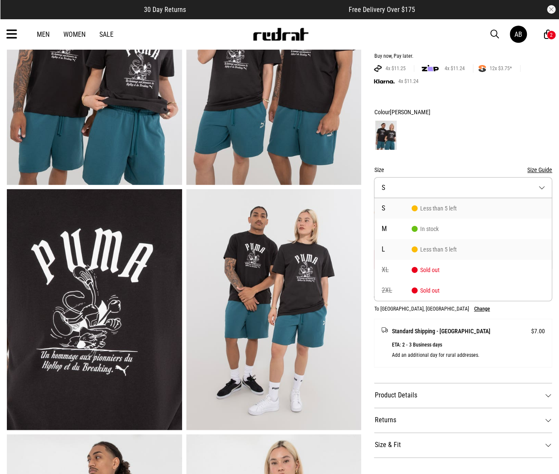
click at [395, 249] on span "L" at bounding box center [396, 249] width 30 height 7
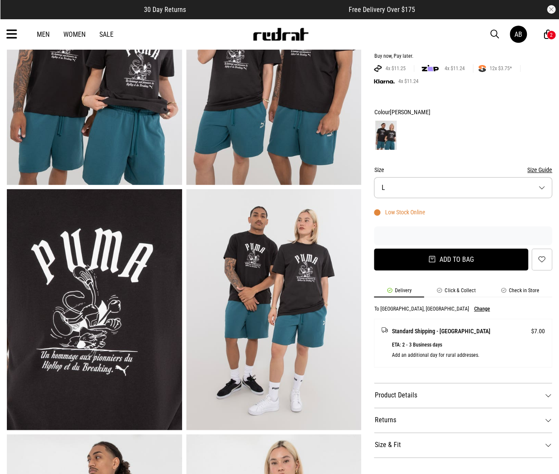
click at [399, 257] on button "Add to bag" at bounding box center [451, 260] width 154 height 22
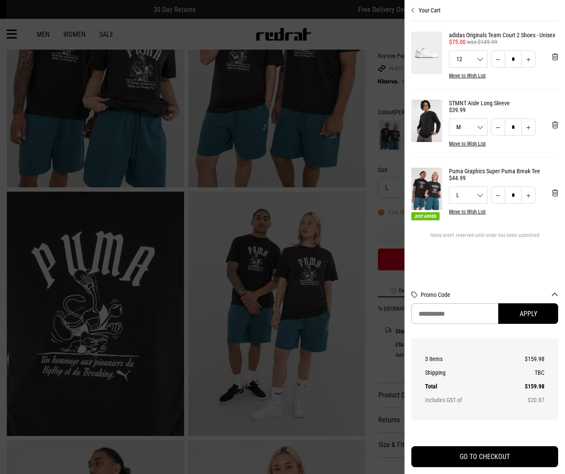
click at [483, 130] on div "M S M L XL 2XL" at bounding box center [469, 127] width 38 height 6
click at [464, 197] on li "L" at bounding box center [469, 197] width 38 height 24
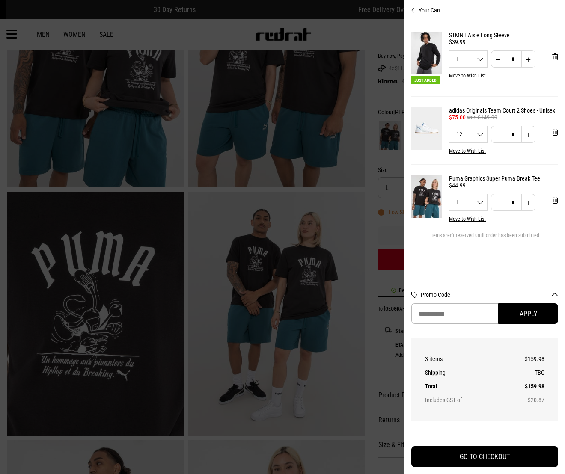
click at [429, 11] on button "Your Cart" at bounding box center [484, 7] width 147 height 14
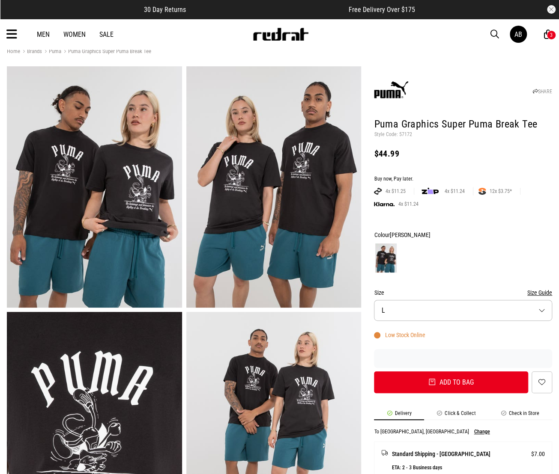
scroll to position [0, 0]
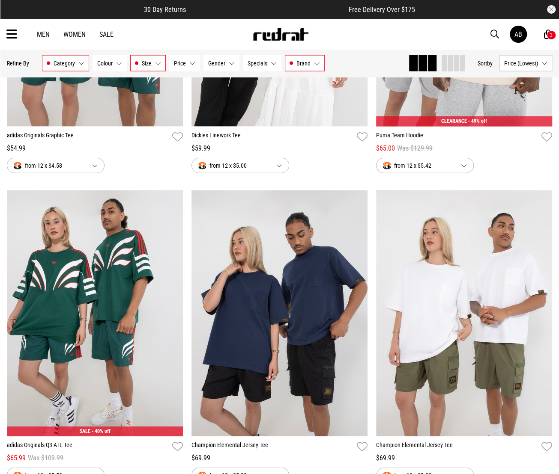
scroll to position [758, 0]
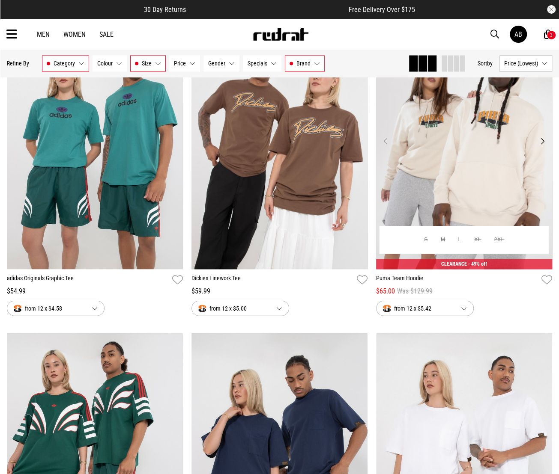
click at [461, 185] on img at bounding box center [464, 146] width 176 height 246
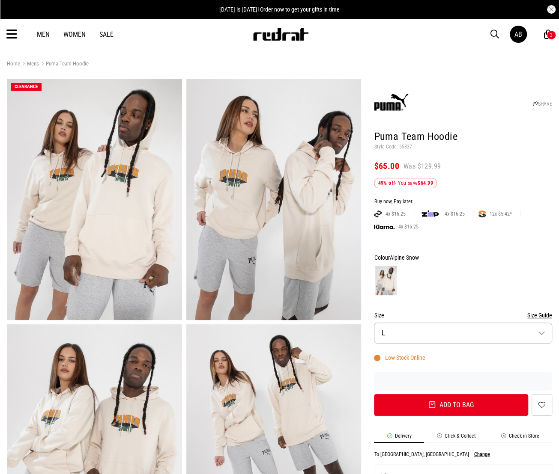
scroll to position [214, 0]
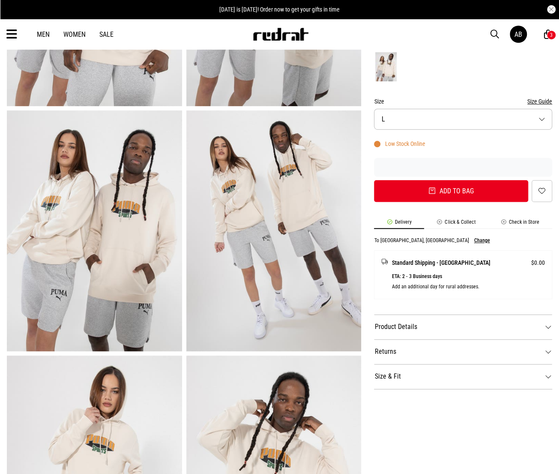
click at [317, 158] on img at bounding box center [273, 230] width 175 height 241
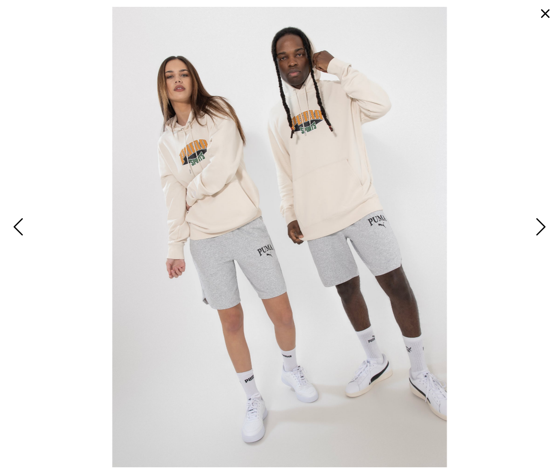
click at [545, 14] on button "button" at bounding box center [545, 13] width 21 height 21
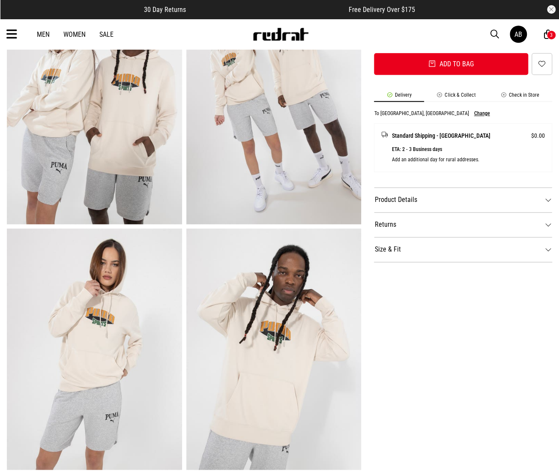
scroll to position [471, 0]
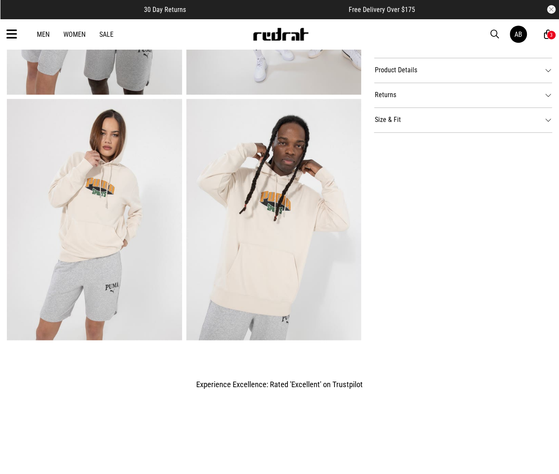
click at [111, 184] on img at bounding box center [94, 219] width 175 height 241
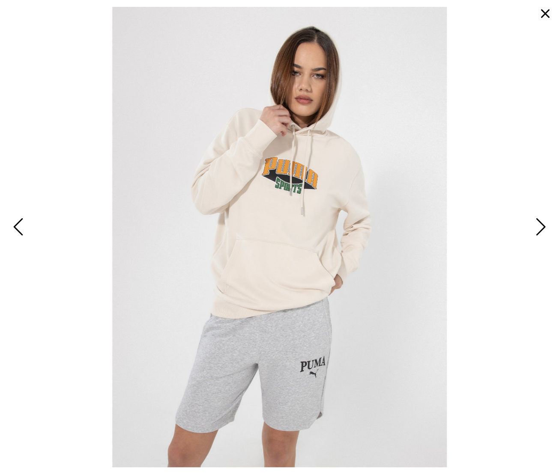
click at [545, 16] on button "button" at bounding box center [545, 13] width 21 height 21
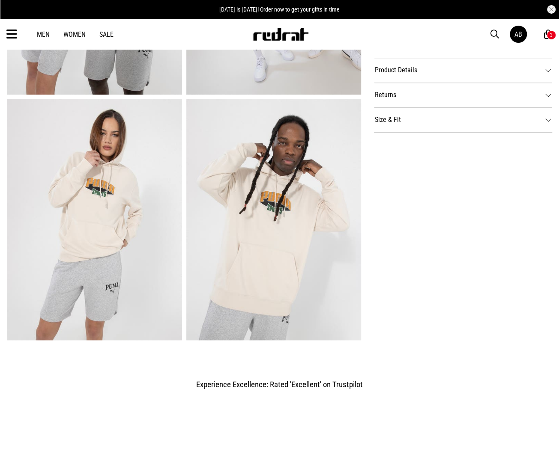
click at [310, 231] on img at bounding box center [273, 219] width 175 height 241
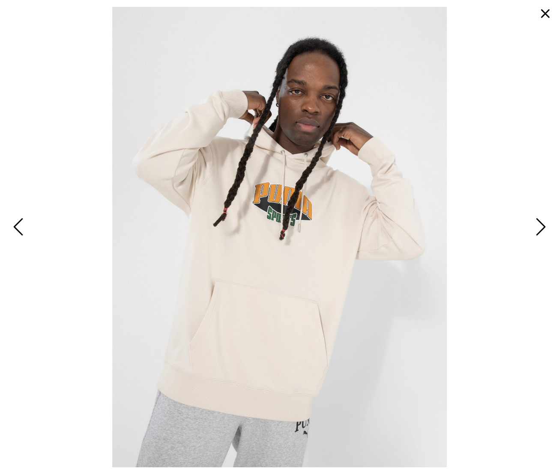
click at [544, 10] on button "button" at bounding box center [545, 13] width 21 height 21
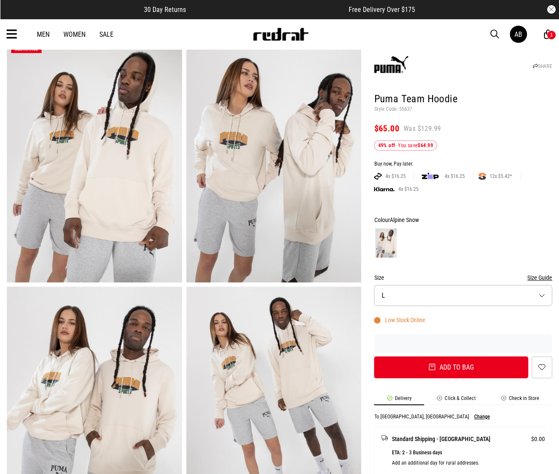
scroll to position [0, 0]
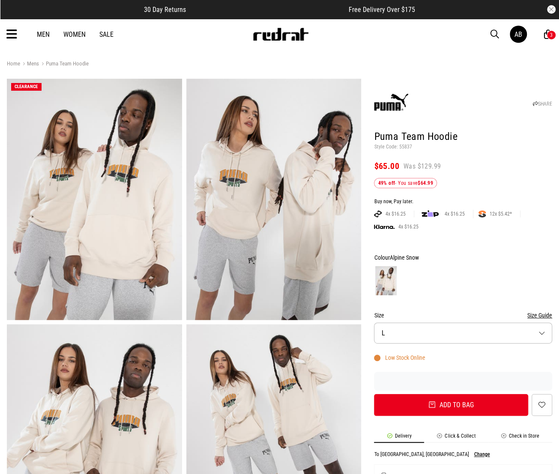
click at [421, 337] on button "Size L" at bounding box center [463, 333] width 178 height 21
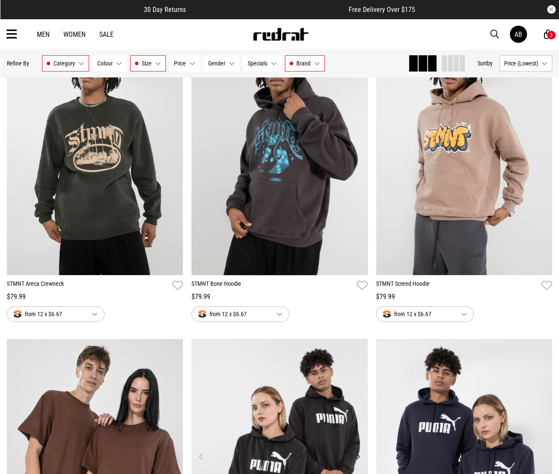
scroll to position [1951, 0]
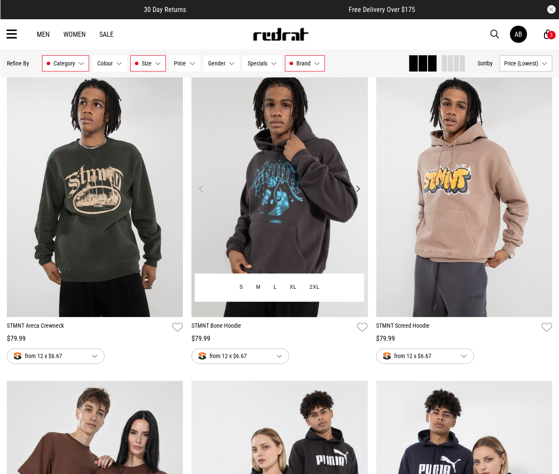
click at [354, 187] on button "Next" at bounding box center [357, 189] width 11 height 10
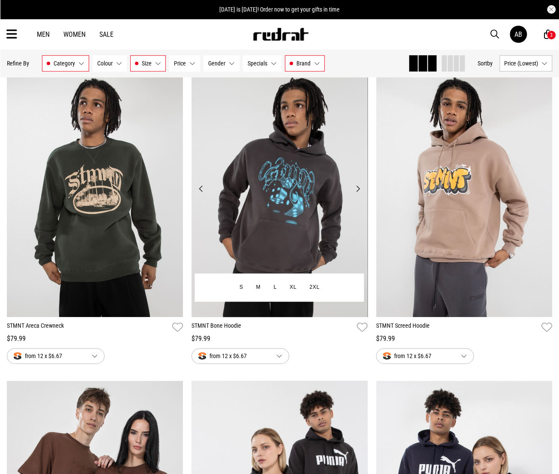
click at [356, 188] on button "Next" at bounding box center [357, 189] width 11 height 10
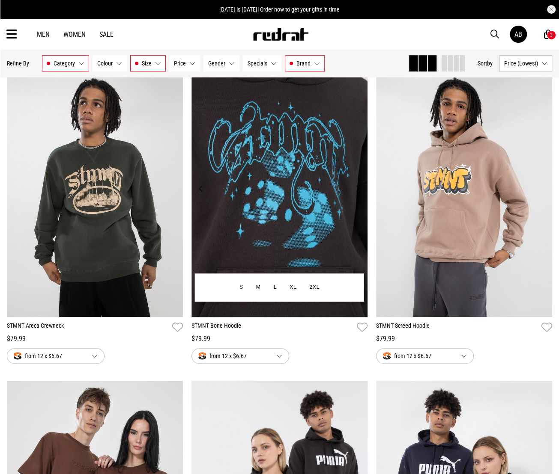
click at [356, 188] on button "Next" at bounding box center [357, 189] width 11 height 10
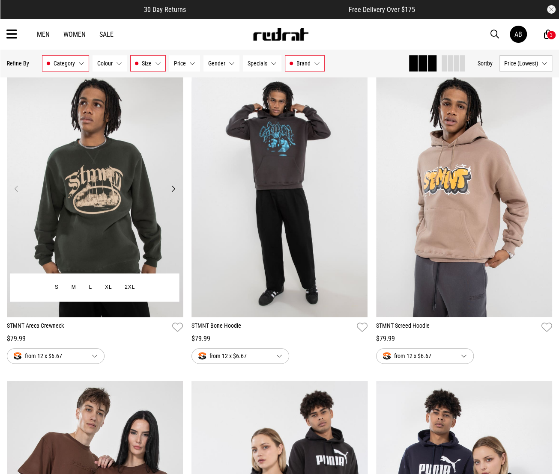
click at [172, 189] on button "Next" at bounding box center [173, 189] width 11 height 10
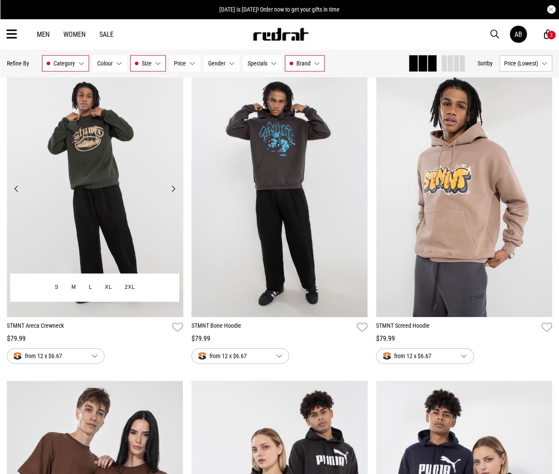
click at [172, 191] on button "Next" at bounding box center [173, 189] width 11 height 10
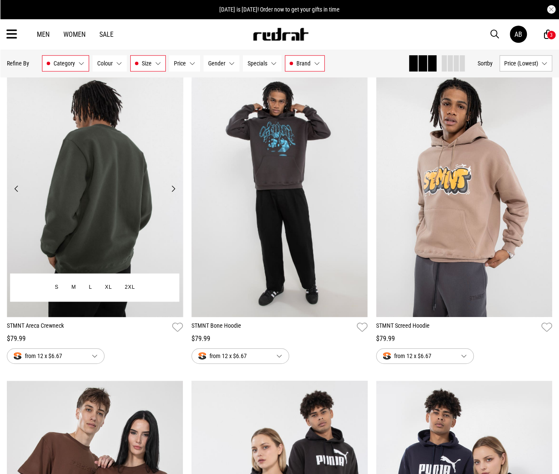
click at [172, 191] on button "Next" at bounding box center [173, 189] width 11 height 10
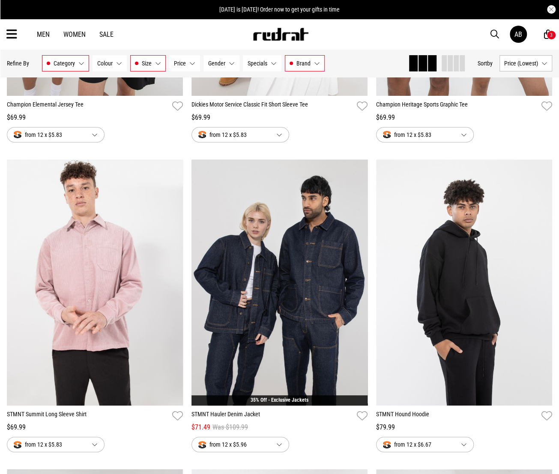
scroll to position [1523, 0]
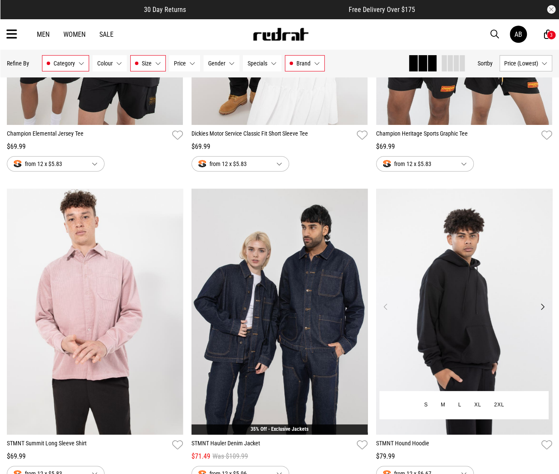
click at [538, 307] on button "Next" at bounding box center [542, 307] width 11 height 10
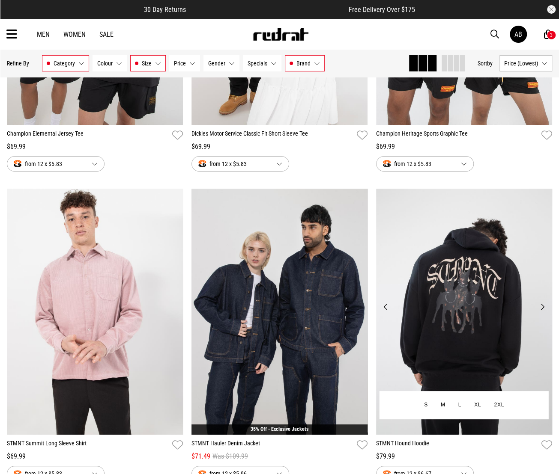
click at [540, 307] on button "Next" at bounding box center [542, 307] width 11 height 10
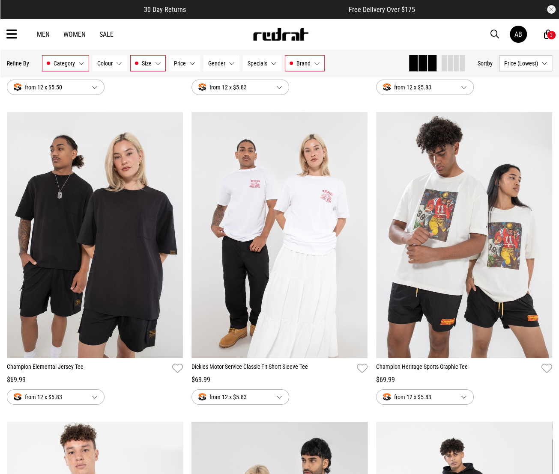
scroll to position [1266, 0]
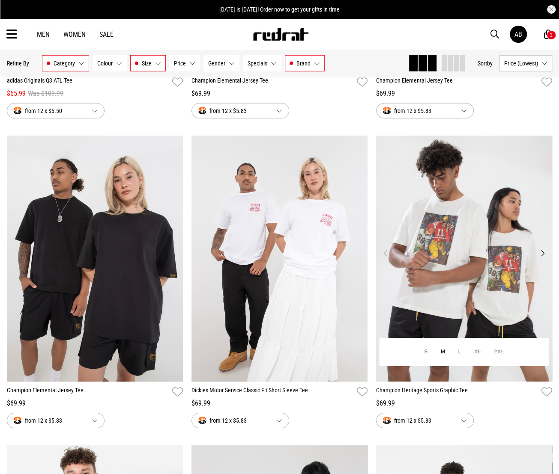
click at [542, 255] on button "Next" at bounding box center [542, 253] width 11 height 10
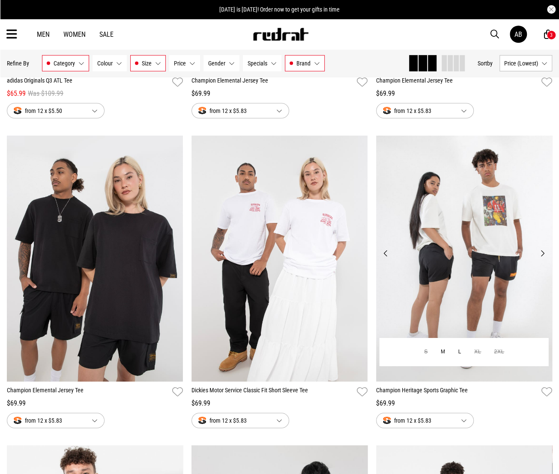
click at [542, 255] on button "Next" at bounding box center [542, 253] width 11 height 10
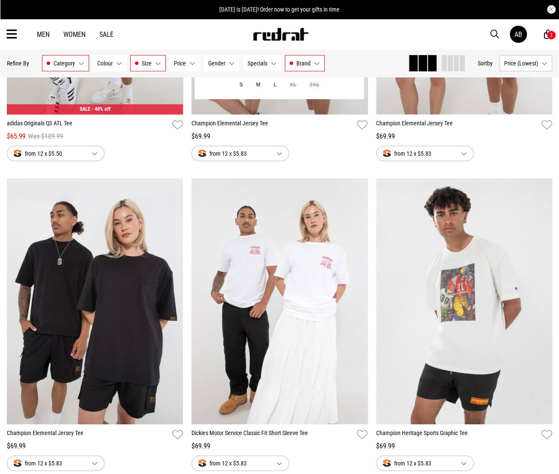
scroll to position [1009, 0]
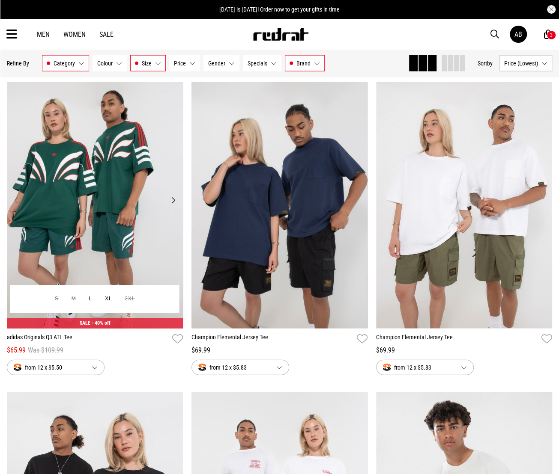
click at [101, 195] on img at bounding box center [95, 205] width 176 height 246
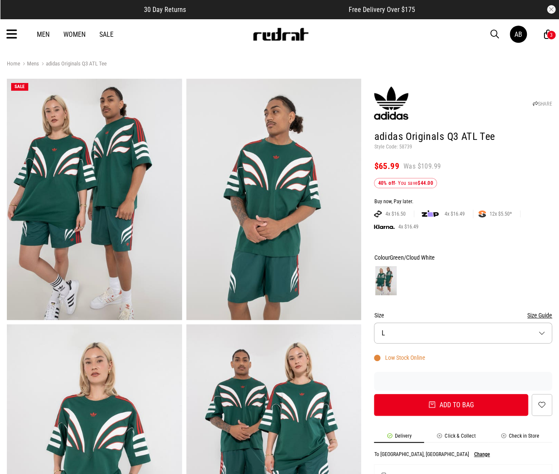
click at [406, 335] on button "Size L" at bounding box center [463, 333] width 178 height 21
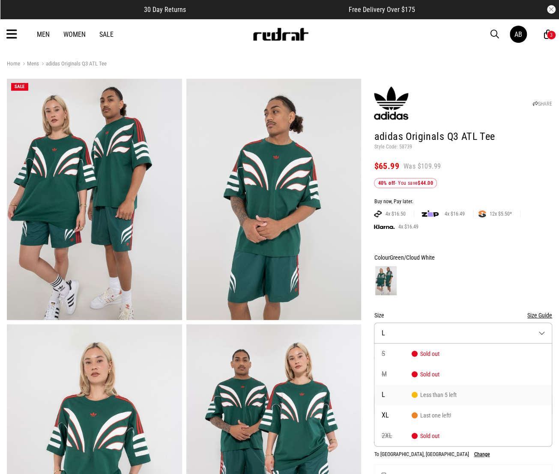
click at [396, 399] on li "L Less than 5 left" at bounding box center [462, 395] width 177 height 21
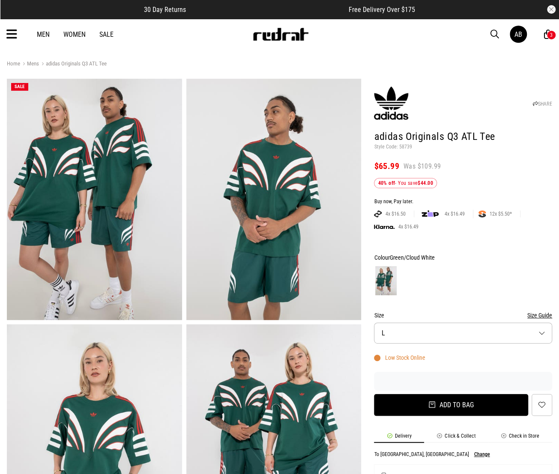
click at [402, 401] on button "Add to bag" at bounding box center [451, 405] width 154 height 22
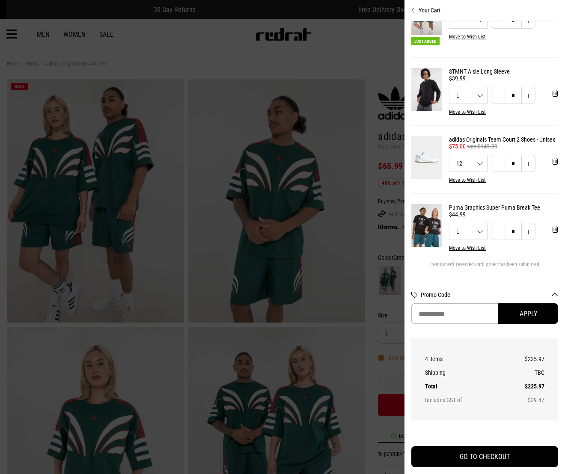
scroll to position [57, 0]
click at [552, 226] on span "'Remove from cart" at bounding box center [555, 230] width 6 height 8
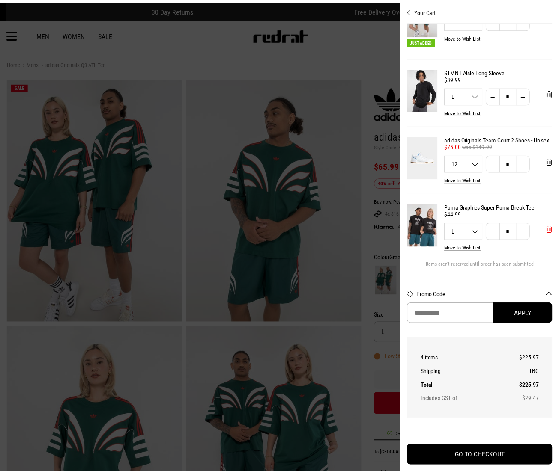
scroll to position [0, 0]
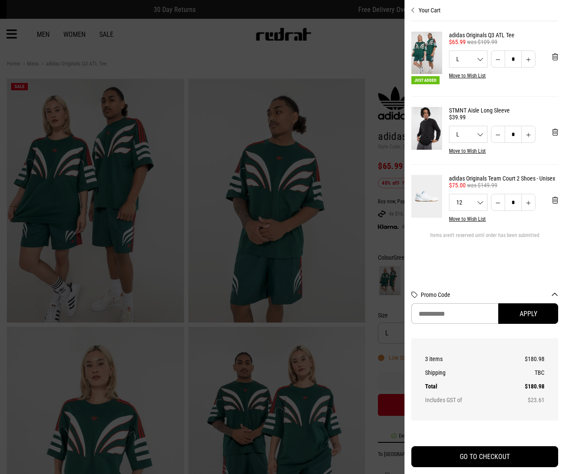
click at [223, 46] on div at bounding box center [282, 237] width 565 height 474
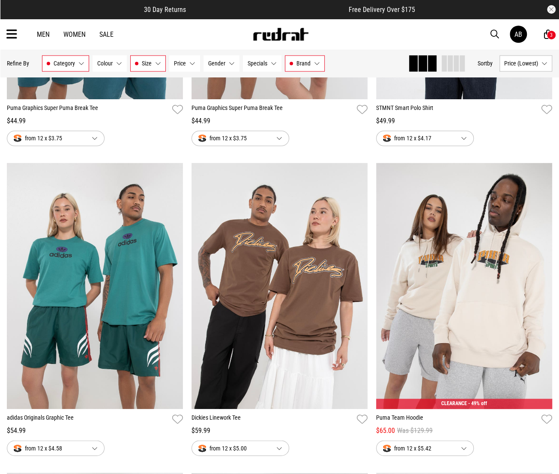
scroll to position [618, 0]
click at [298, 60] on span "Brand" at bounding box center [303, 63] width 14 height 7
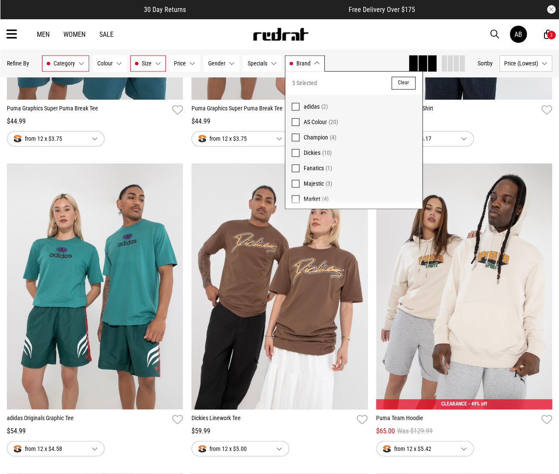
click at [295, 136] on span at bounding box center [296, 138] width 8 height 8
click at [292, 150] on span at bounding box center [296, 153] width 8 height 8
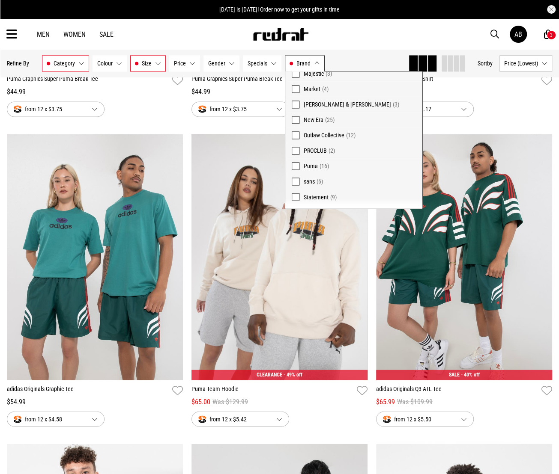
scroll to position [661, 0]
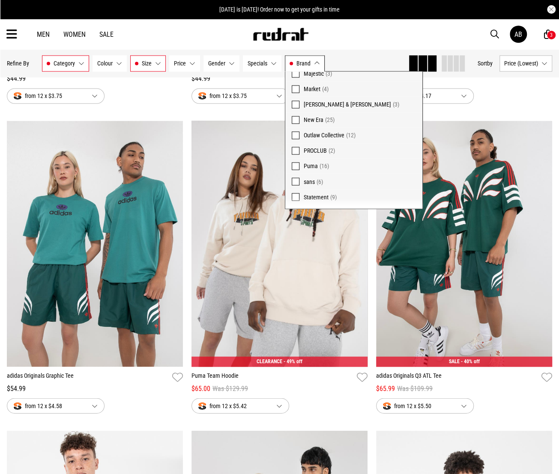
click at [296, 165] on span at bounding box center [296, 166] width 8 height 8
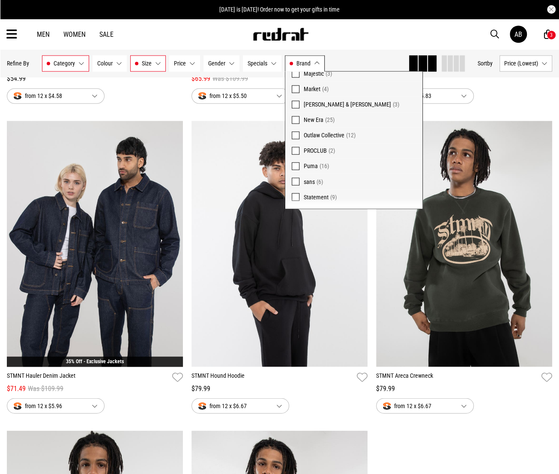
click at [297, 194] on label "Statement (9)" at bounding box center [353, 199] width 137 height 20
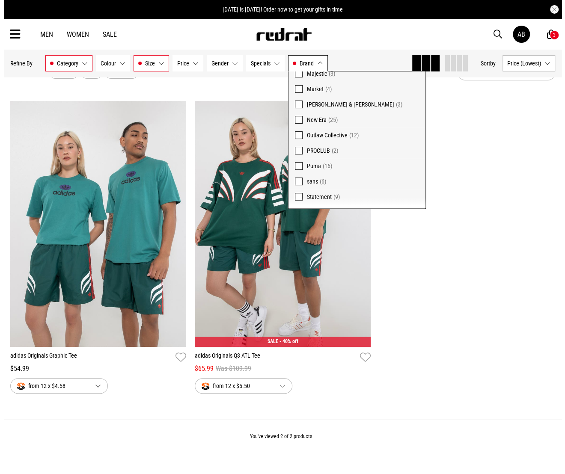
scroll to position [32, 0]
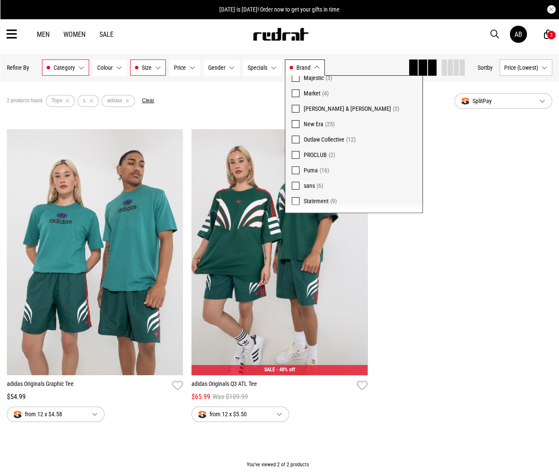
click at [454, 281] on div "**********" at bounding box center [280, 284] width 554 height 310
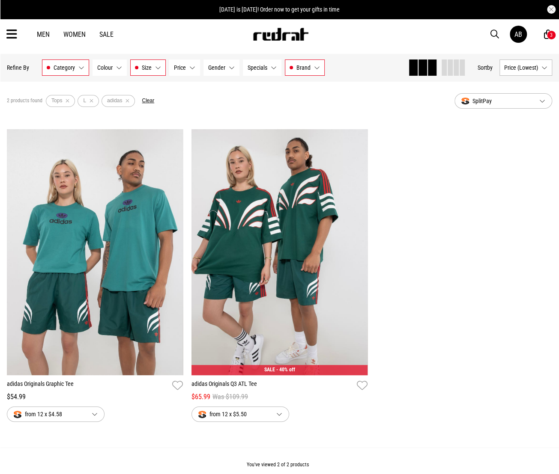
click at [545, 33] on icon at bounding box center [548, 34] width 8 height 11
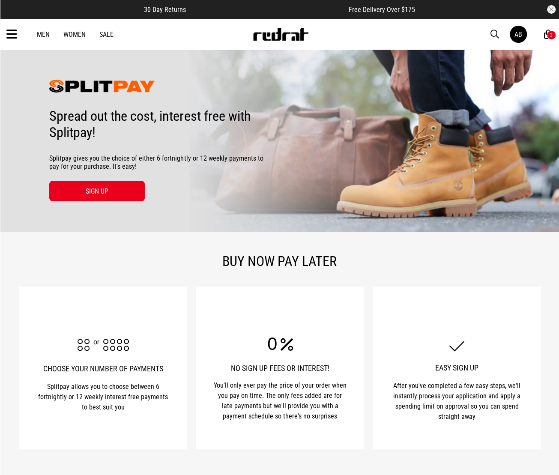
click at [552, 35] on div "3" at bounding box center [550, 34] width 9 height 9
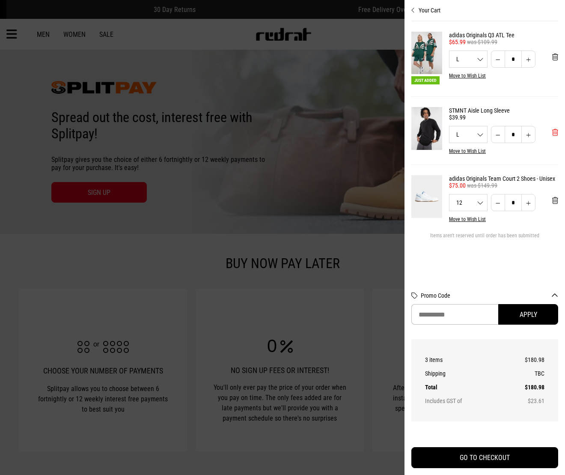
click at [557, 133] on span "'Remove from cart" at bounding box center [555, 132] width 6 height 8
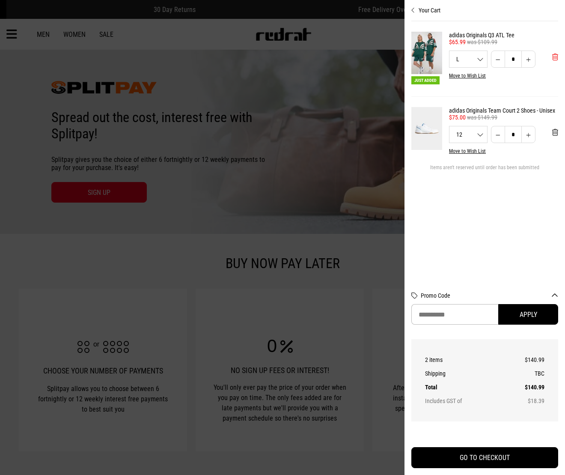
click at [554, 60] on span "'Remove from cart" at bounding box center [555, 57] width 6 height 8
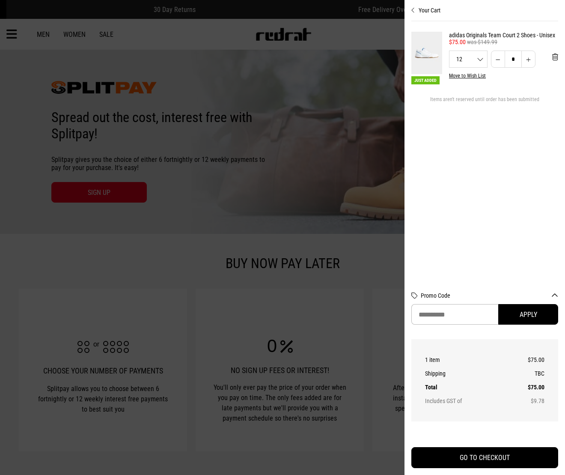
click at [482, 62] on div "12 12 13" at bounding box center [469, 59] width 38 height 6
click at [414, 8] on icon "Close cart preview" at bounding box center [413, 10] width 4 height 7
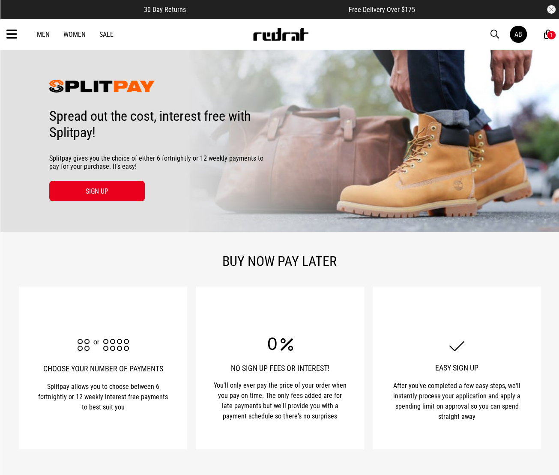
click at [106, 37] on link "Sale" at bounding box center [106, 34] width 14 height 8
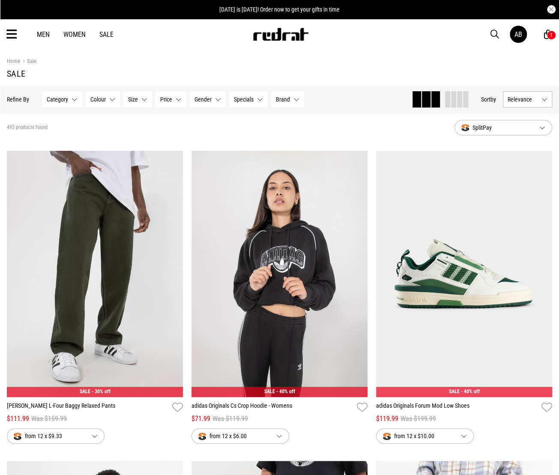
click at [63, 97] on span "Category" at bounding box center [57, 99] width 21 height 7
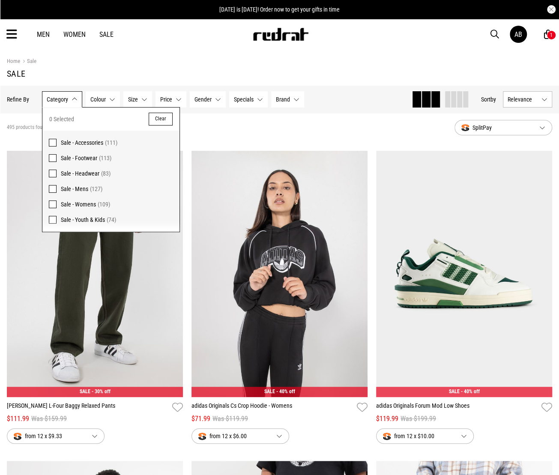
click at [13, 26] on div "Men Women Sale AB Hi, [PERSON_NAME] New Back Footwear Back Mens Back Womens Bac…" at bounding box center [279, 34] width 559 height 31
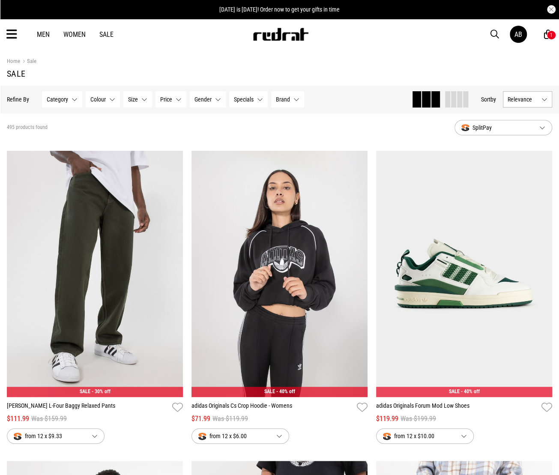
click at [15, 35] on icon at bounding box center [11, 34] width 11 height 14
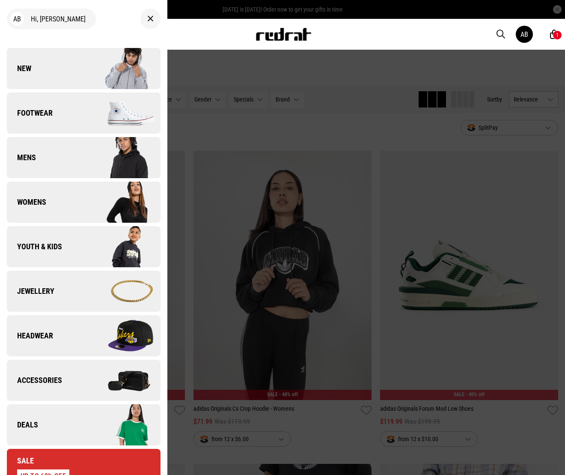
click at [63, 119] on link "Footwear" at bounding box center [84, 112] width 154 height 41
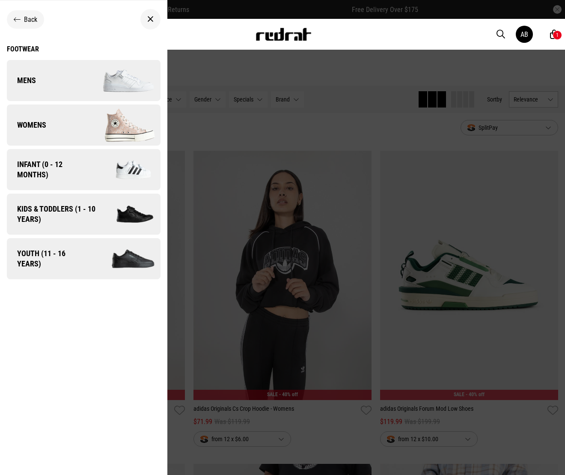
click at [16, 19] on icon at bounding box center [17, 19] width 7 height 8
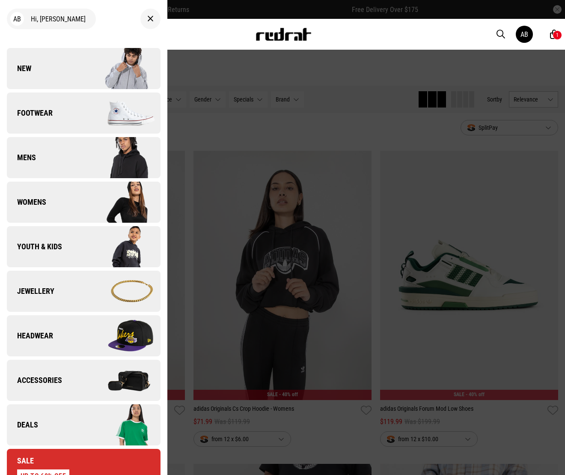
click at [42, 121] on link "Footwear" at bounding box center [84, 112] width 154 height 41
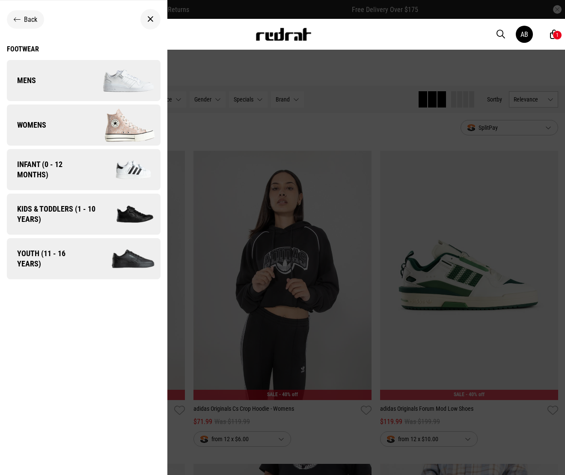
click at [55, 81] on link "Mens" at bounding box center [84, 80] width 154 height 41
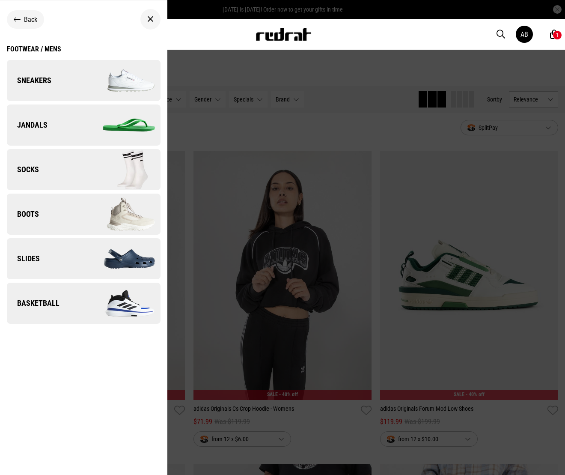
click at [57, 77] on link "Sneakers" at bounding box center [84, 80] width 154 height 41
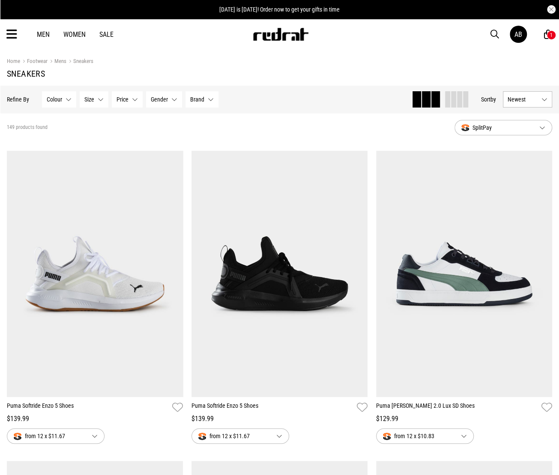
click at [65, 100] on button "Colour None selected" at bounding box center [59, 99] width 34 height 16
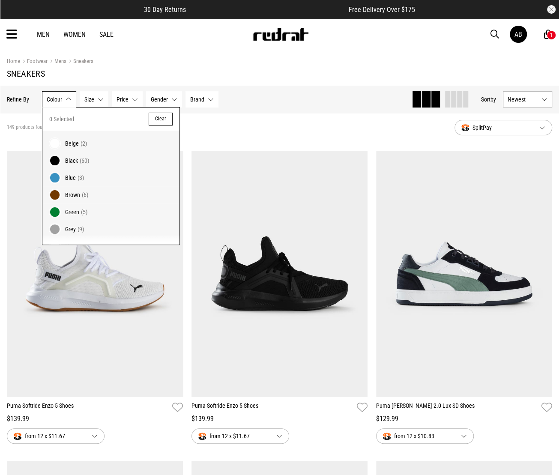
click at [97, 99] on button "Size None selected" at bounding box center [94, 99] width 29 height 16
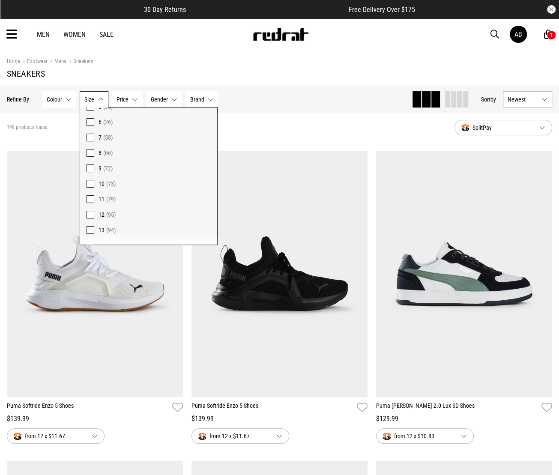
scroll to position [79, 0]
click at [101, 200] on span "12" at bounding box center [101, 202] width 6 height 7
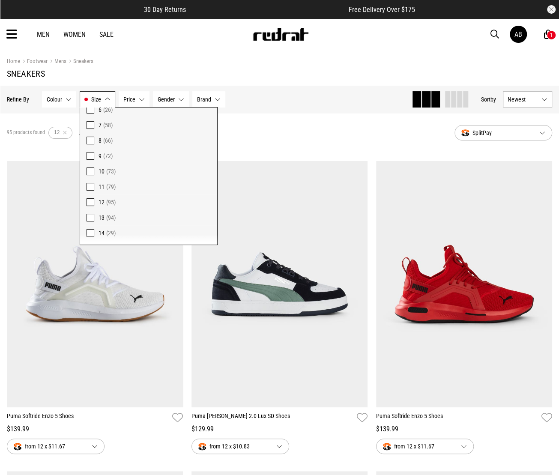
click at [134, 101] on button "Price None selected" at bounding box center [134, 99] width 31 height 16
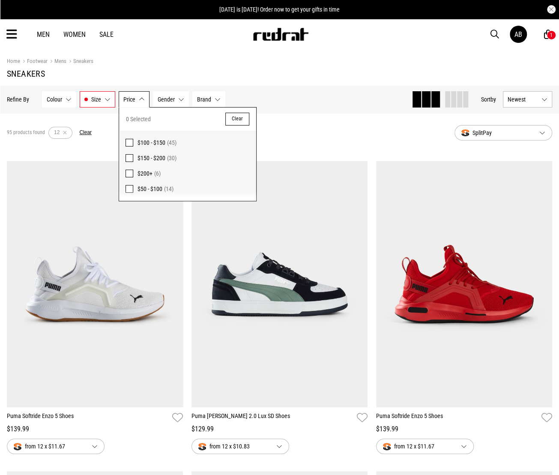
click at [144, 189] on span "$50 - $100" at bounding box center [149, 188] width 25 height 7
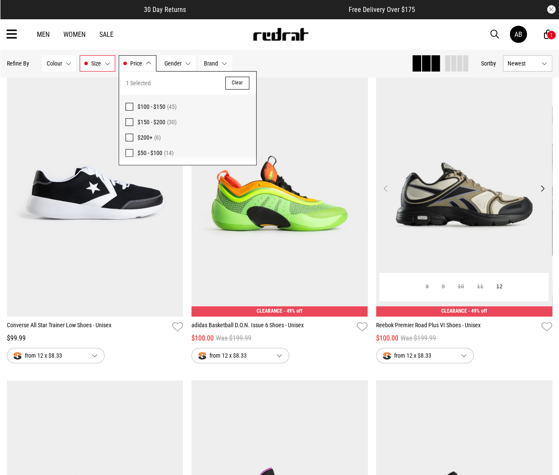
scroll to position [86, 0]
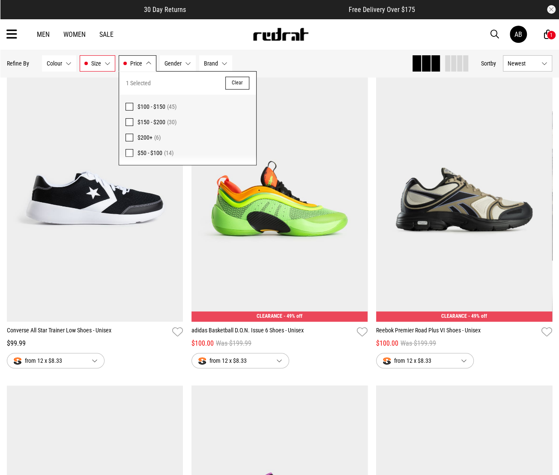
click at [135, 59] on button "Price $50 - $100" at bounding box center [138, 63] width 38 height 16
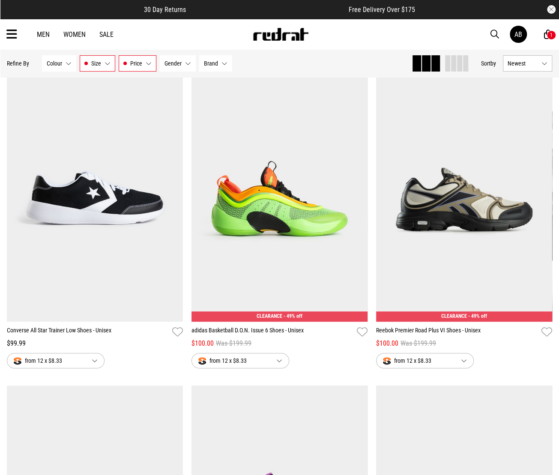
click at [135, 59] on button "Price $50 - $100" at bounding box center [138, 63] width 38 height 16
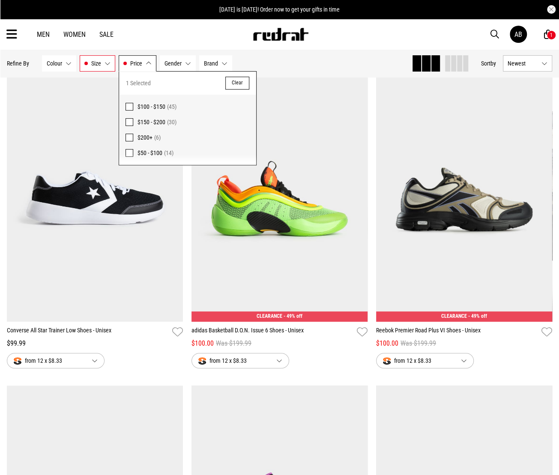
click at [131, 107] on span at bounding box center [129, 107] width 8 height 8
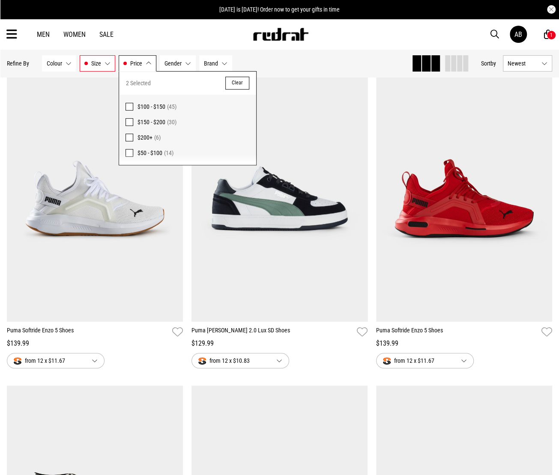
click at [181, 33] on div "Men Women Sale AB Hi, Anita New Back Footwear Back Mens Back Womens Back Youth …" at bounding box center [279, 34] width 559 height 31
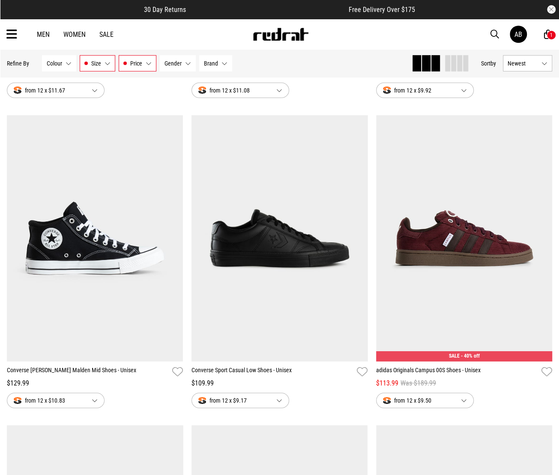
scroll to position [1284, 0]
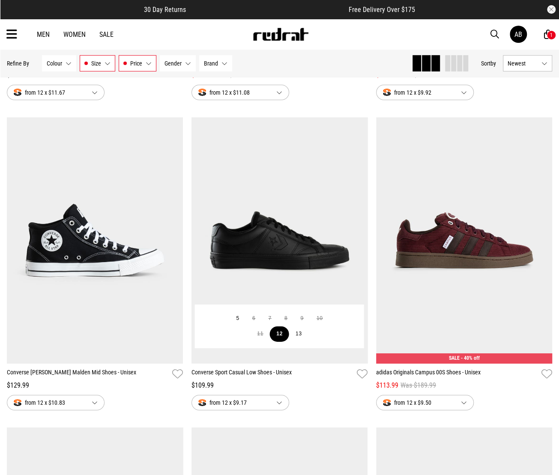
click at [277, 335] on button "12" at bounding box center [279, 333] width 19 height 15
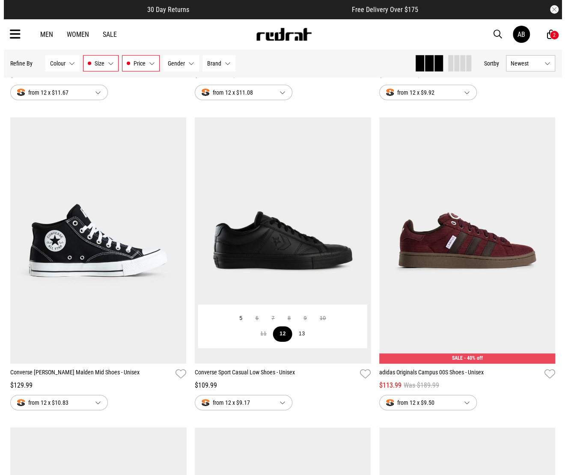
scroll to position [1293, 0]
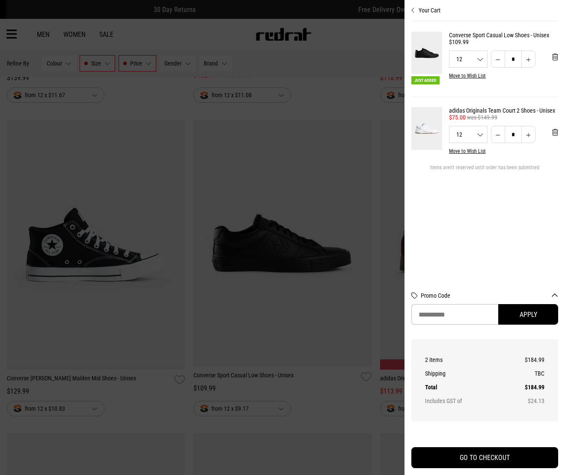
click at [319, 85] on div at bounding box center [282, 237] width 565 height 475
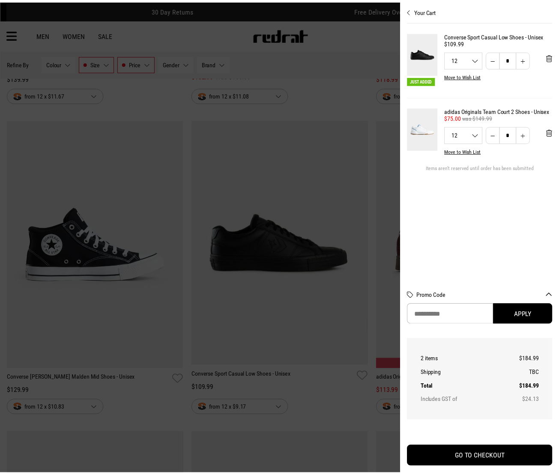
scroll to position [1284, 0]
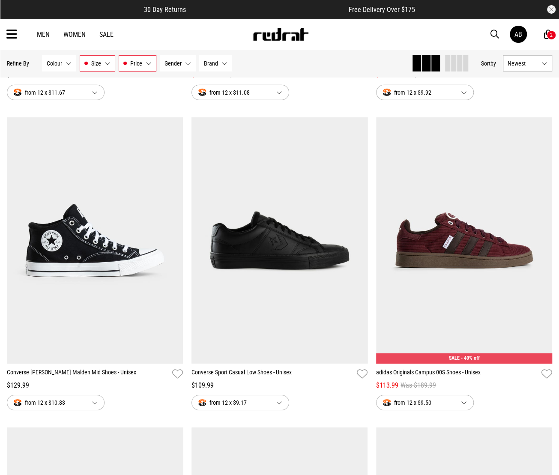
click at [174, 64] on span "Gender" at bounding box center [172, 63] width 17 height 7
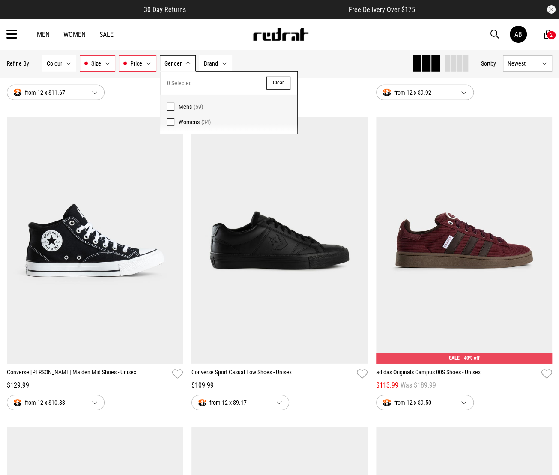
click at [181, 107] on span "Mens" at bounding box center [185, 106] width 13 height 7
click at [342, 105] on div "**********" at bounding box center [280, 117] width 554 height 2481
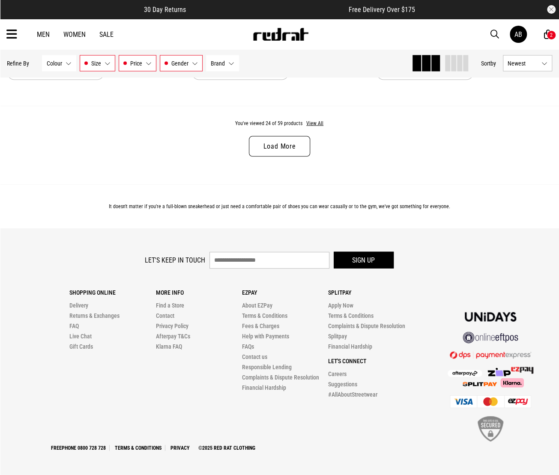
scroll to position [2374, 0]
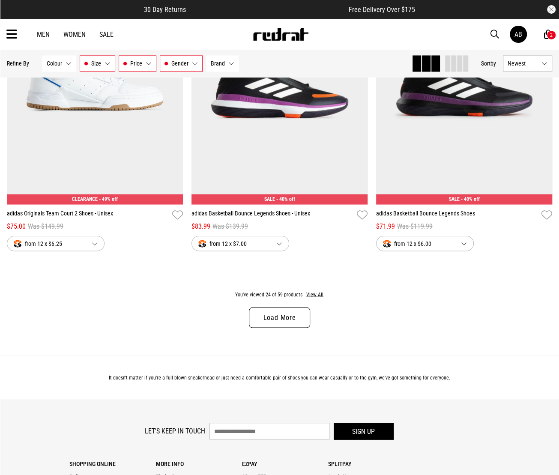
click at [274, 331] on div "You've viewed 24 of 59 products View All Load More" at bounding box center [279, 316] width 559 height 78
click at [279, 316] on link "Load More" at bounding box center [279, 317] width 61 height 21
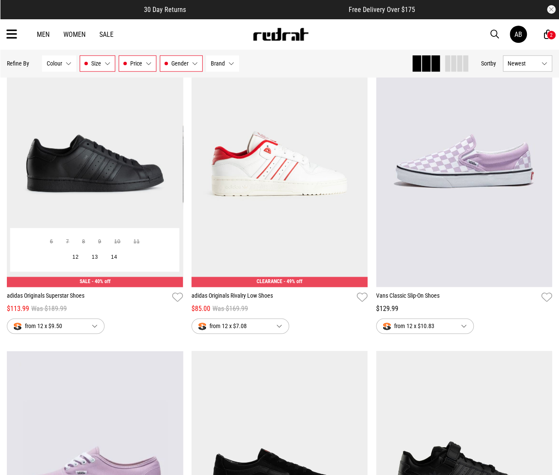
scroll to position [3829, 0]
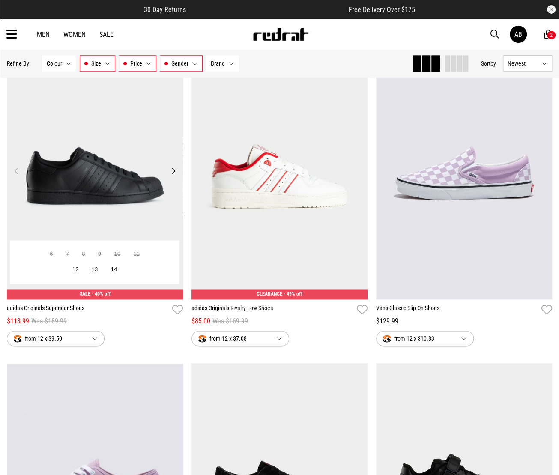
click at [173, 172] on button "Next" at bounding box center [173, 171] width 11 height 10
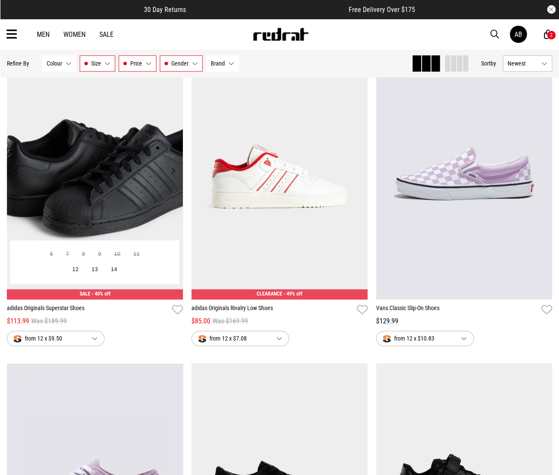
click at [173, 172] on button "Next" at bounding box center [173, 171] width 11 height 10
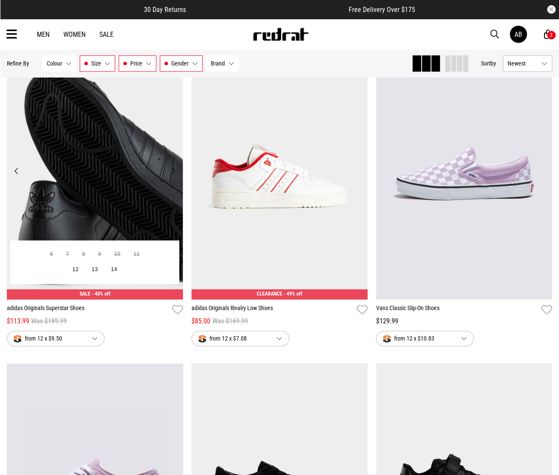
click at [173, 172] on button "Next" at bounding box center [173, 171] width 11 height 10
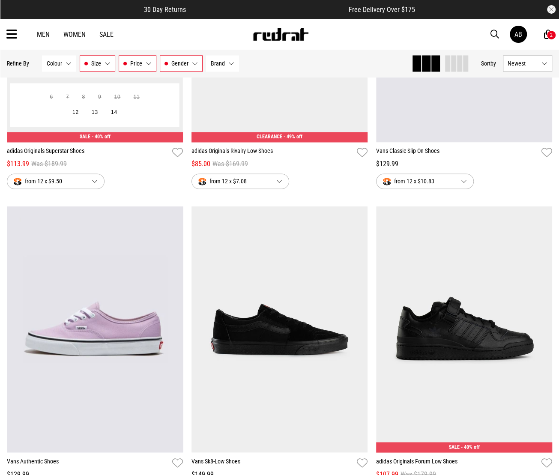
scroll to position [4043, 0]
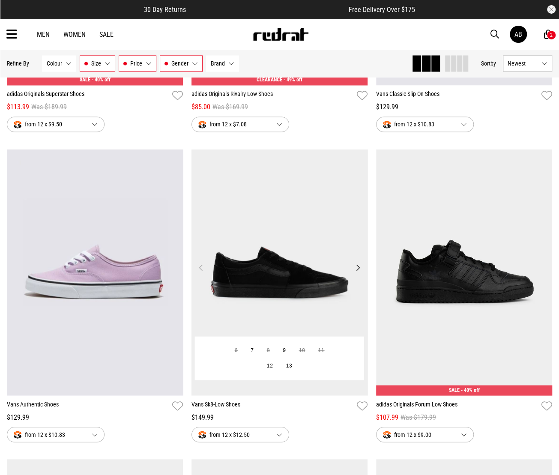
click at [357, 267] on button "Next" at bounding box center [357, 267] width 11 height 10
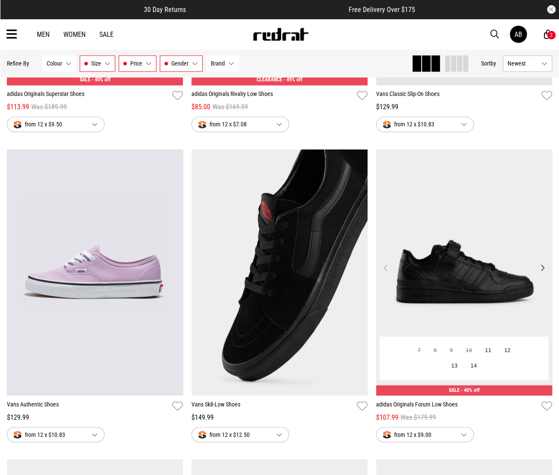
click at [540, 268] on button "Next" at bounding box center [542, 267] width 11 height 10
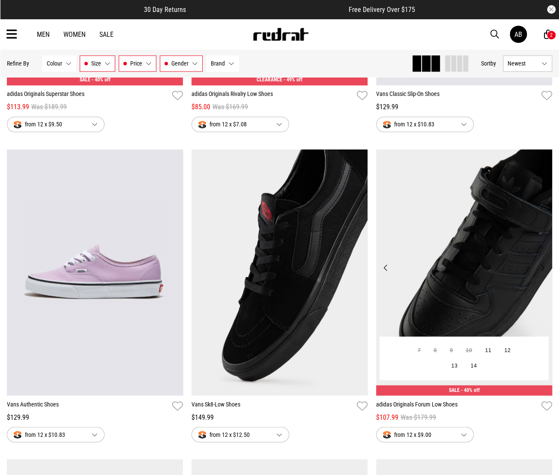
click at [540, 268] on button "Next" at bounding box center [542, 267] width 11 height 10
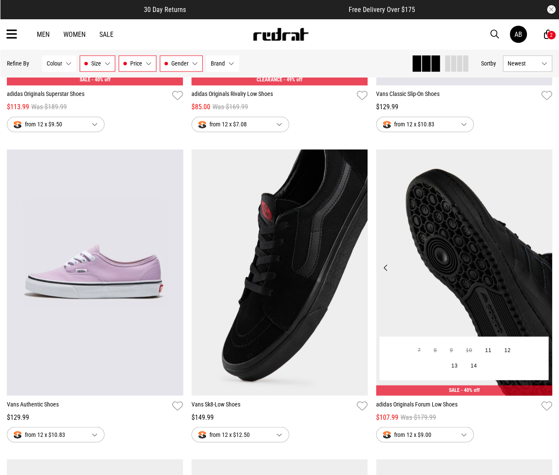
click at [540, 268] on button "Next" at bounding box center [542, 267] width 11 height 10
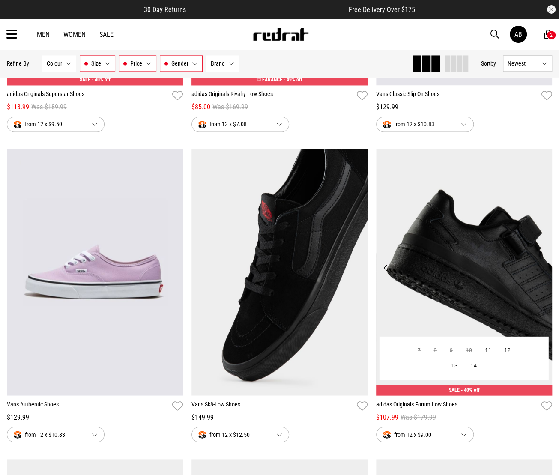
click at [540, 268] on button "Next" at bounding box center [542, 267] width 11 height 10
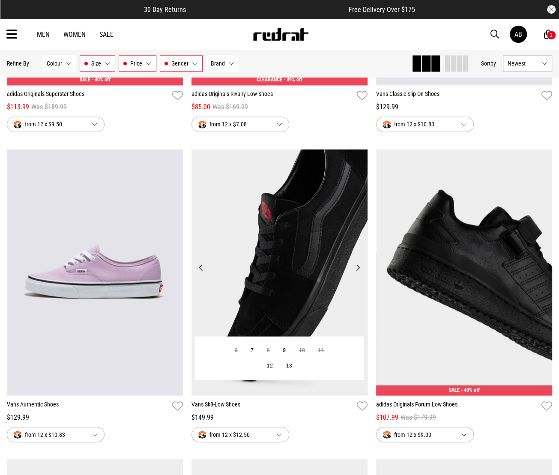
click at [355, 267] on button "Next" at bounding box center [357, 267] width 11 height 10
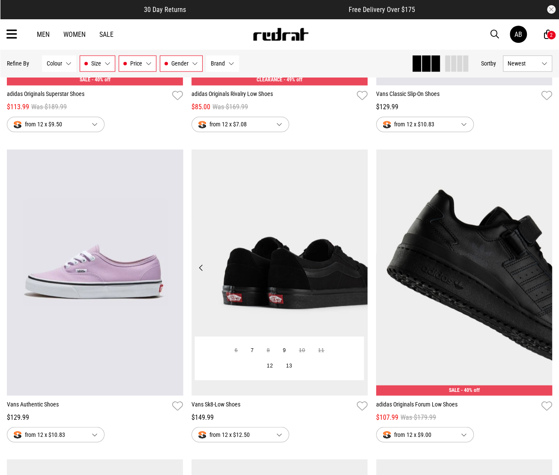
click at [355, 267] on button "Next" at bounding box center [357, 267] width 11 height 10
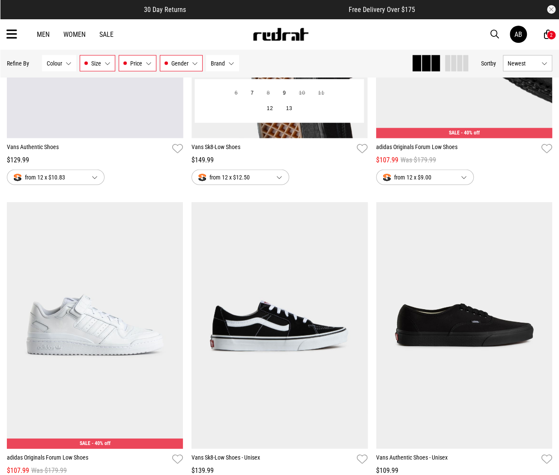
scroll to position [4343, 0]
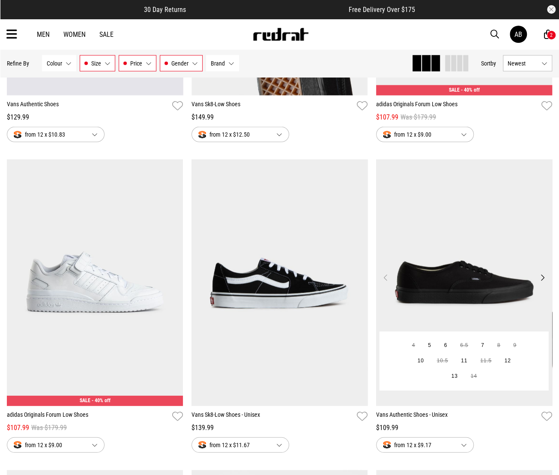
click at [540, 280] on button "Next" at bounding box center [542, 277] width 11 height 10
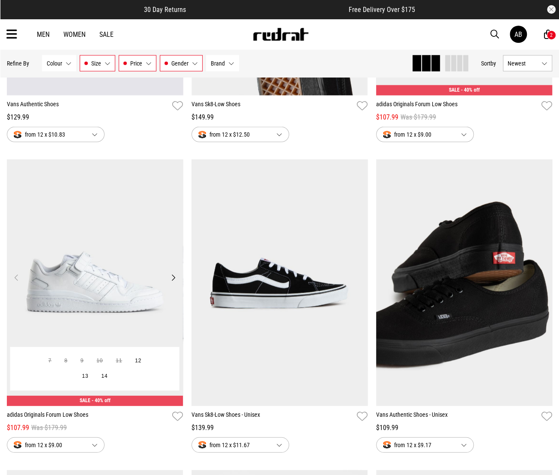
click at [171, 282] on button "Next" at bounding box center [173, 277] width 11 height 10
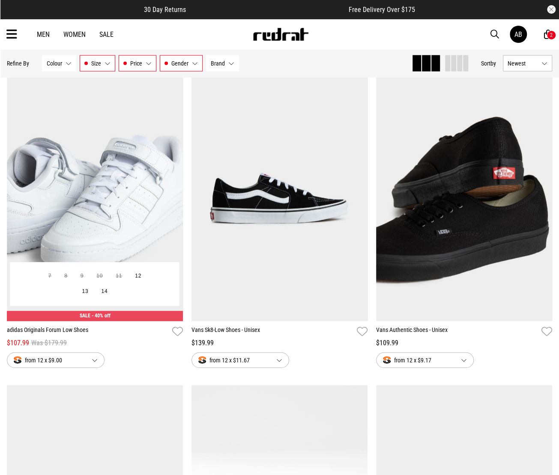
scroll to position [4429, 0]
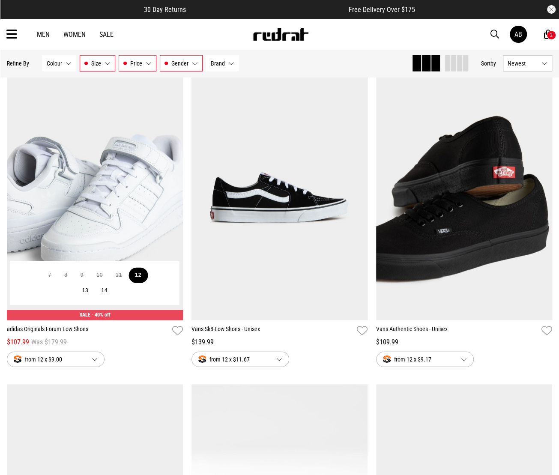
click at [136, 277] on button "12" at bounding box center [137, 275] width 19 height 15
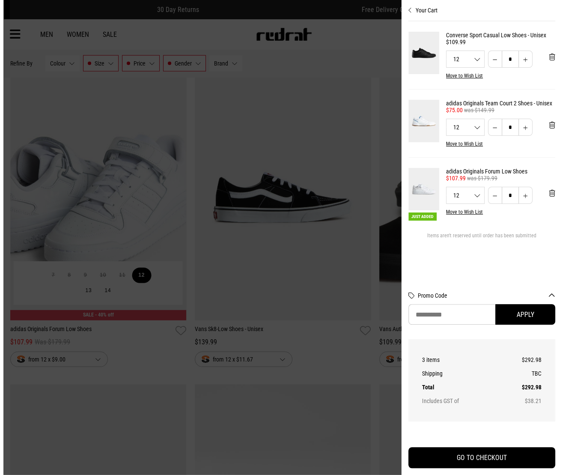
scroll to position [4468, 0]
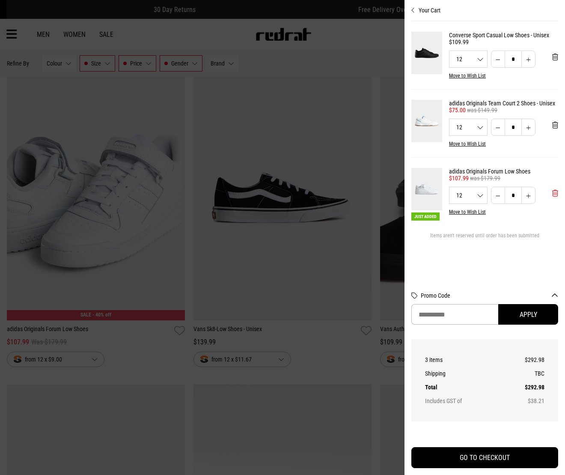
click at [554, 195] on span "'Remove from cart" at bounding box center [555, 193] width 6 height 8
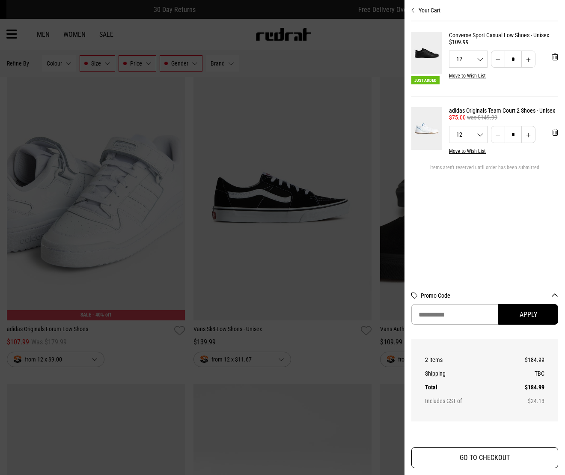
click at [457, 453] on button "GO TO CHECKOUT" at bounding box center [484, 457] width 147 height 21
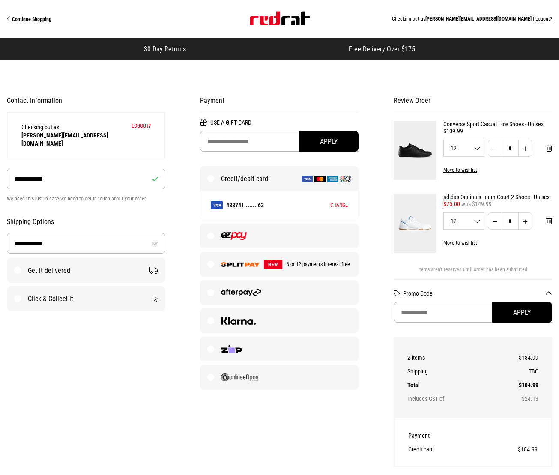
select select "**********"
click at [217, 267] on label "NEW 6 or 12 payments interest free" at bounding box center [279, 264] width 158 height 24
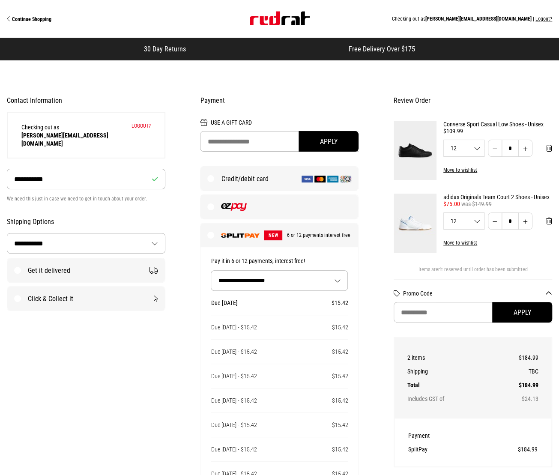
click at [250, 280] on select "**********" at bounding box center [279, 281] width 137 height 20
click at [211, 271] on select "**********" at bounding box center [279, 281] width 137 height 20
click at [286, 288] on select "**********" at bounding box center [279, 281] width 137 height 20
click at [211, 271] on select "**********" at bounding box center [279, 281] width 137 height 20
click at [287, 279] on select "**********" at bounding box center [279, 281] width 137 height 20
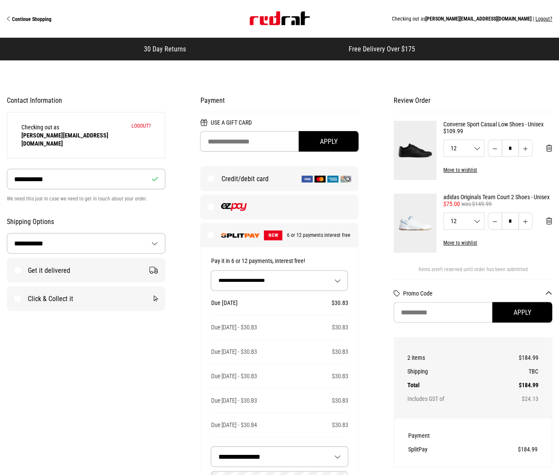
select select "**"
click at [211, 271] on select "**********" at bounding box center [279, 281] width 137 height 20
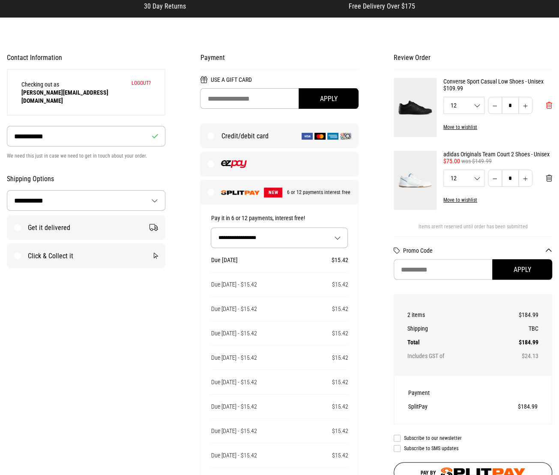
click at [551, 104] on span "Remove from cart" at bounding box center [549, 105] width 6 height 8
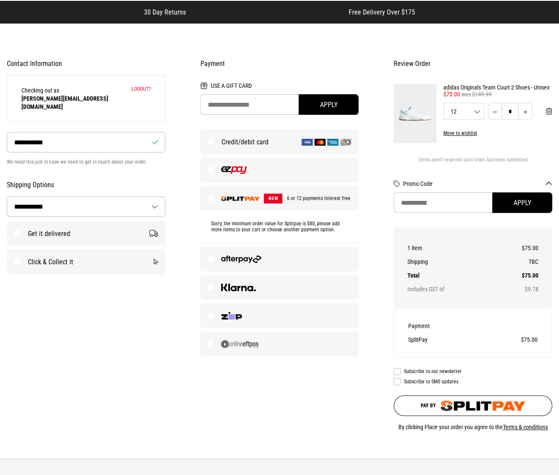
scroll to position [0, 0]
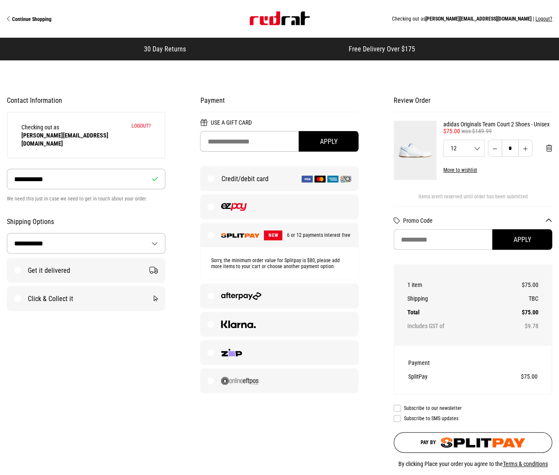
click at [27, 17] on span "Continue Shopping" at bounding box center [31, 19] width 39 height 6
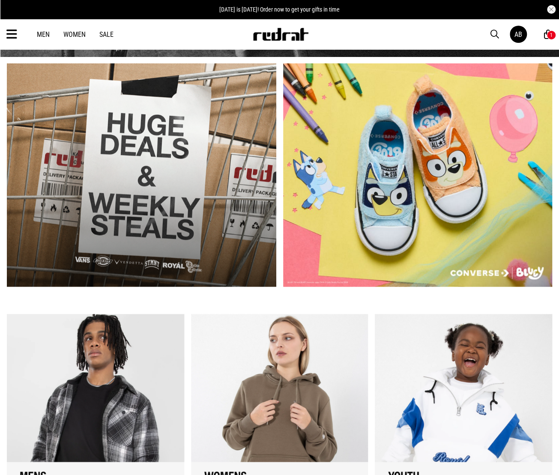
scroll to position [257, 0]
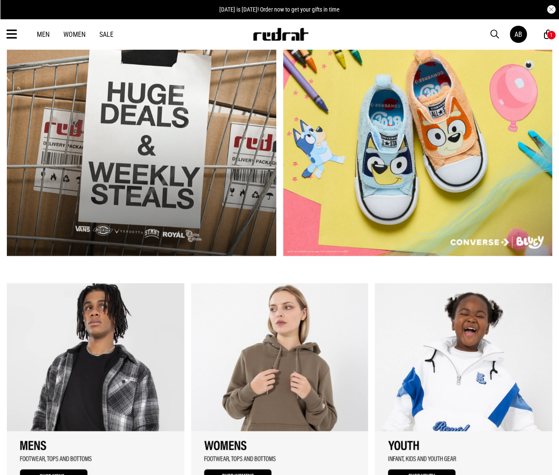
click at [219, 163] on link "1 / 2" at bounding box center [141, 144] width 269 height 223
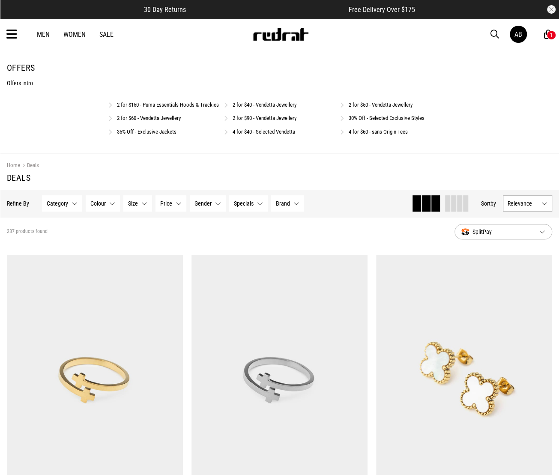
click at [238, 135] on link "4 for $40 - Selected Vendetta" at bounding box center [263, 131] width 63 height 6
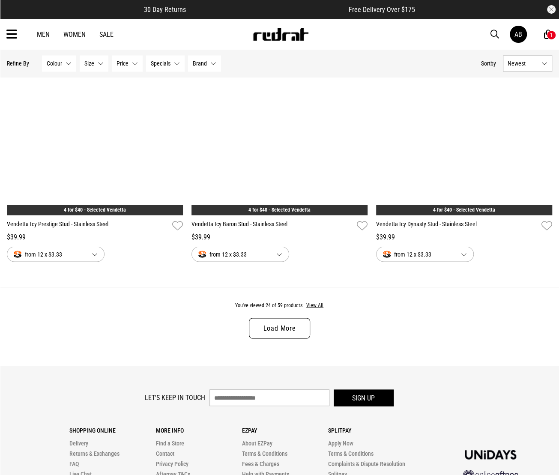
scroll to position [2355, 0]
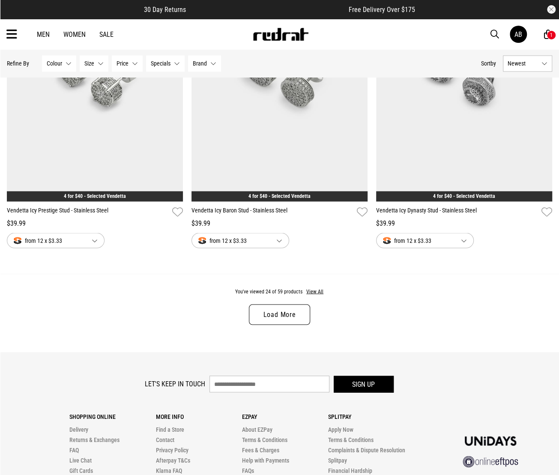
click at [266, 307] on link "Load More" at bounding box center [279, 314] width 61 height 21
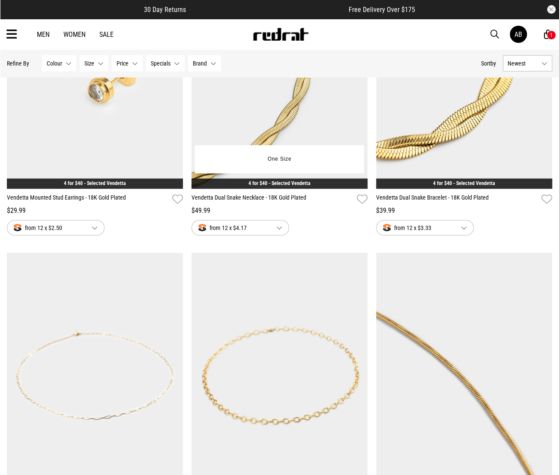
scroll to position [4795, 0]
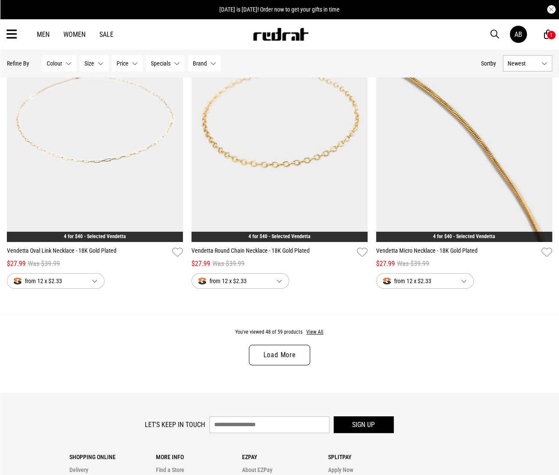
click at [285, 355] on link "Load More" at bounding box center [279, 355] width 61 height 21
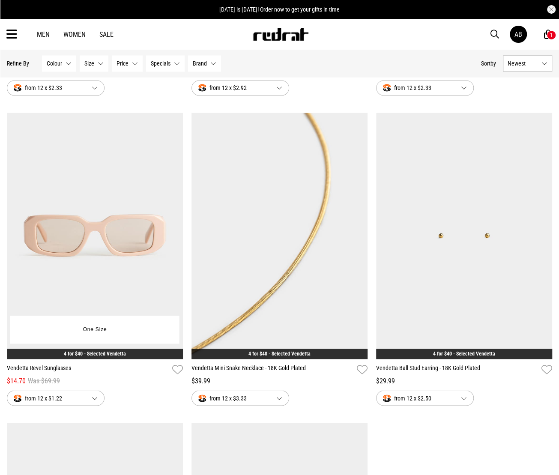
scroll to position [5308, 0]
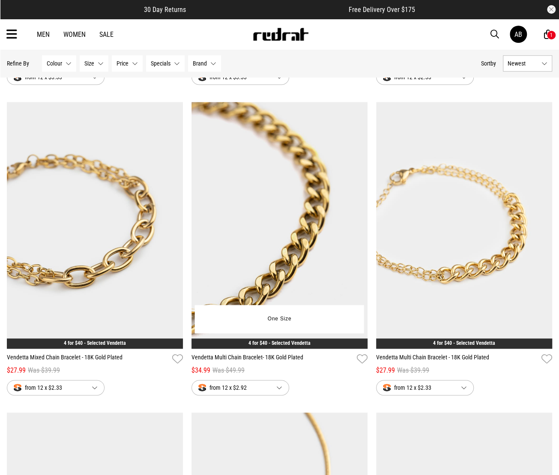
click at [285, 267] on img at bounding box center [279, 225] width 176 height 246
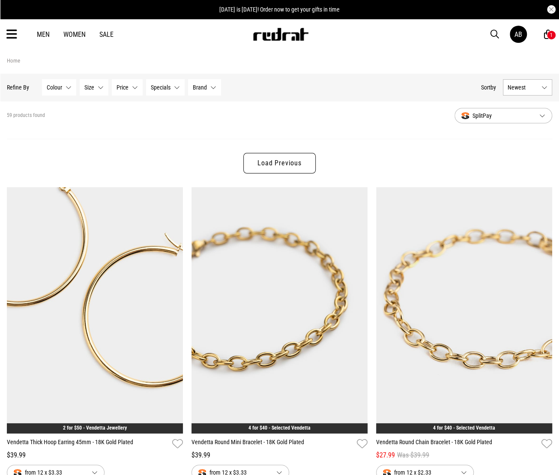
click at [271, 163] on link "Load Previous" at bounding box center [279, 163] width 72 height 21
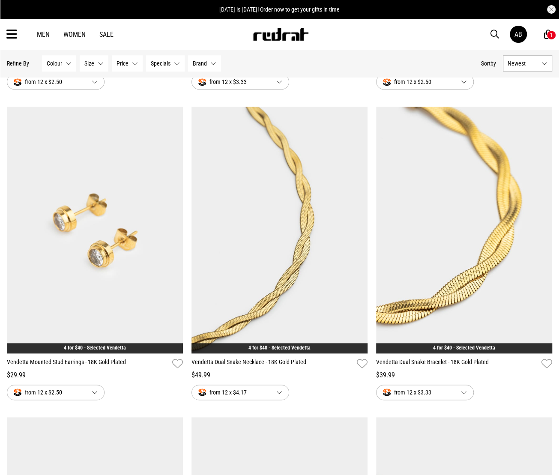
scroll to position [1969, 0]
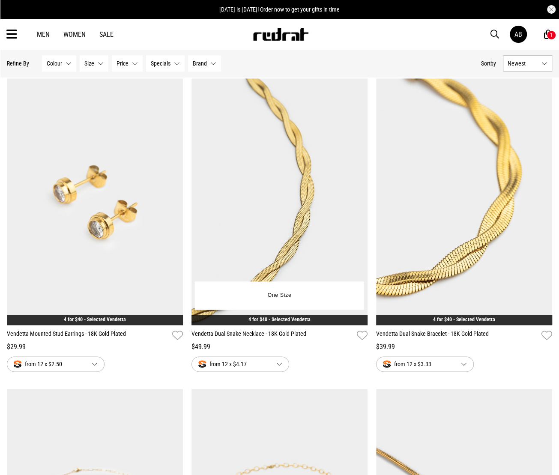
click at [299, 212] on img at bounding box center [279, 201] width 176 height 246
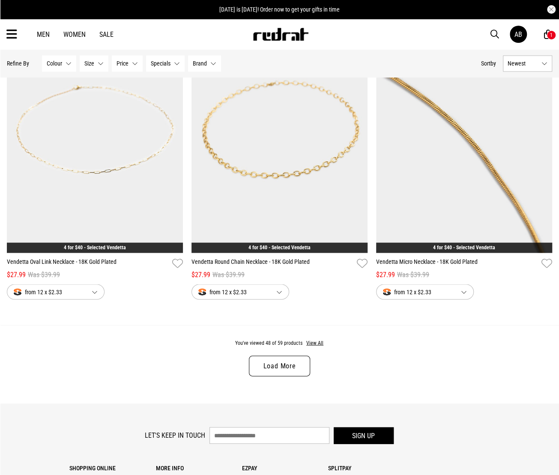
scroll to position [2220, 0]
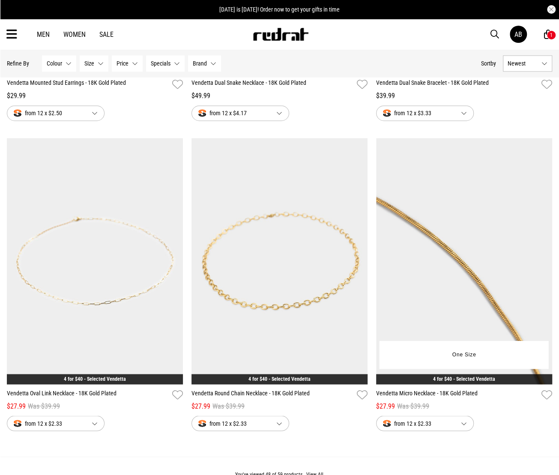
click at [430, 226] on img at bounding box center [464, 261] width 176 height 246
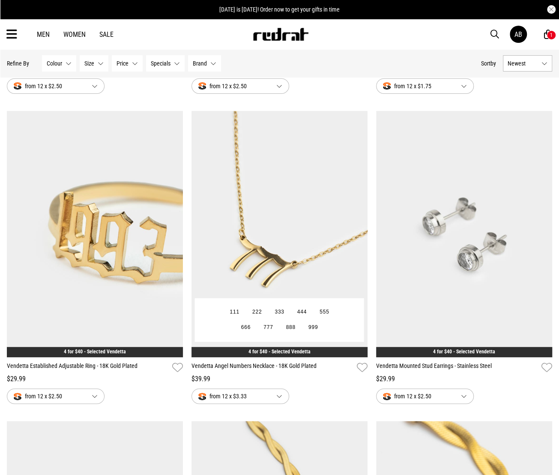
scroll to position [1370, 0]
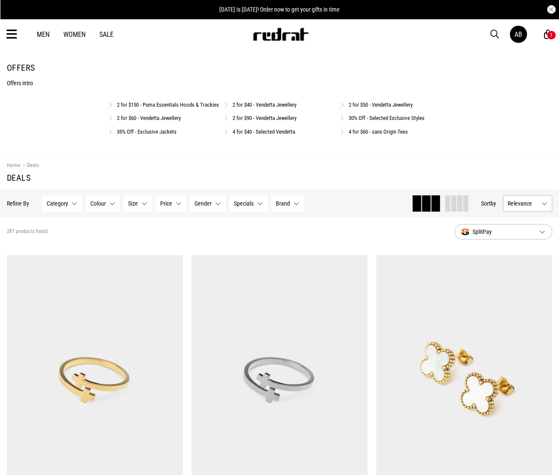
click at [259, 103] on link "2 for $40 - Vendetta Jewellery" at bounding box center [264, 104] width 64 height 6
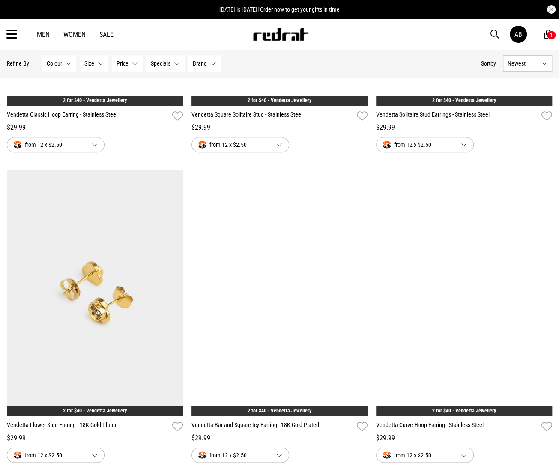
scroll to position [2397, 0]
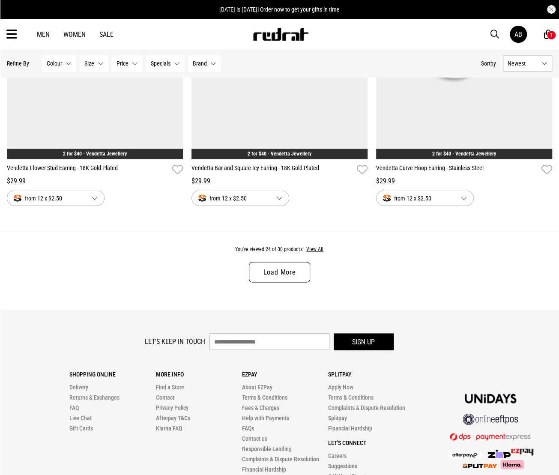
click at [278, 274] on link "Load More" at bounding box center [279, 272] width 61 height 21
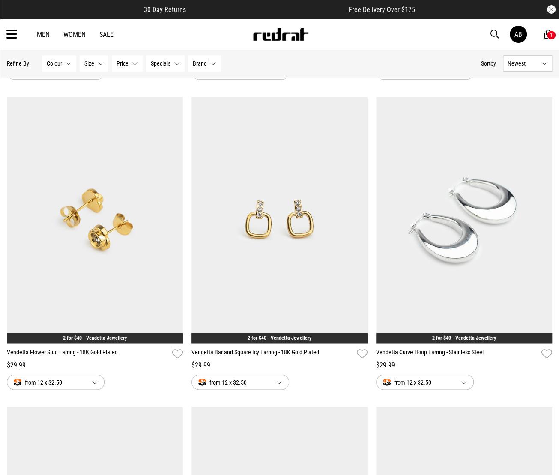
scroll to position [1956, 0]
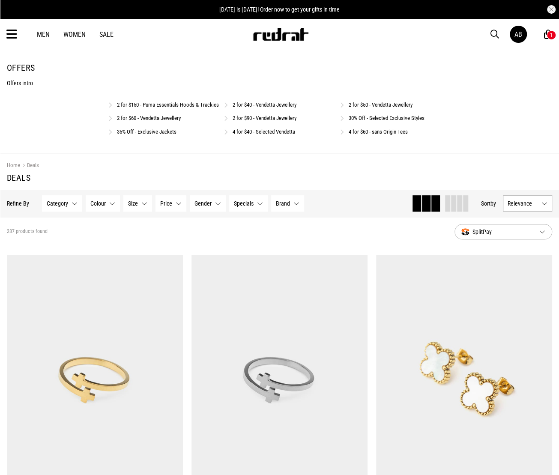
click at [372, 121] on link "30% Off - Selected Exclusive Styles" at bounding box center [386, 118] width 76 height 6
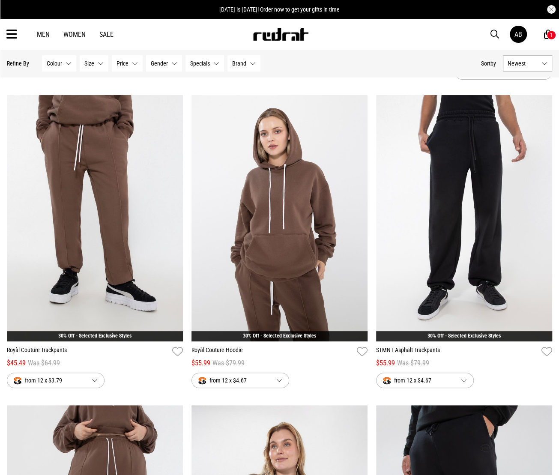
scroll to position [43, 0]
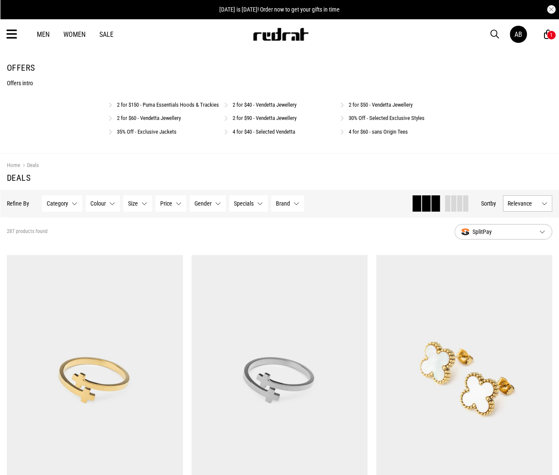
click at [366, 135] on link "4 for $60 - sans Origin Tees" at bounding box center [377, 131] width 59 height 6
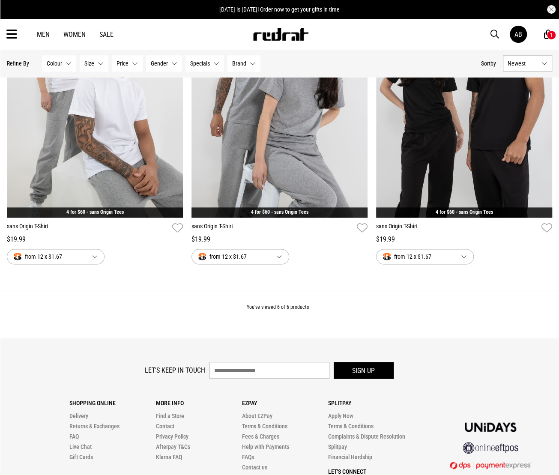
scroll to position [514, 0]
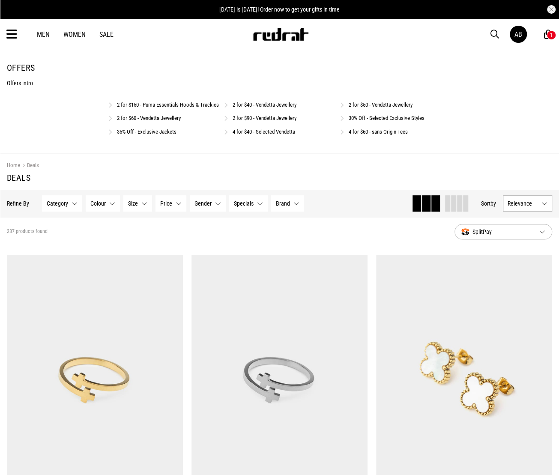
click at [150, 121] on link "2 for $60 - Vendetta Jewellery" at bounding box center [149, 118] width 64 height 6
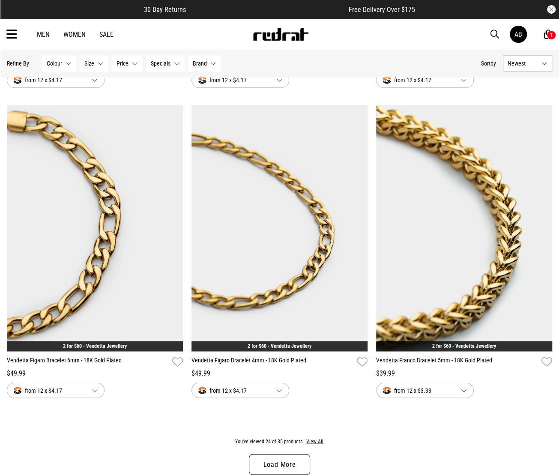
scroll to position [2312, 0]
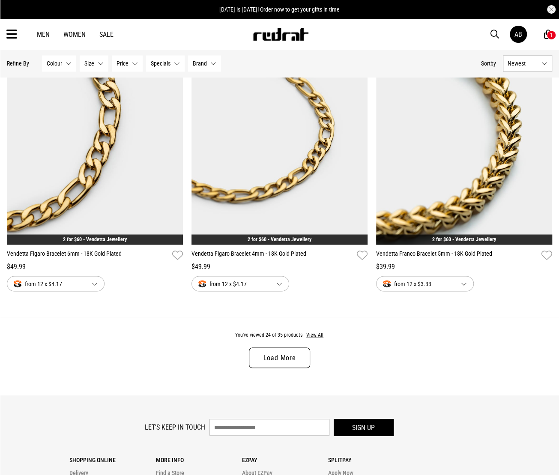
click at [268, 356] on link "Load More" at bounding box center [279, 357] width 61 height 21
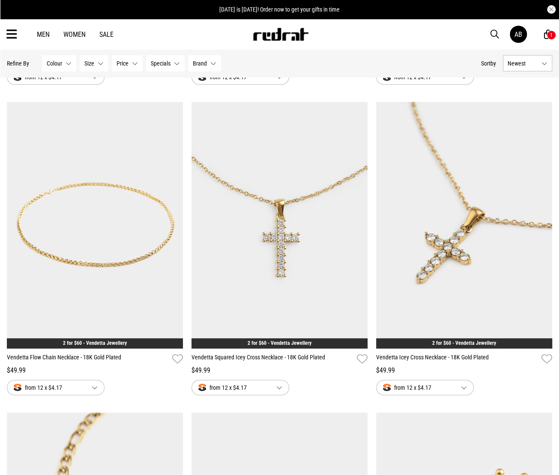
scroll to position [2825, 0]
